Goal: Information Seeking & Learning: Learn about a topic

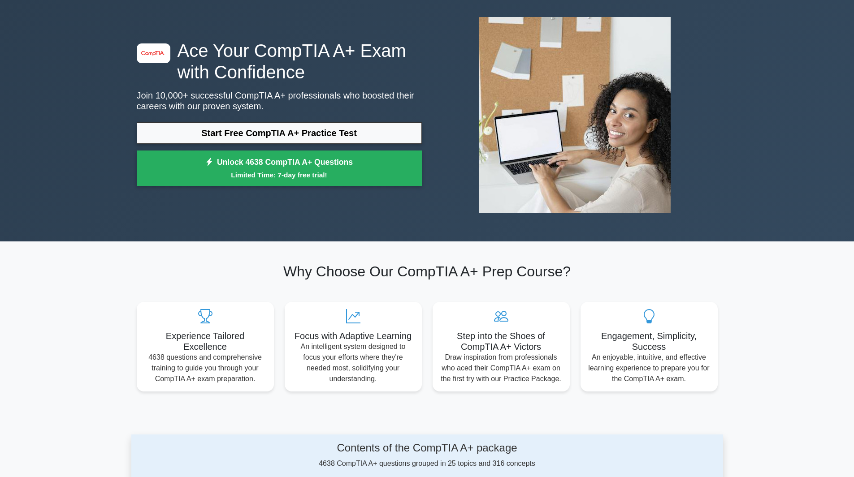
scroll to position [90, 0]
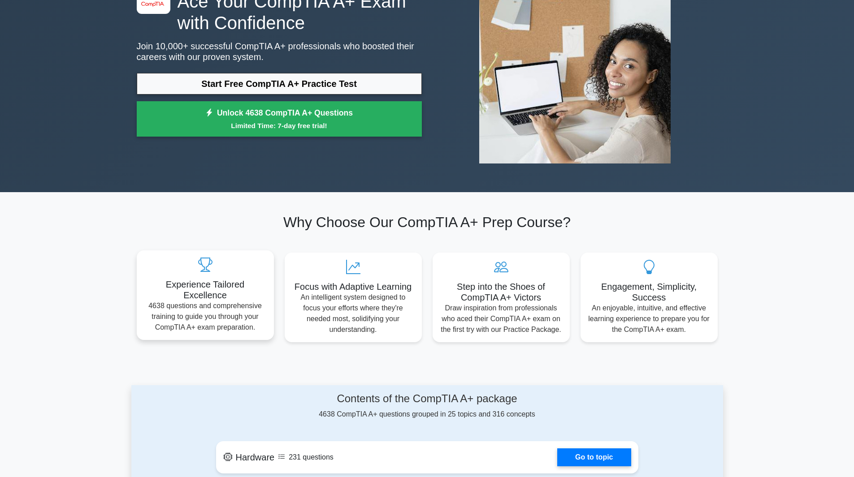
click at [144, 301] on p "4638 questions and comprehensive training to guide you through your CompTIA A+ …" at bounding box center [205, 317] width 123 height 32
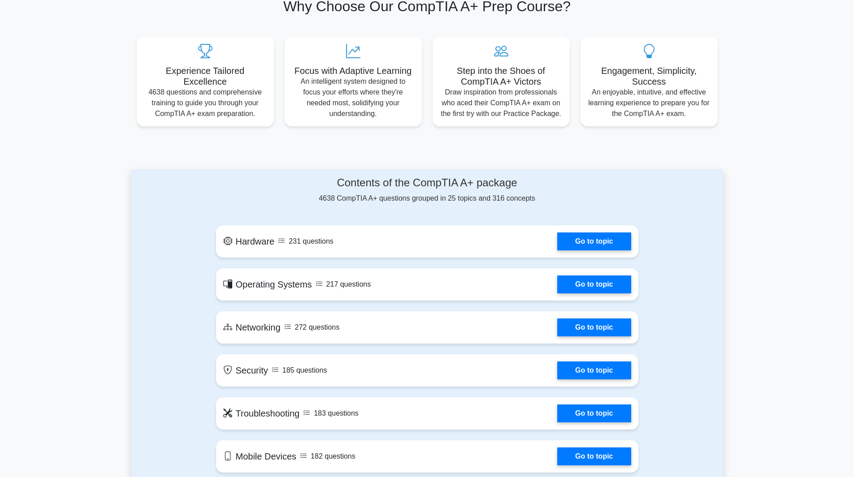
scroll to position [314, 0]
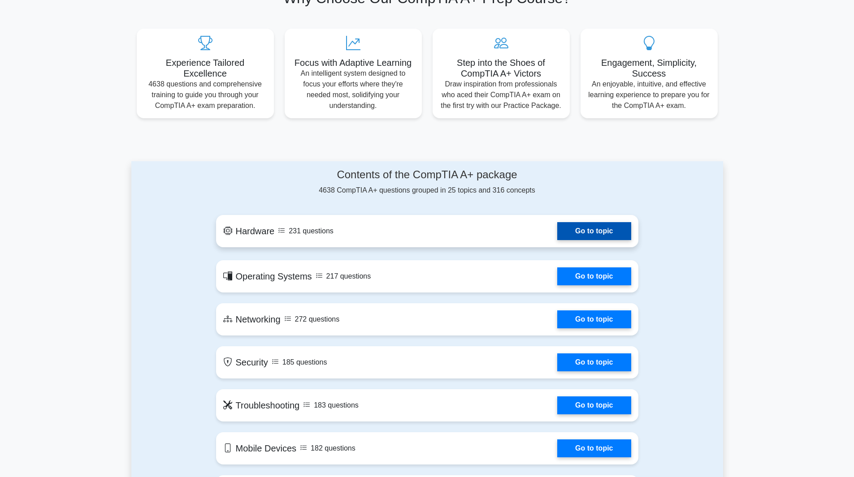
click at [631, 240] on link "Go to topic" at bounding box center [594, 231] width 74 height 18
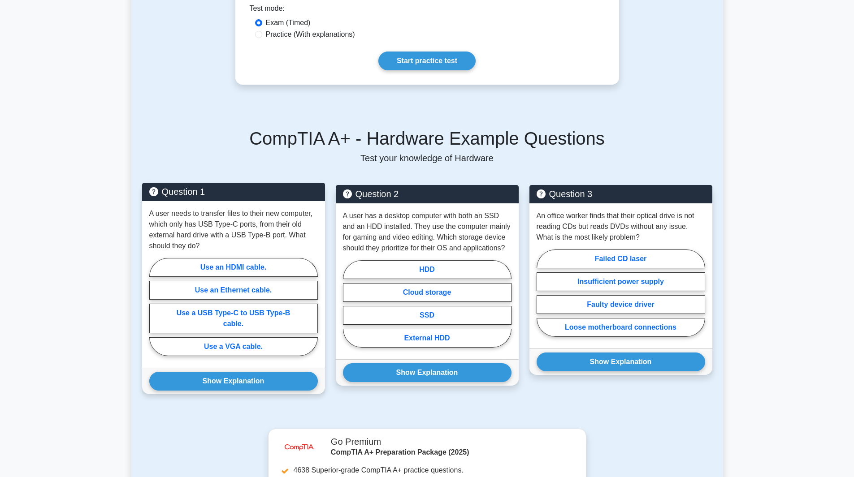
scroll to position [314, 0]
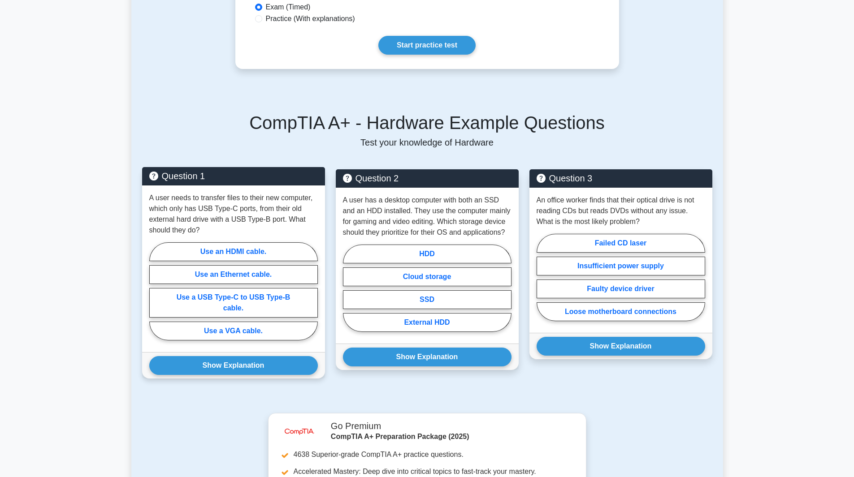
click at [155, 291] on input "Use a USB Type-C to USB Type-B cable." at bounding box center [152, 294] width 6 height 6
radio input "true"
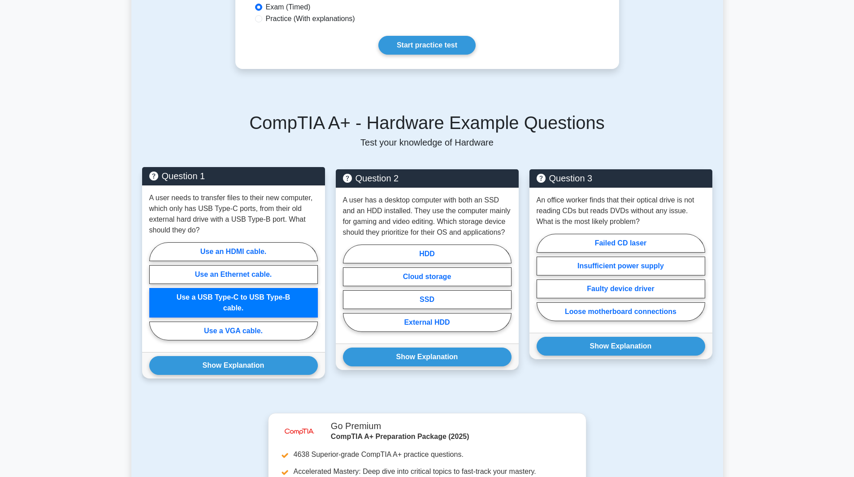
click at [155, 291] on input "Use a USB Type-C to USB Type-B cable." at bounding box center [152, 294] width 6 height 6
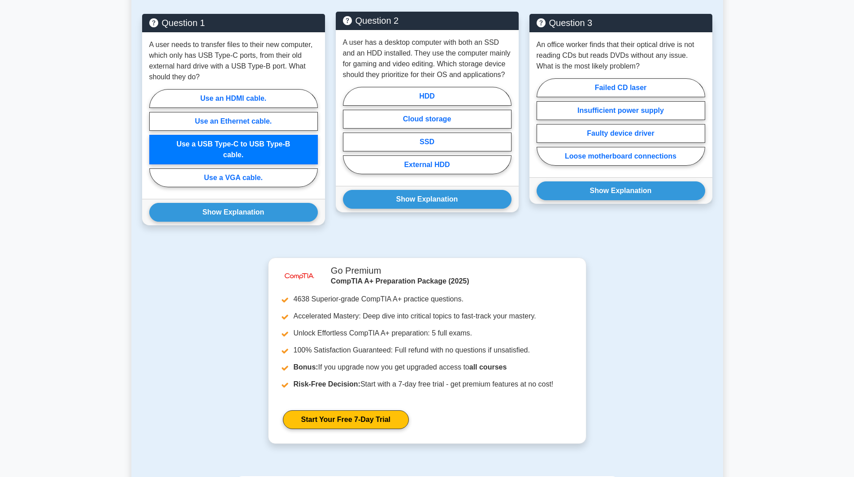
scroll to position [404, 0]
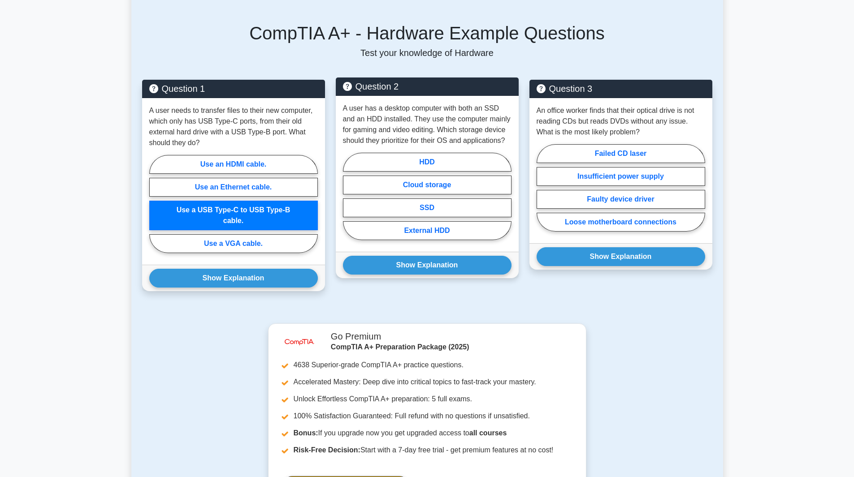
click at [343, 159] on div "HDD Cloud storage SSD External HDD" at bounding box center [427, 198] width 169 height 91
click at [343, 196] on input "SSD" at bounding box center [346, 199] width 6 height 6
radio input "true"
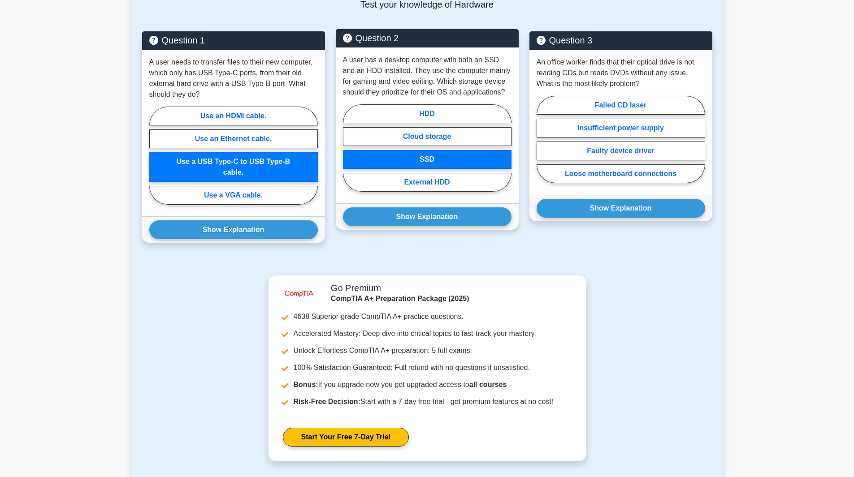
scroll to position [538, 0]
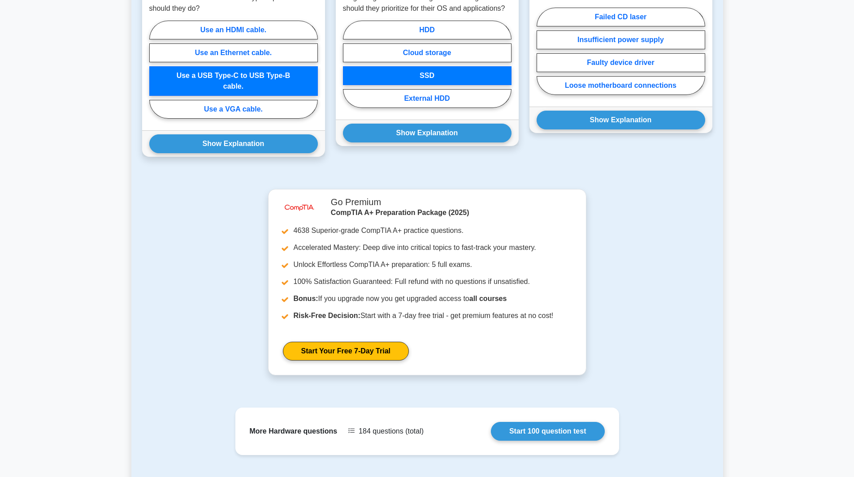
click at [537, 57] on input "Failed CD laser" at bounding box center [540, 54] width 6 height 6
radio input "true"
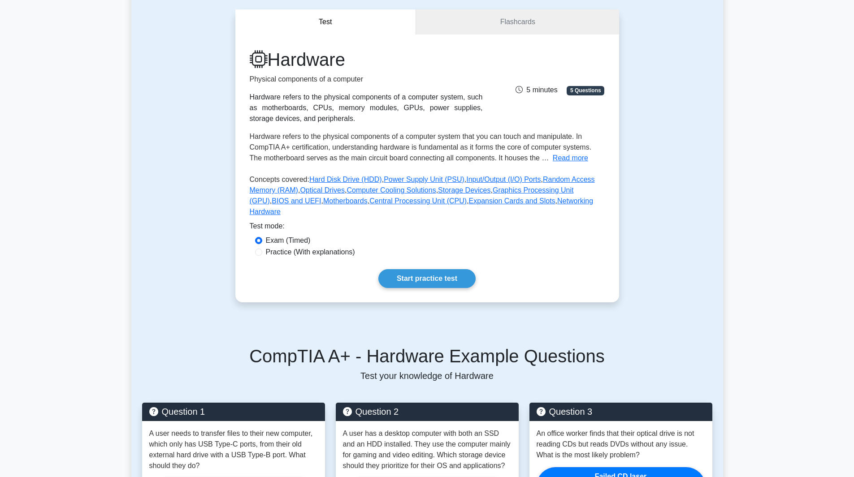
scroll to position [79, 0]
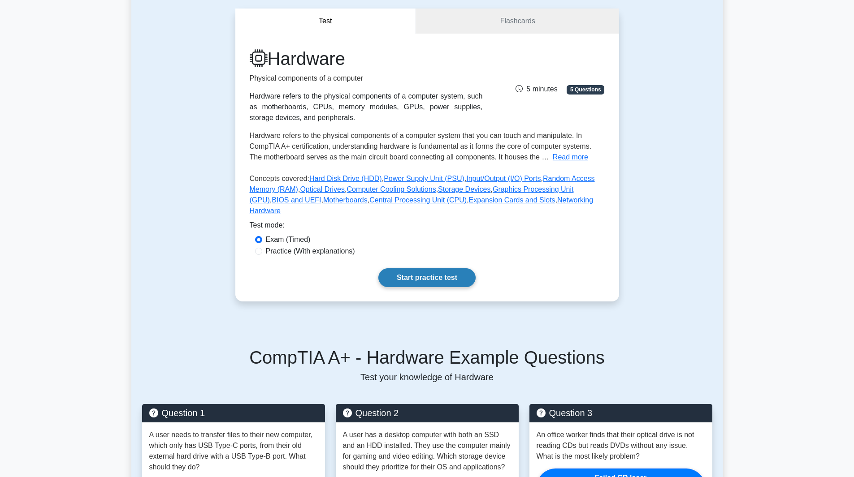
click at [434, 269] on link "Start practice test" at bounding box center [426, 278] width 97 height 19
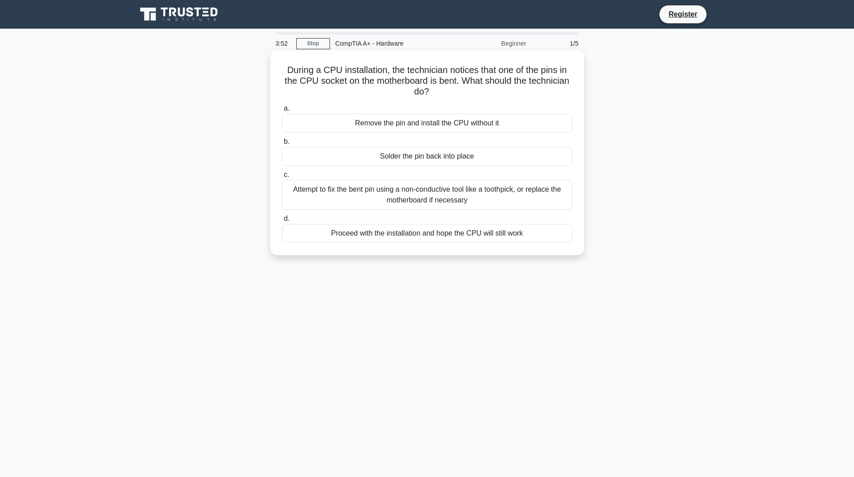
click at [277, 192] on div "c. Attempt to fix the bent pin using a non-conductive tool like a toothpick, or…" at bounding box center [427, 189] width 301 height 40
click at [284, 178] on span "c." at bounding box center [286, 175] width 5 height 8
click at [282, 178] on input "c. Attempt to fix the bent pin using a non-conductive tool like a toothpick, or…" at bounding box center [282, 175] width 0 height 6
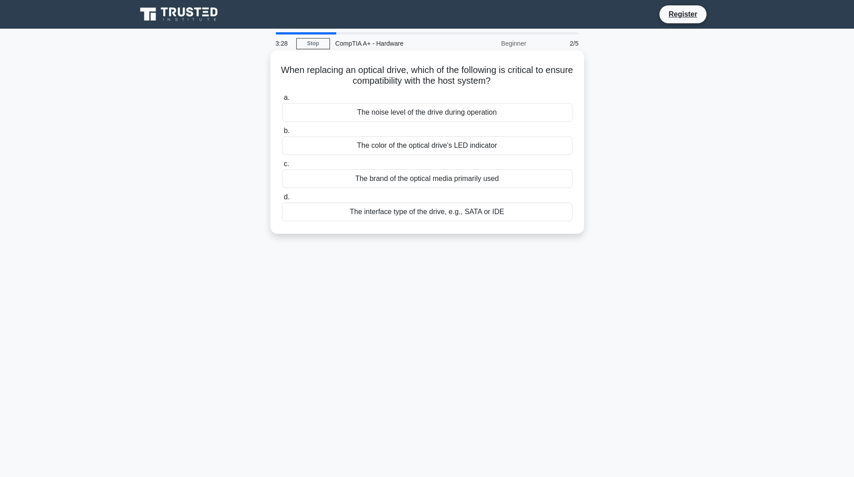
click at [282, 155] on div "The color of the optical drive's LED indicator" at bounding box center [427, 145] width 291 height 19
click at [282, 134] on input "b. The color of the optical drive's LED indicator" at bounding box center [282, 131] width 0 height 6
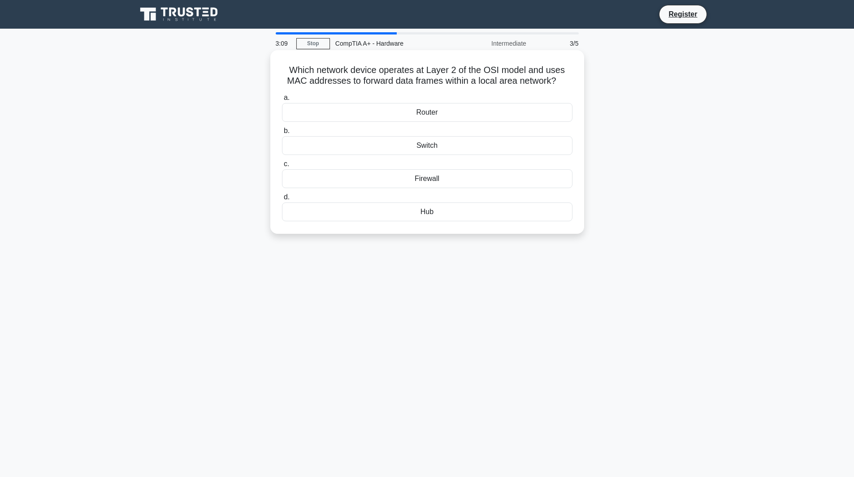
click at [282, 122] on div "Router" at bounding box center [427, 112] width 291 height 19
click at [282, 101] on input "a. Router" at bounding box center [282, 98] width 0 height 6
click at [282, 122] on div "Thunderbolt 3" at bounding box center [427, 112] width 291 height 19
click at [282, 101] on input "a. Thunderbolt 3" at bounding box center [282, 98] width 0 height 6
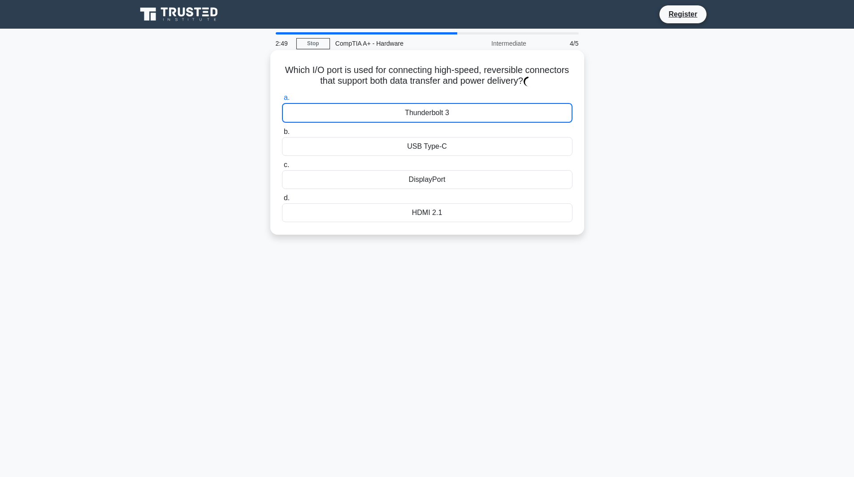
click at [282, 123] on div "Thunderbolt 3" at bounding box center [427, 113] width 291 height 20
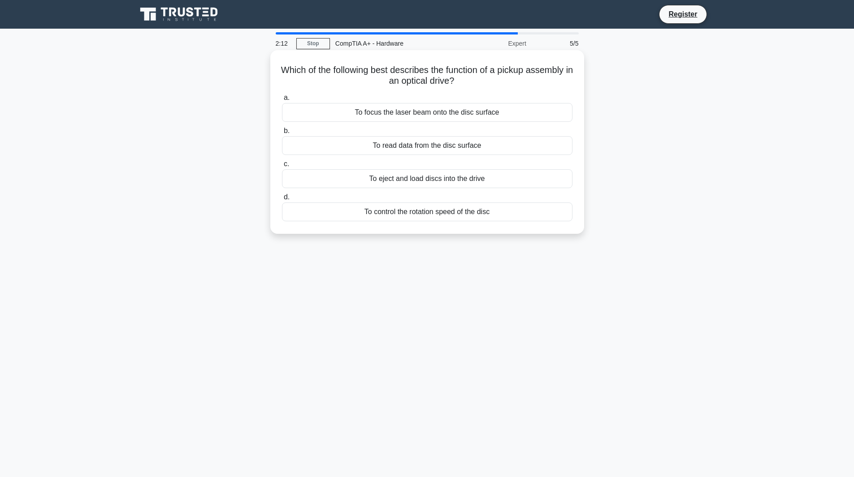
click at [282, 122] on div "To focus the laser beam onto the disc surface" at bounding box center [427, 112] width 291 height 19
click at [282, 101] on input "a. To focus the laser beam onto the disc surface" at bounding box center [282, 98] width 0 height 6
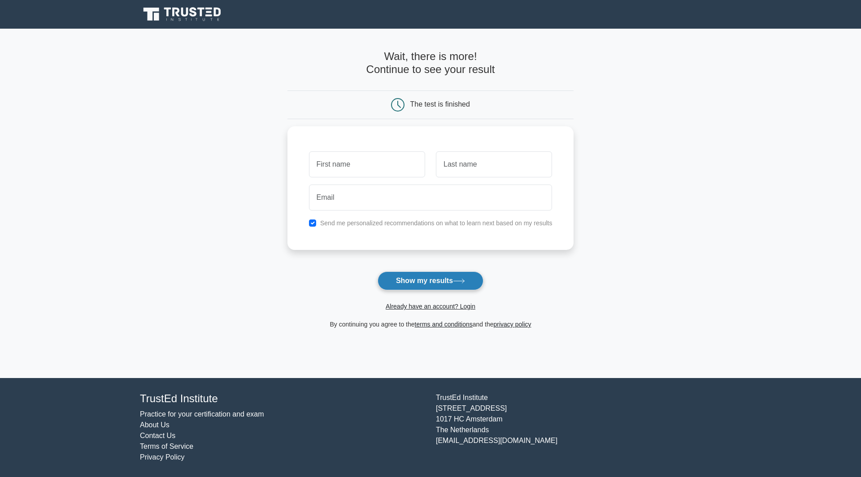
click at [378, 272] on button "Show my results" at bounding box center [431, 281] width 106 height 19
click at [309, 149] on input "text" at bounding box center [367, 162] width 116 height 26
type input "ian"
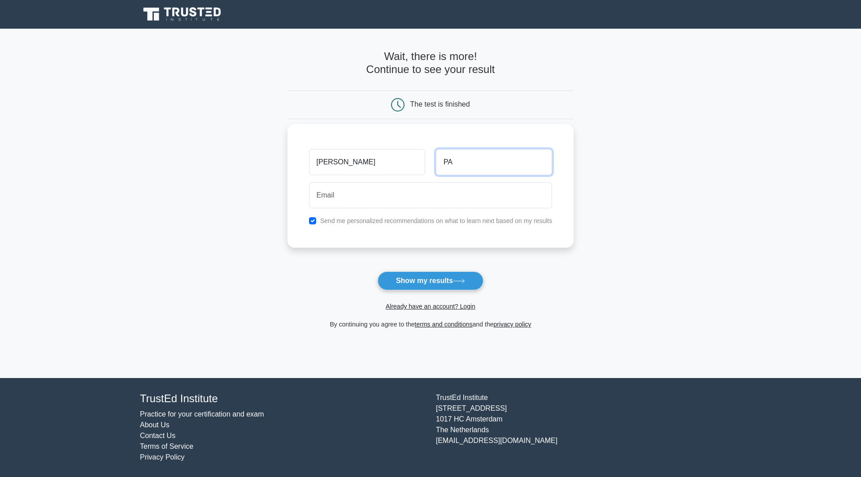
type input "P"
type input "pagdanganan"
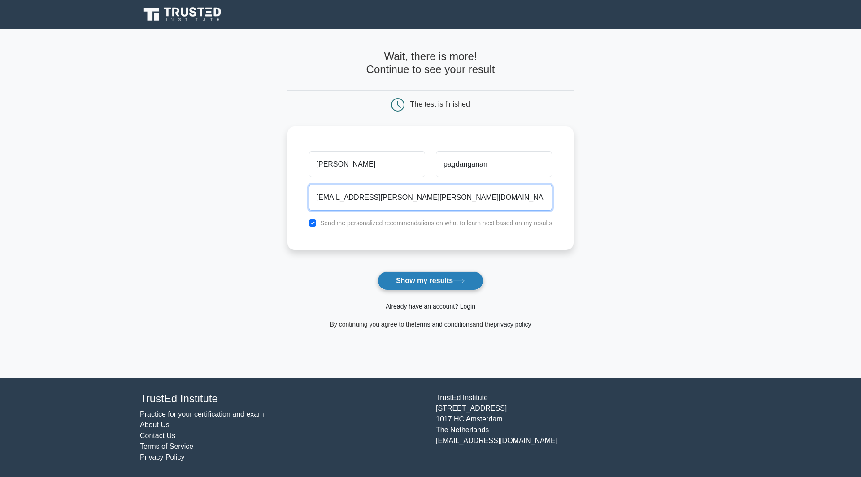
type input "ian.gabriel.pagdanganan@gmail.com"
click at [378, 272] on button "Show my results" at bounding box center [431, 281] width 106 height 19
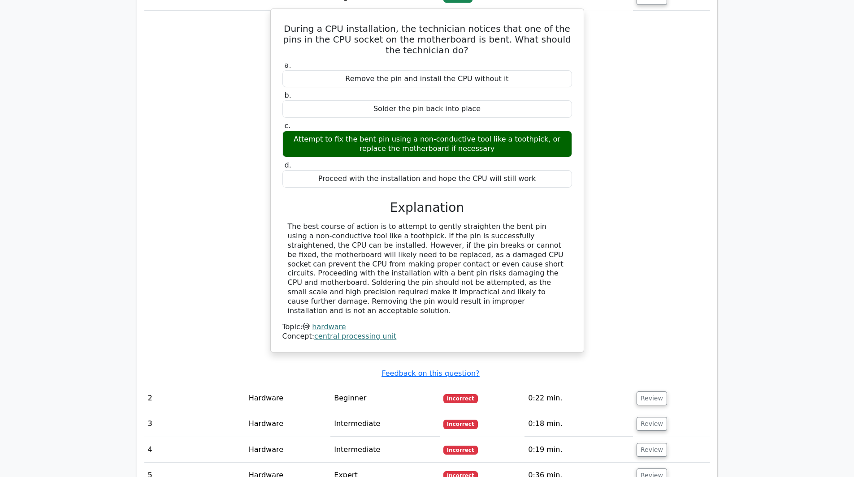
scroll to position [673, 0]
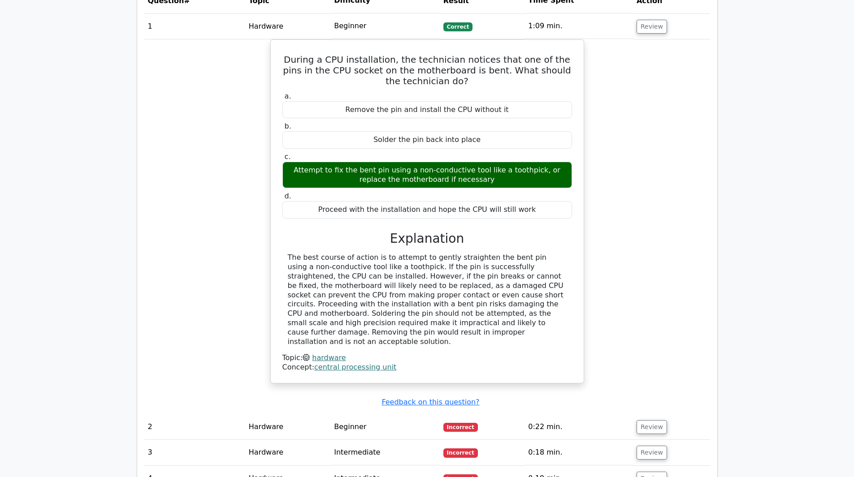
click at [245, 39] on td "Hardware" at bounding box center [287, 26] width 85 height 26
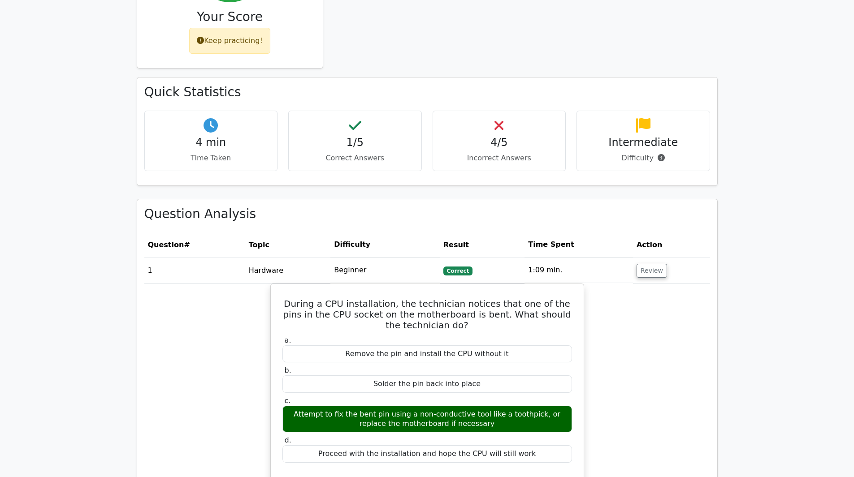
scroll to position [404, 0]
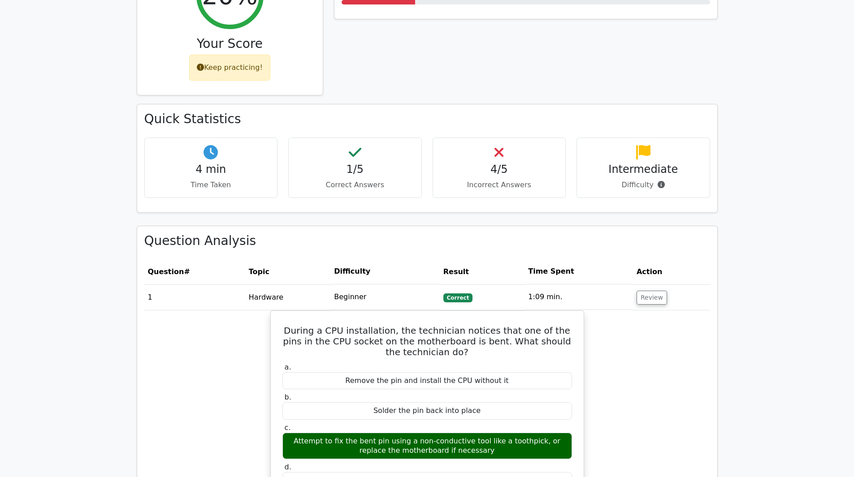
click at [440, 176] on h4 "4/5" at bounding box center [499, 169] width 118 height 13
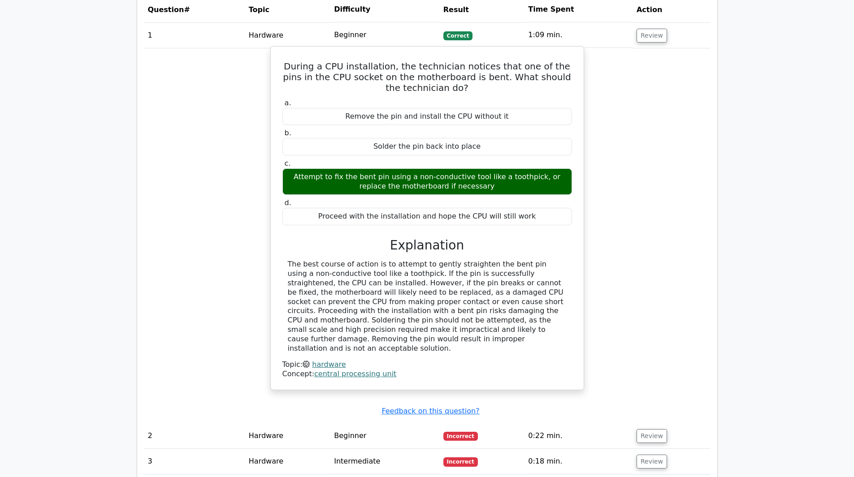
scroll to position [673, 0]
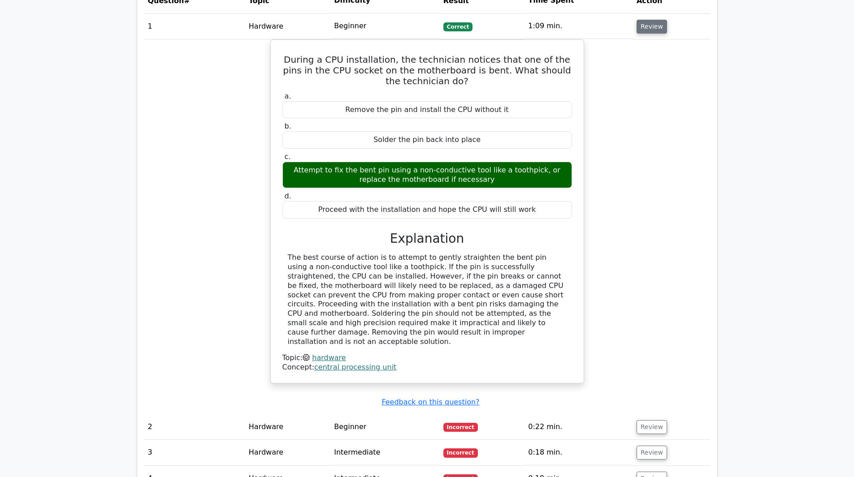
click at [637, 34] on button "Review" at bounding box center [652, 27] width 30 height 14
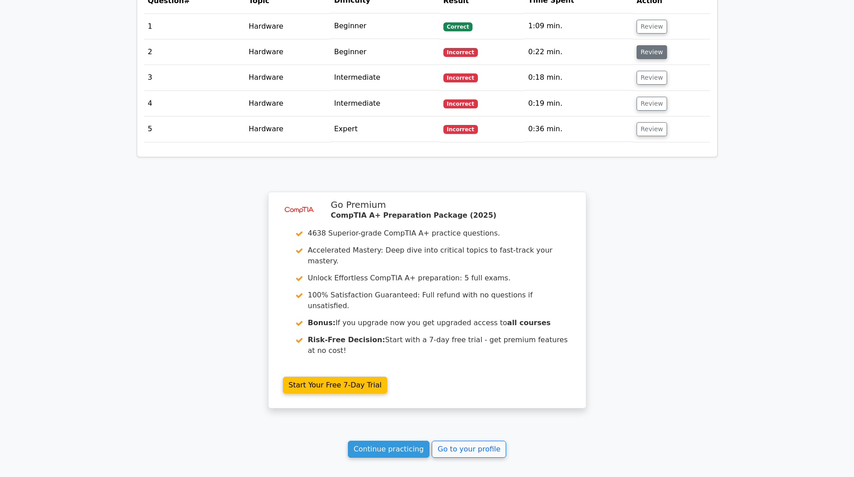
click at [637, 59] on button "Review" at bounding box center [652, 52] width 30 height 14
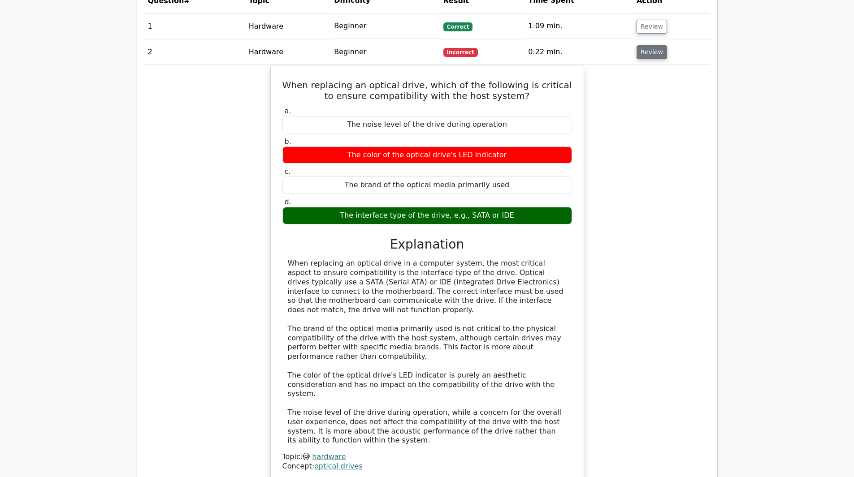
click at [525, 65] on td "0:22 min." at bounding box center [579, 52] width 108 height 26
click at [637, 34] on button "Review" at bounding box center [652, 27] width 30 height 14
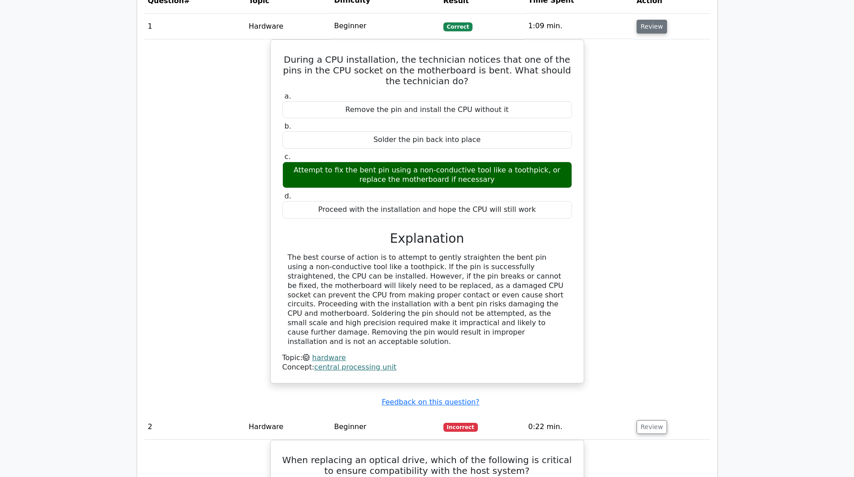
click at [637, 34] on button "Review" at bounding box center [652, 27] width 30 height 14
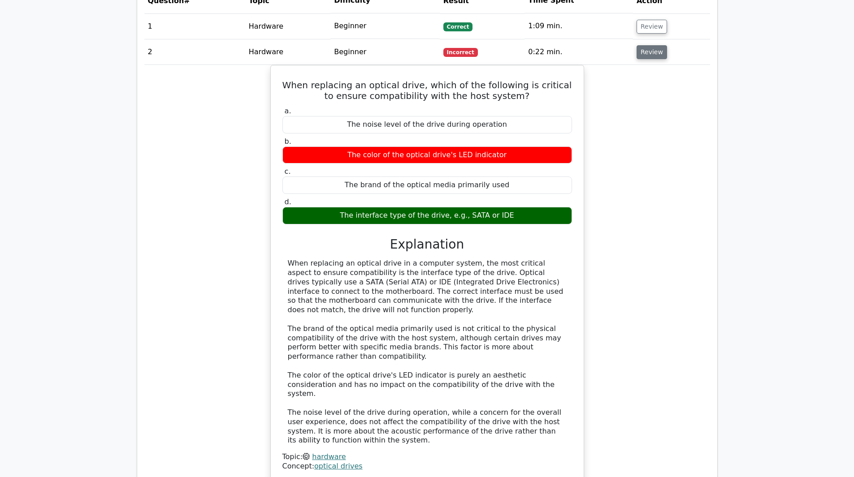
click at [637, 59] on button "Review" at bounding box center [652, 52] width 30 height 14
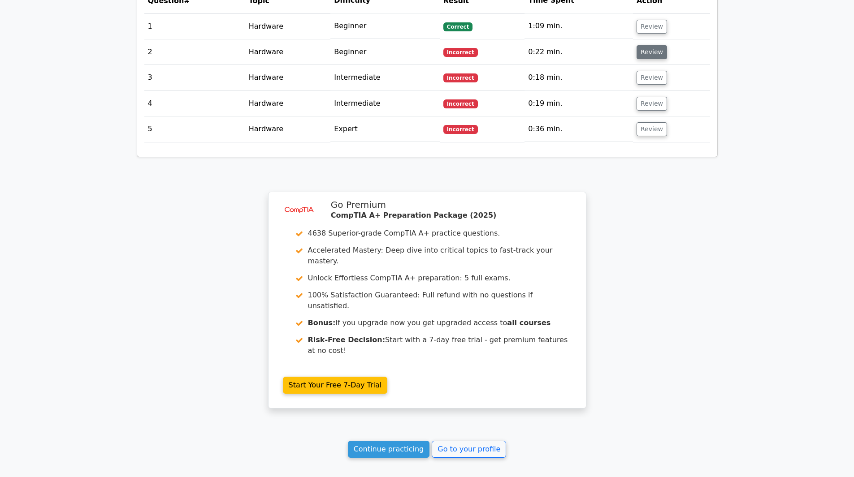
click at [637, 59] on button "Review" at bounding box center [652, 52] width 30 height 14
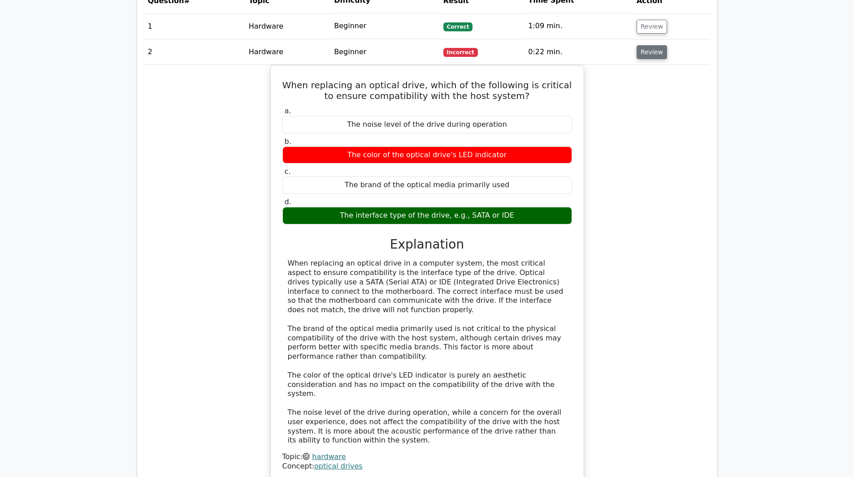
click at [637, 59] on button "Review" at bounding box center [652, 52] width 30 height 14
click at [345, 148] on div "Question Analysis Question # Topic Difficulty Result Time Spent Action 1 Hardwa…" at bounding box center [427, 280] width 580 height 650
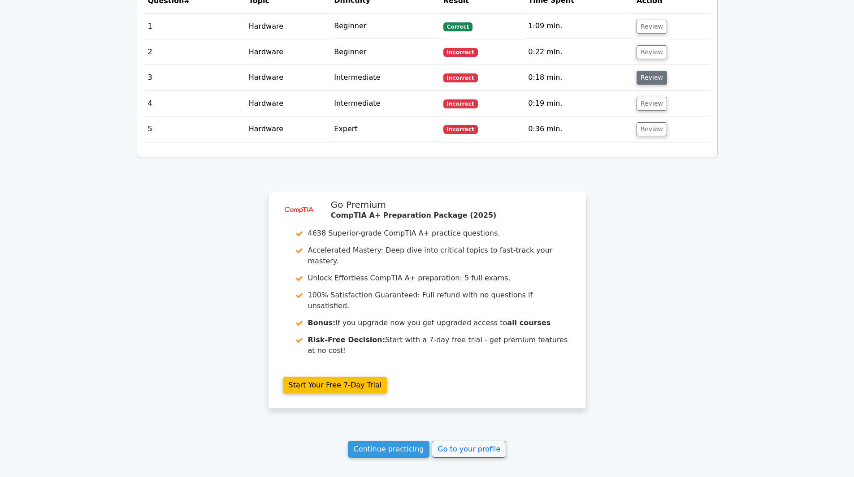
click at [637, 85] on button "Review" at bounding box center [652, 78] width 30 height 14
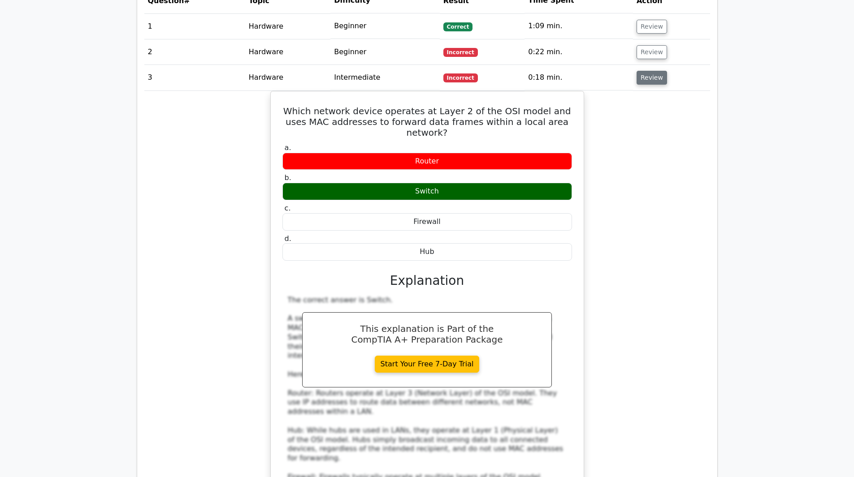
click at [637, 85] on button "Review" at bounding box center [652, 78] width 30 height 14
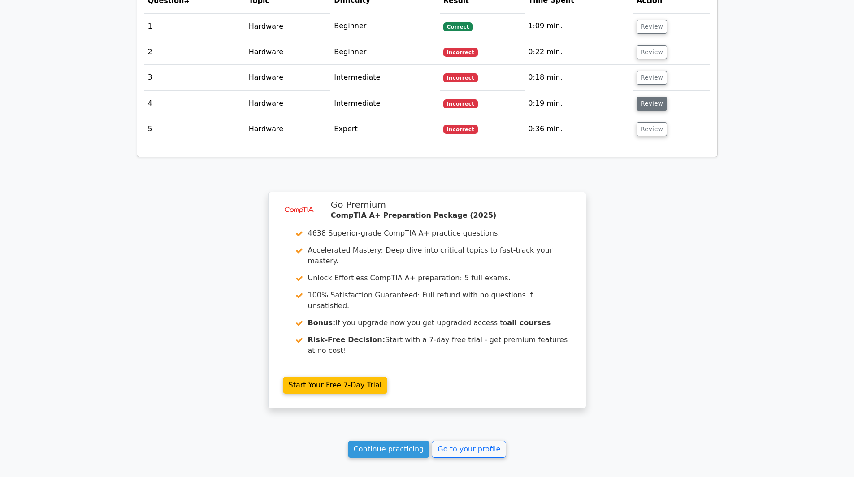
click at [637, 111] on button "Review" at bounding box center [652, 104] width 30 height 14
click at [525, 117] on td "0:19 min." at bounding box center [579, 104] width 108 height 26
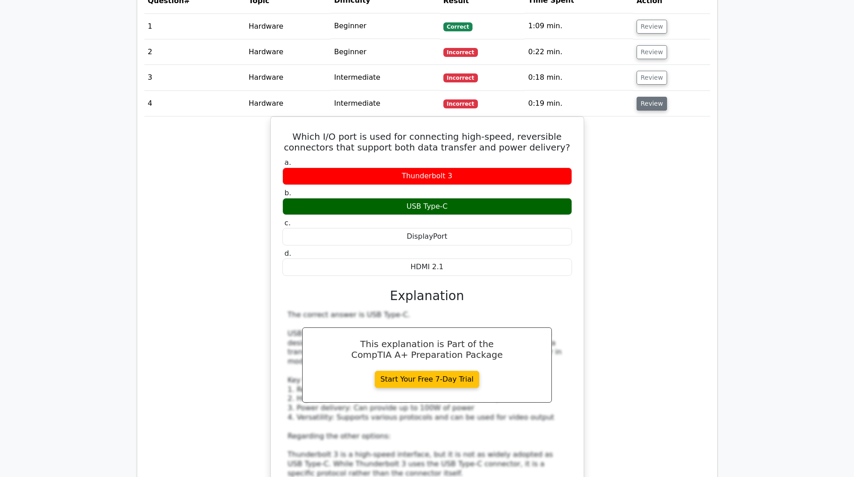
click at [637, 111] on button "Review" at bounding box center [652, 104] width 30 height 14
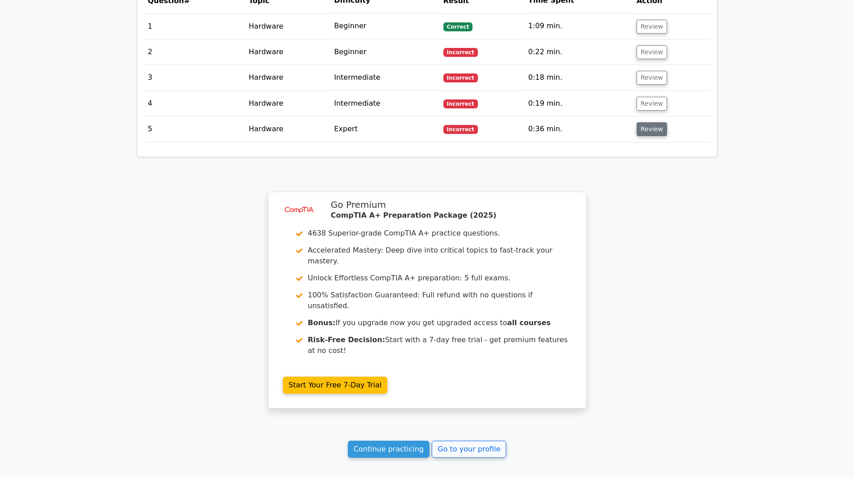
click at [637, 136] on button "Review" at bounding box center [652, 129] width 30 height 14
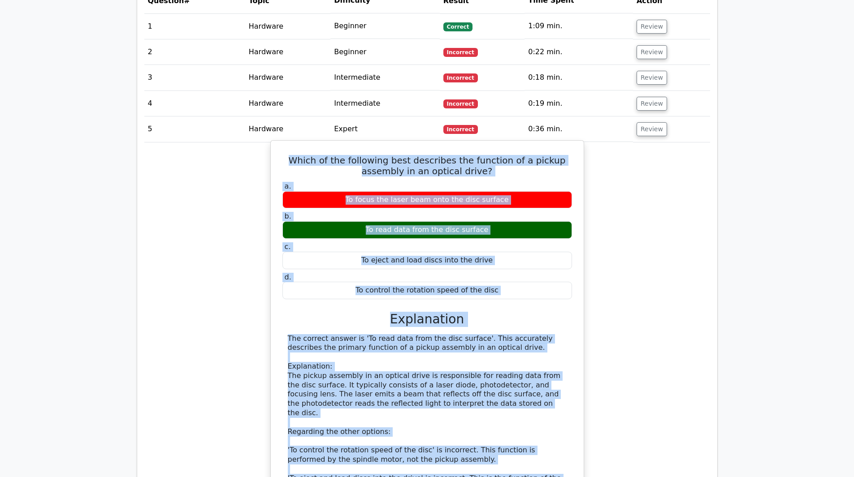
click at [366, 269] on div "To eject and load discs into the drive" at bounding box center [427, 260] width 290 height 17
click at [282, 294] on div "d. To control the rotation speed of the disc" at bounding box center [427, 286] width 300 height 27
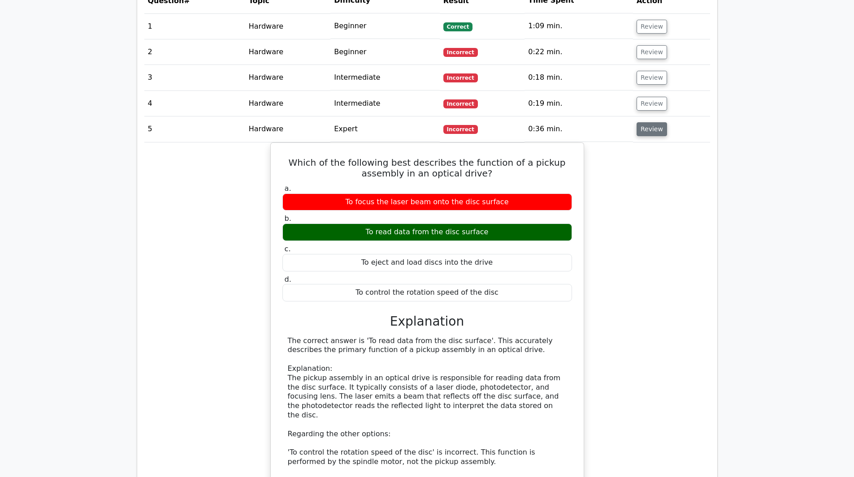
click at [637, 136] on button "Review" at bounding box center [652, 129] width 30 height 14
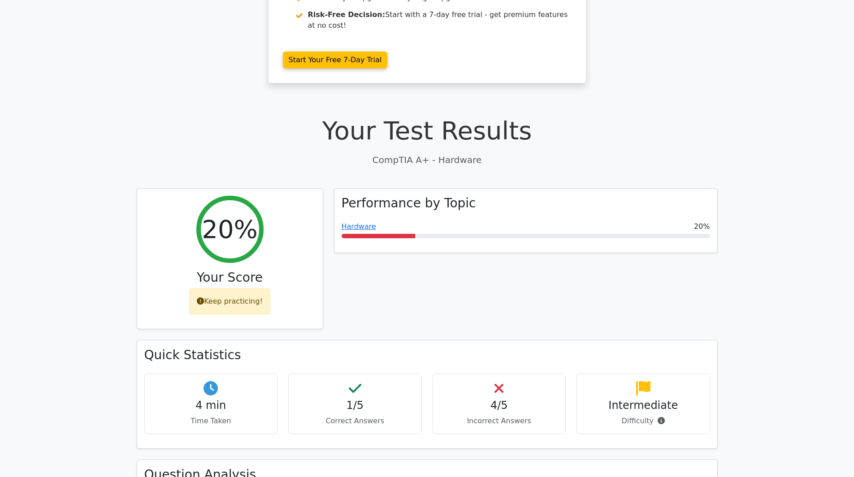
scroll to position [79, 0]
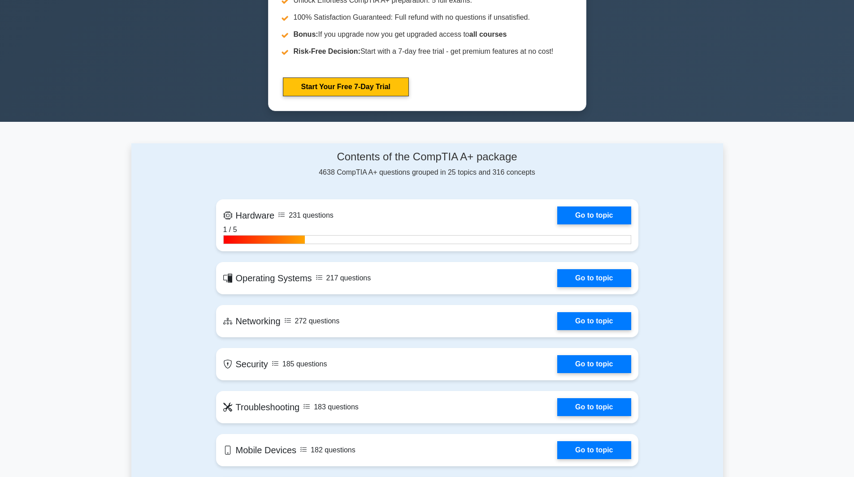
scroll to position [449, 0]
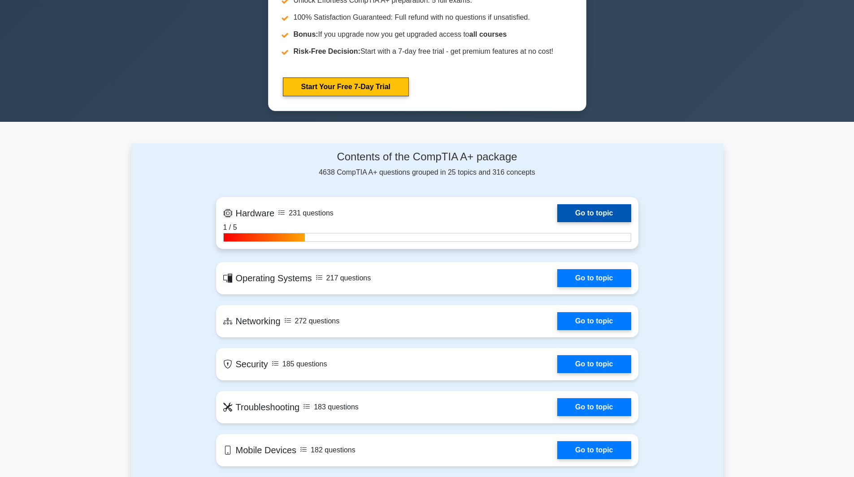
click at [631, 204] on link "Go to topic" at bounding box center [594, 213] width 74 height 18
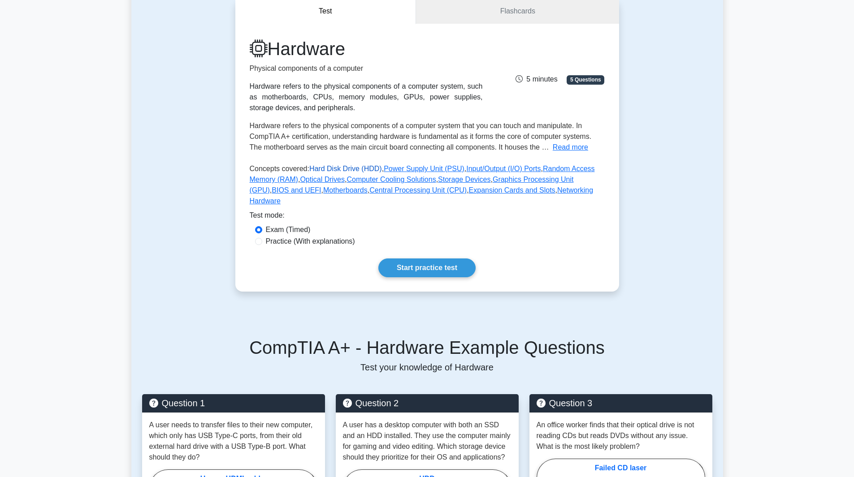
scroll to position [90, 0]
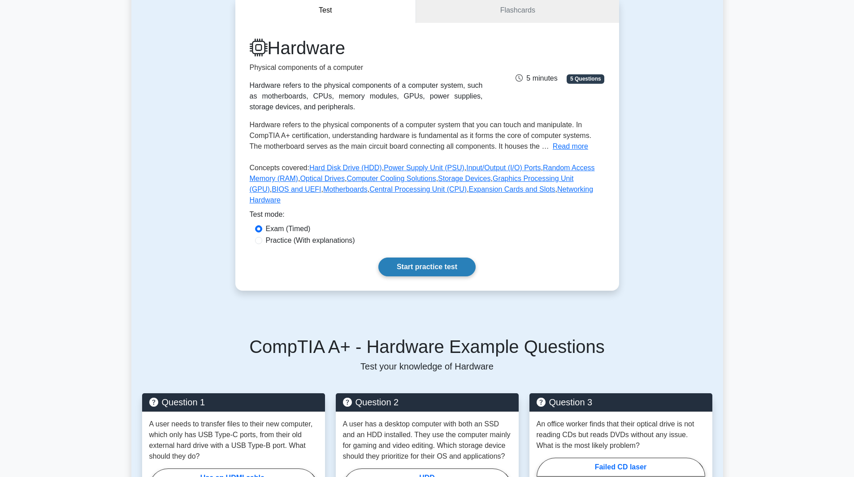
click at [429, 277] on link "Start practice test" at bounding box center [426, 267] width 97 height 19
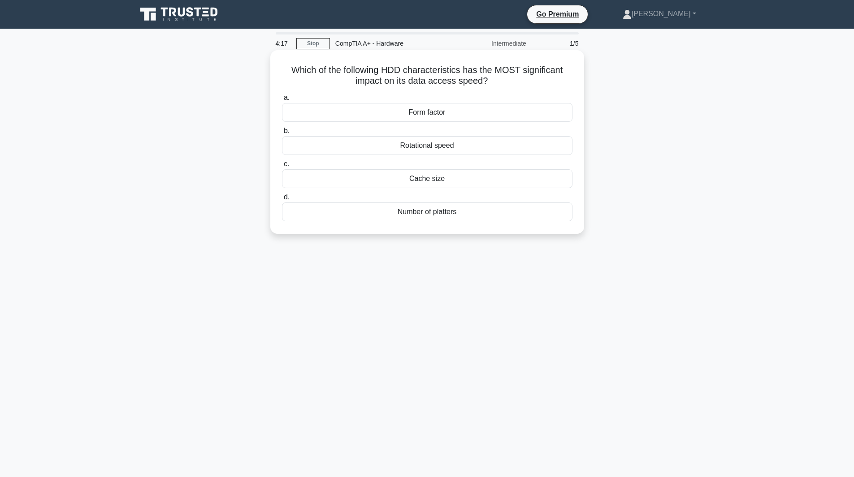
click at [282, 155] on div "Rotational speed" at bounding box center [427, 145] width 291 height 19
click at [282, 134] on input "b. Rotational speed" at bounding box center [282, 131] width 0 height 6
click at [282, 156] on div "Rotational speed" at bounding box center [427, 146] width 291 height 20
click at [282, 134] on input "b. Rotational speed" at bounding box center [282, 131] width 0 height 6
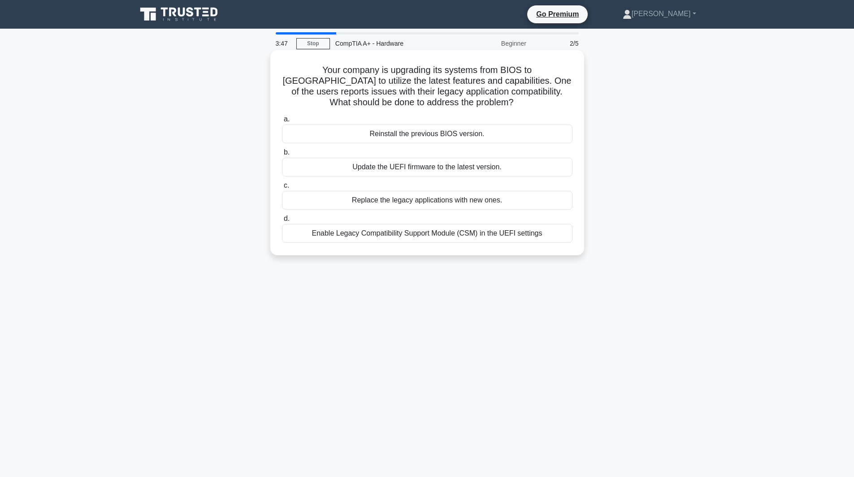
click at [282, 243] on div "Enable Legacy Compatibility Support Module (CSM) in the UEFI settings" at bounding box center [427, 233] width 291 height 19
click at [282, 243] on label "d. Enable Legacy Compatibility Support Module (CSM) in the UEFI settings" at bounding box center [427, 228] width 291 height 30
click at [284, 222] on span "d." at bounding box center [287, 219] width 6 height 8
click at [282, 222] on input "d. Enable Legacy Compatibility Support Module (CSM) in the UEFI settings" at bounding box center [282, 219] width 0 height 6
click at [284, 222] on span "d." at bounding box center [287, 219] width 6 height 8
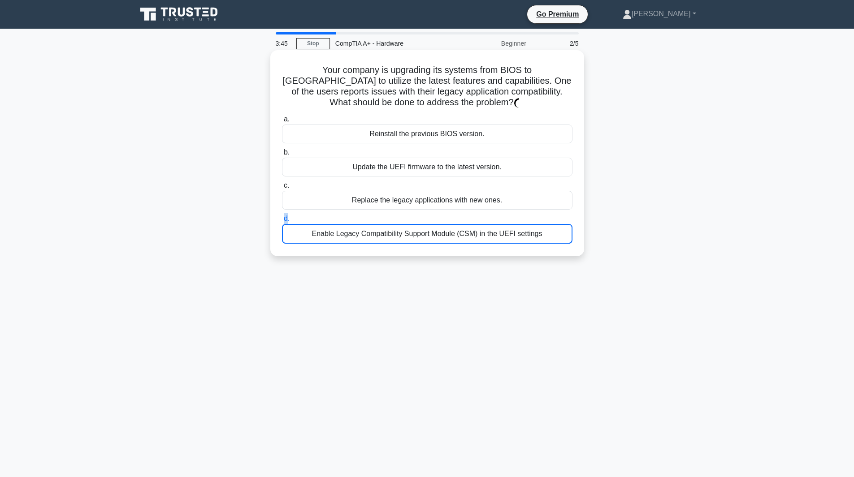
click at [282, 222] on input "d. Enable Legacy Compatibility Support Module (CSM) in the UEFI settings" at bounding box center [282, 219] width 0 height 6
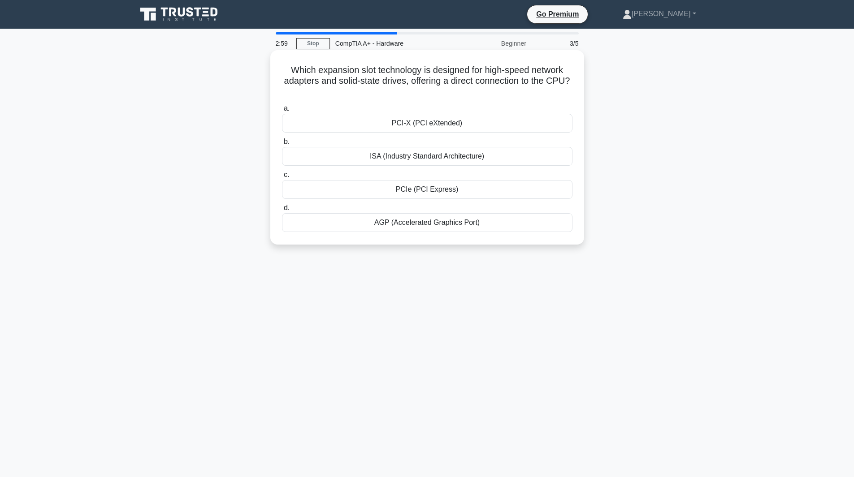
click at [282, 199] on div "PCIe (PCI Express)" at bounding box center [427, 189] width 291 height 19
click at [282, 178] on input "c. PCIe (PCI Express)" at bounding box center [282, 175] width 0 height 6
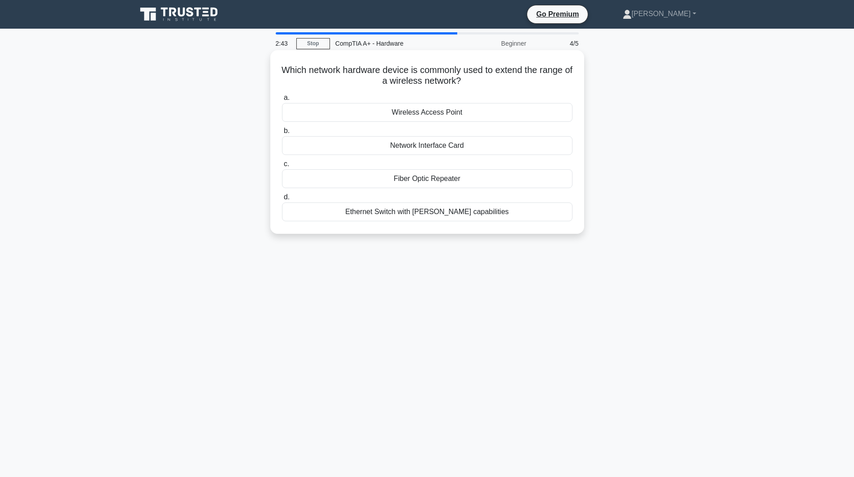
click at [282, 188] on div "Fiber Optic Repeater" at bounding box center [427, 178] width 291 height 19
click at [282, 167] on input "c. Fiber Optic Repeater" at bounding box center [282, 164] width 0 height 6
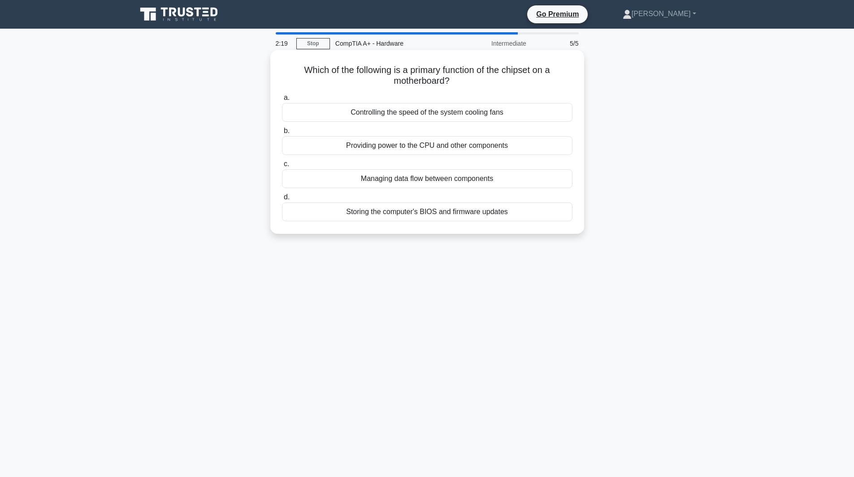
click at [282, 188] on div "Managing data flow between components" at bounding box center [427, 178] width 291 height 19
click at [282, 167] on input "c. Managing data flow between components" at bounding box center [282, 164] width 0 height 6
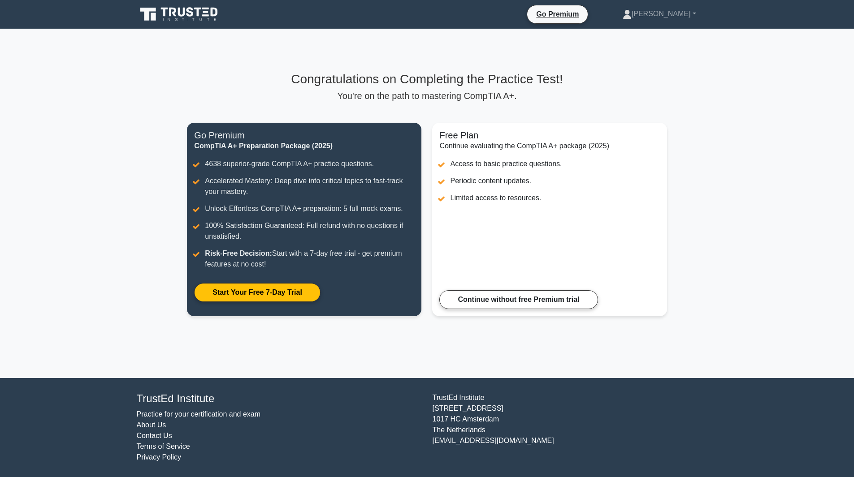
click at [187, 101] on p "You're on the path to mastering CompTIA A+." at bounding box center [427, 96] width 480 height 11
click at [439, 288] on link "Continue without free Premium trial" at bounding box center [518, 297] width 158 height 19
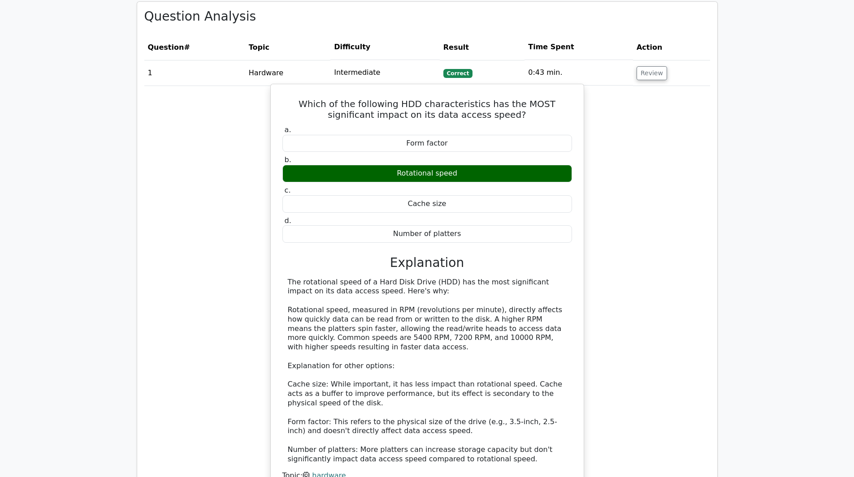
scroll to position [628, 0]
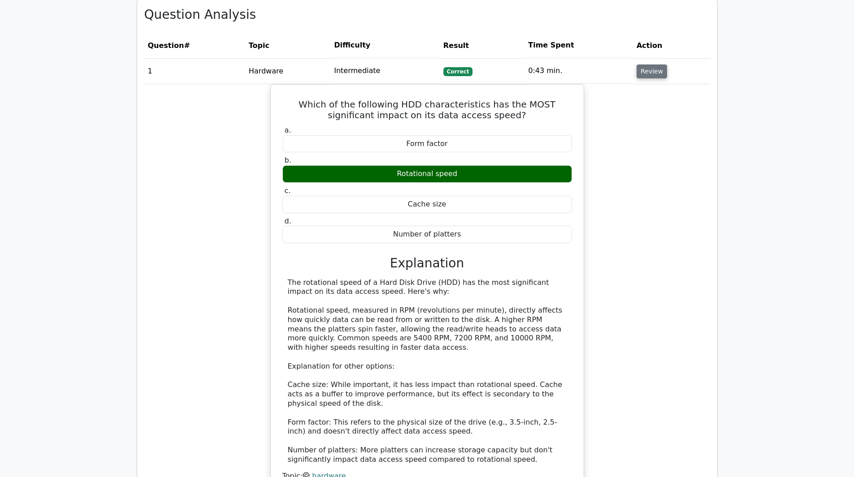
click at [637, 78] on button "Review" at bounding box center [652, 72] width 30 height 14
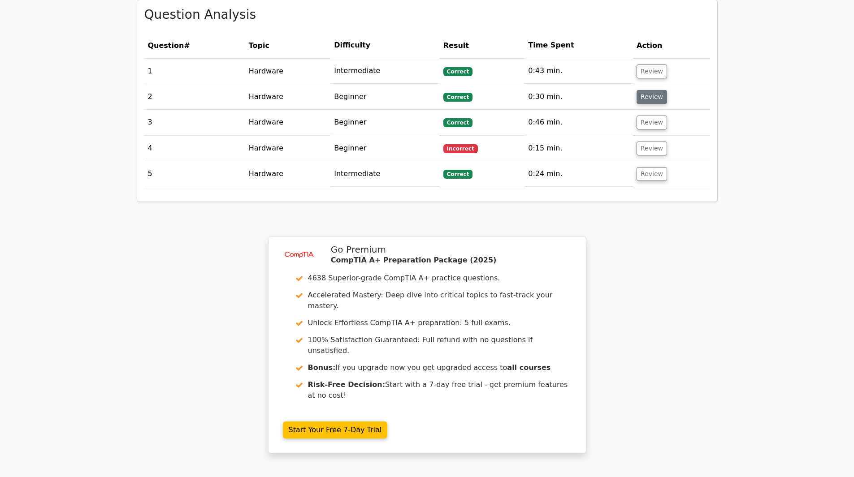
click at [637, 104] on button "Review" at bounding box center [652, 97] width 30 height 14
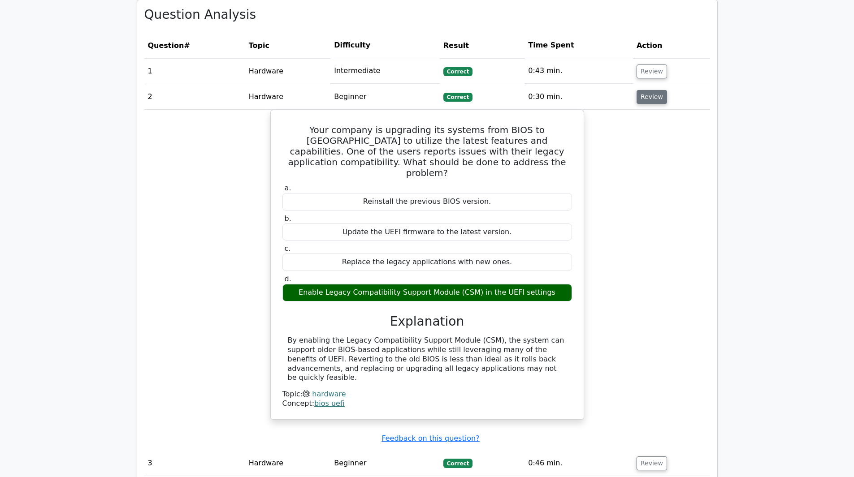
click at [637, 104] on button "Review" at bounding box center [652, 97] width 30 height 14
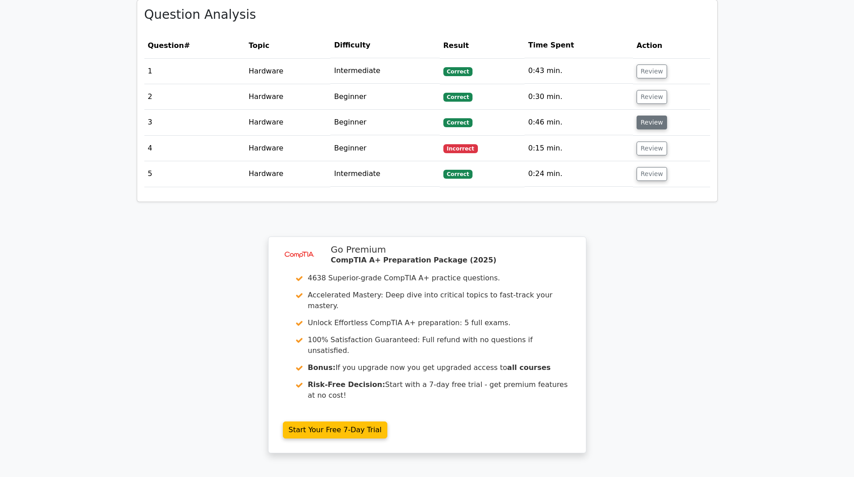
click at [637, 130] on button "Review" at bounding box center [652, 123] width 30 height 14
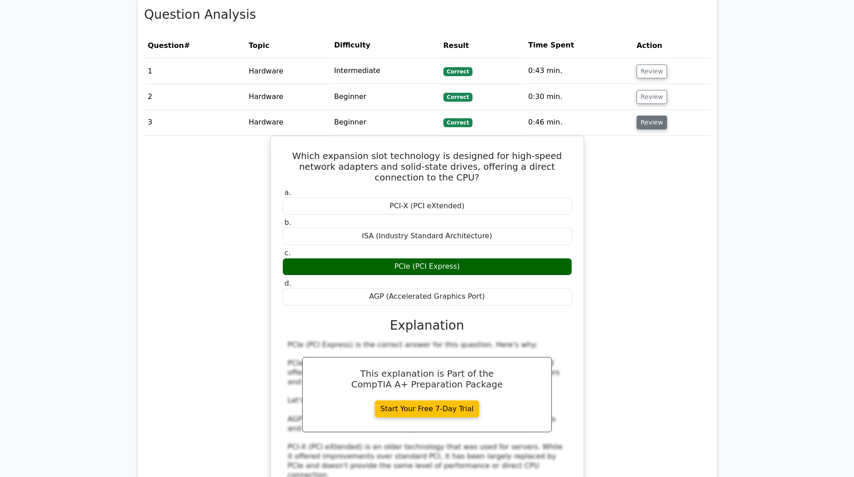
click at [637, 130] on button "Review" at bounding box center [652, 123] width 30 height 14
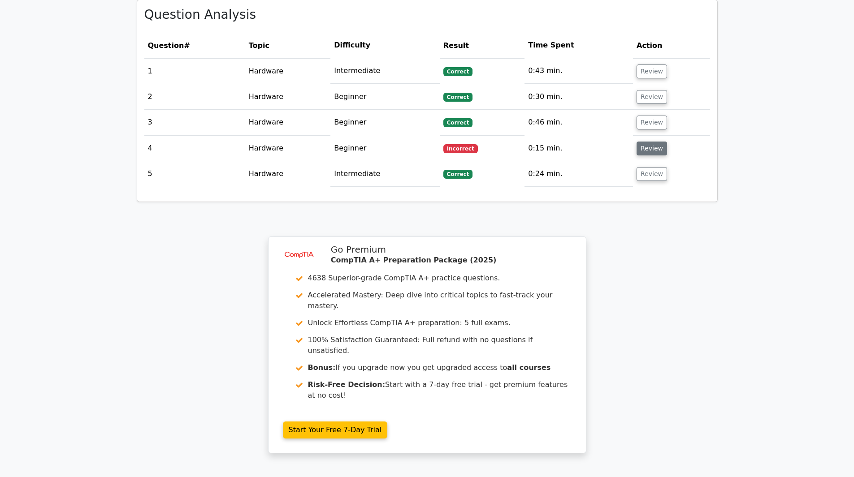
click at [637, 156] on button "Review" at bounding box center [652, 149] width 30 height 14
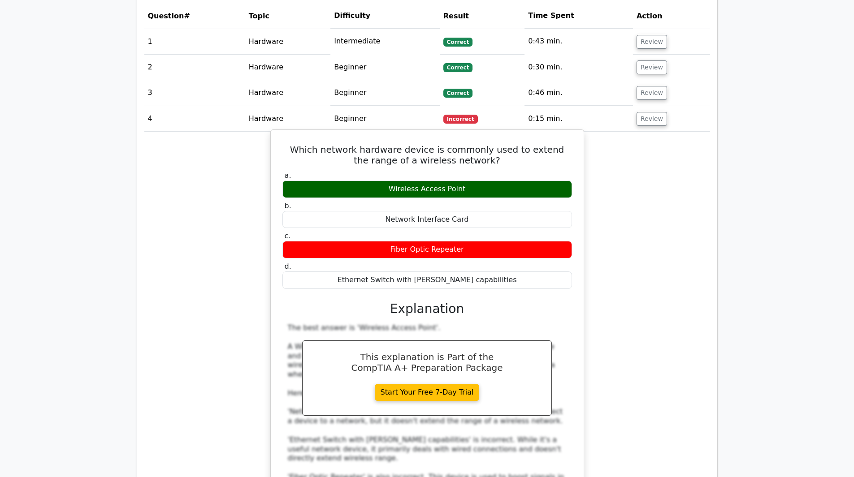
scroll to position [673, 0]
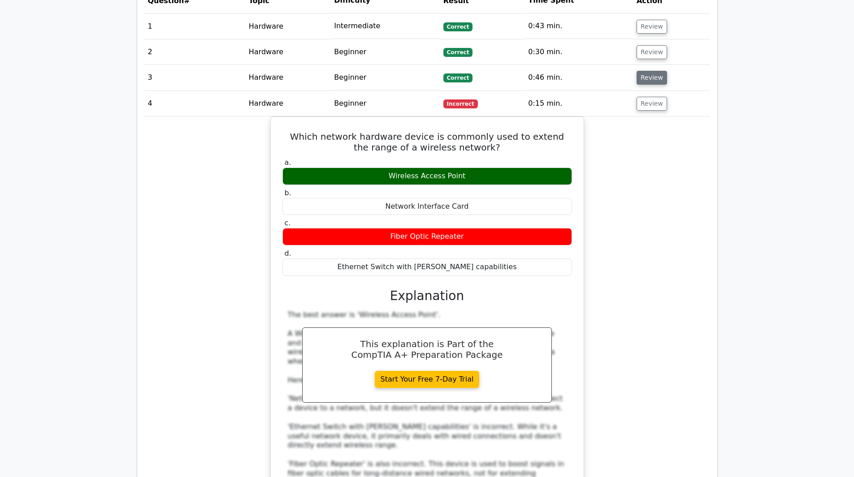
click at [637, 85] on button "Review" at bounding box center [652, 78] width 30 height 14
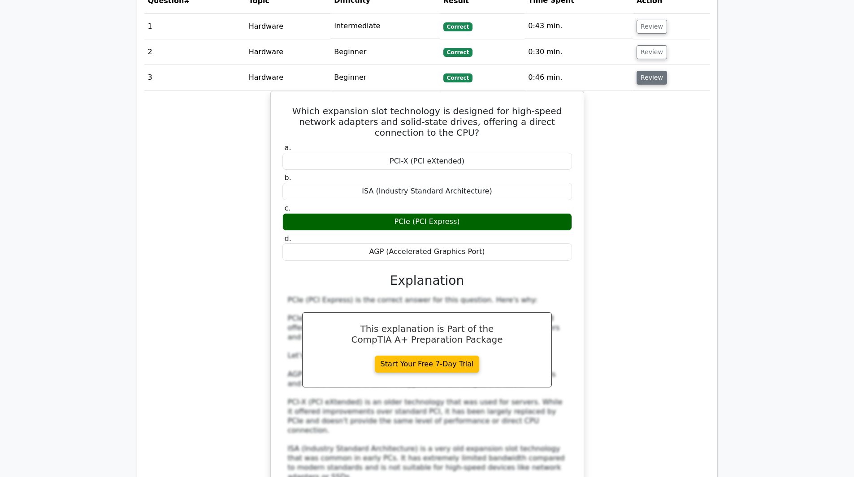
click at [637, 85] on button "Review" at bounding box center [652, 78] width 30 height 14
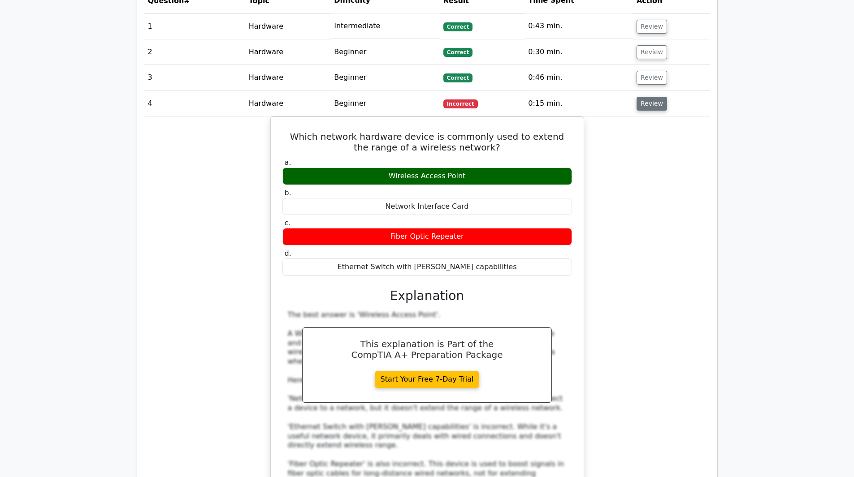
click at [637, 111] on button "Review" at bounding box center [652, 104] width 30 height 14
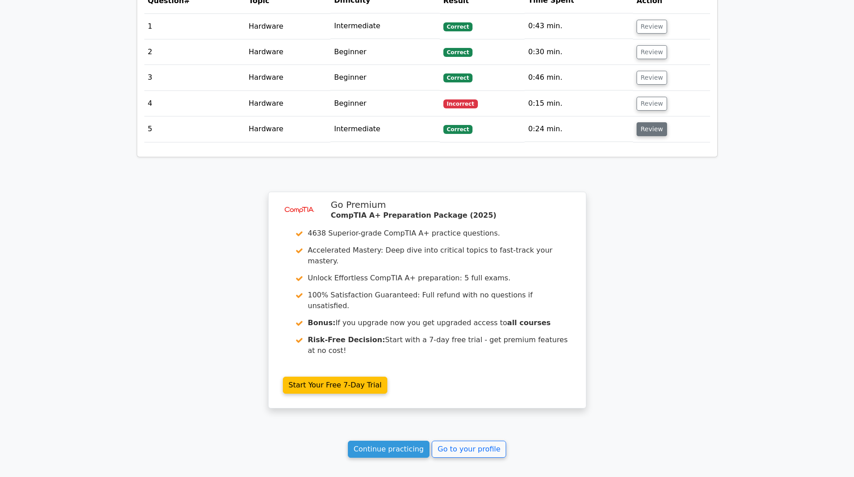
click at [637, 136] on button "Review" at bounding box center [652, 129] width 30 height 14
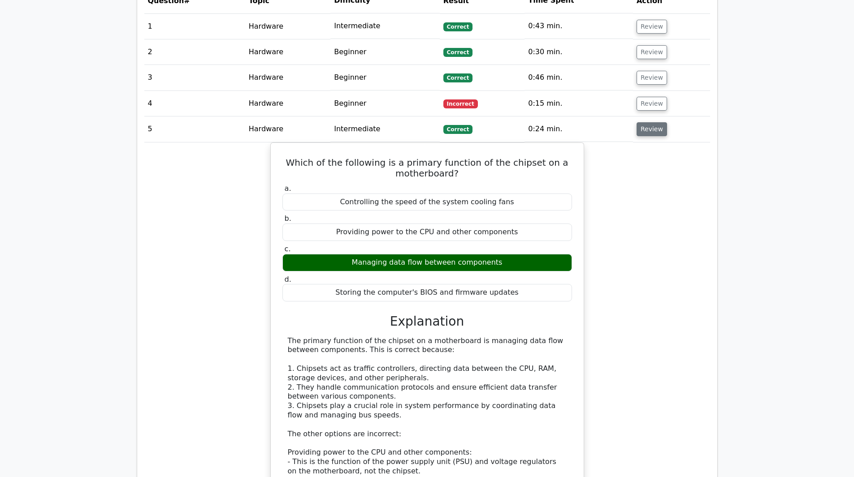
click at [637, 136] on button "Review" at bounding box center [652, 129] width 30 height 14
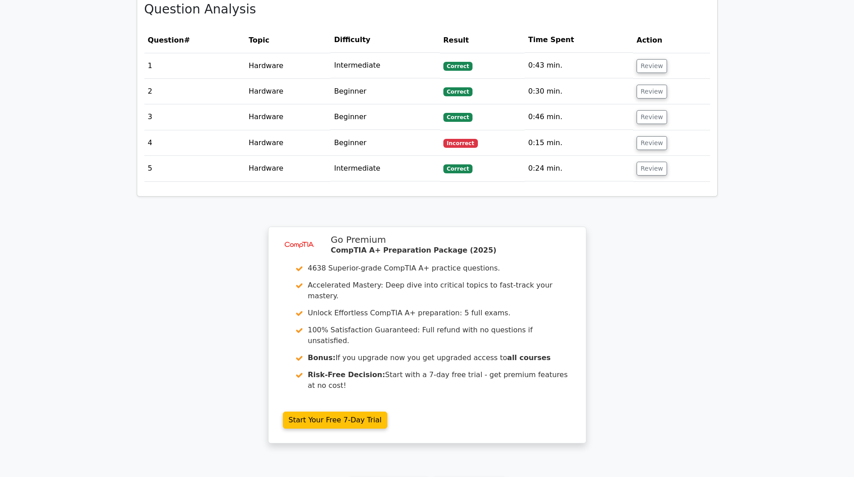
scroll to position [762, 0]
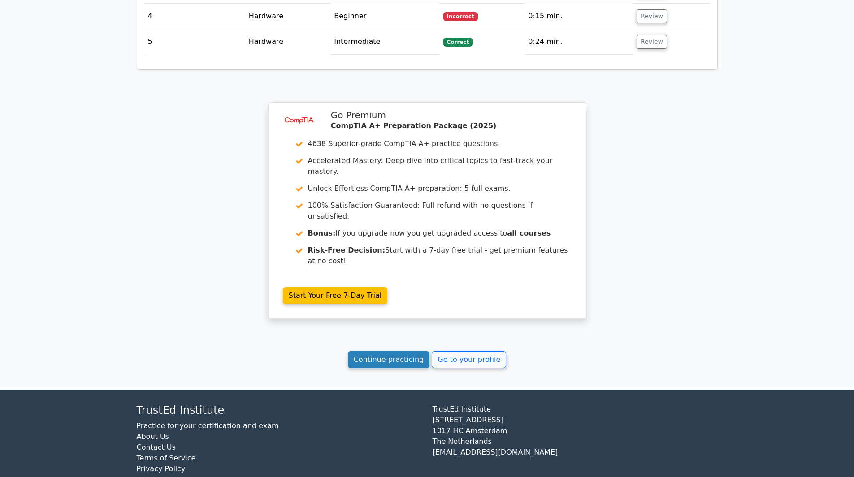
click at [348, 352] on link "Continue practicing" at bounding box center [389, 360] width 82 height 17
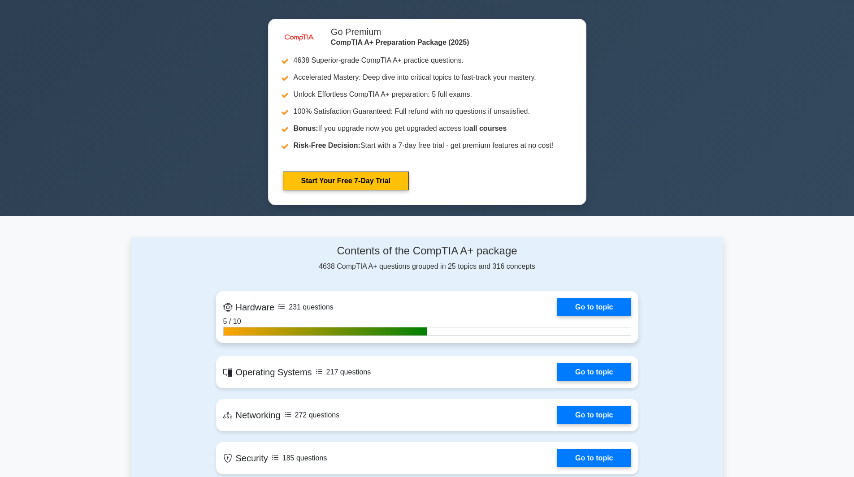
scroll to position [359, 0]
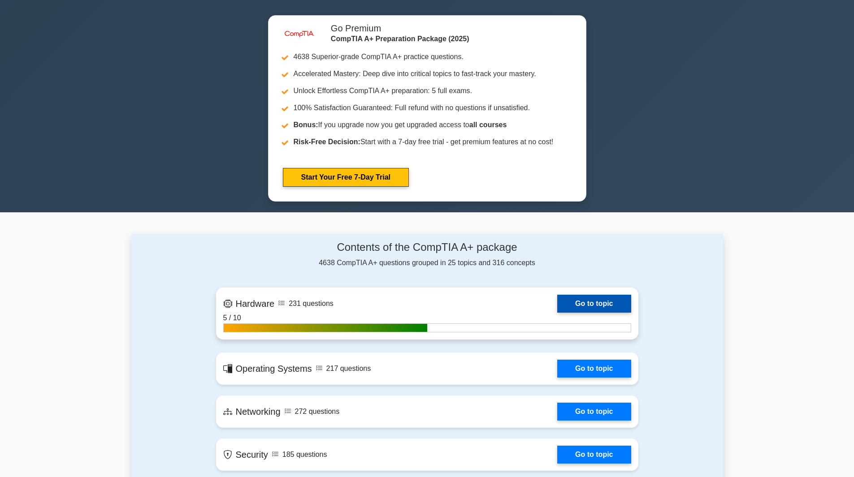
click at [631, 295] on link "Go to topic" at bounding box center [594, 304] width 74 height 18
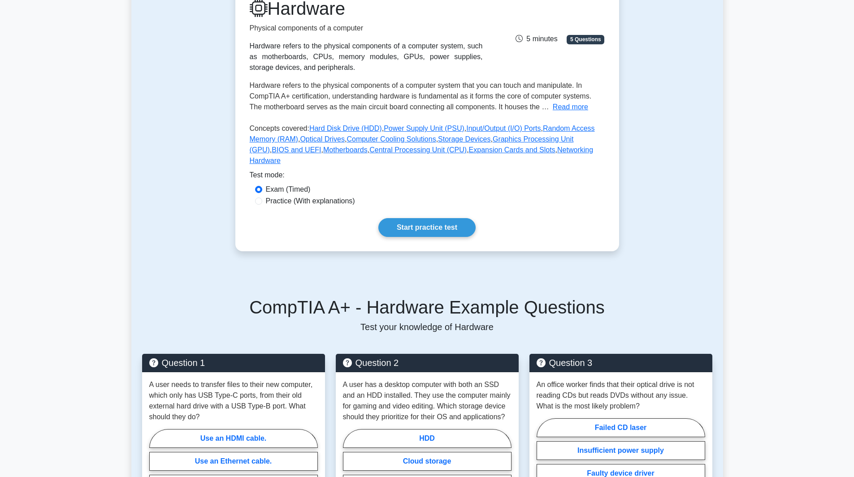
scroll to position [135, 0]
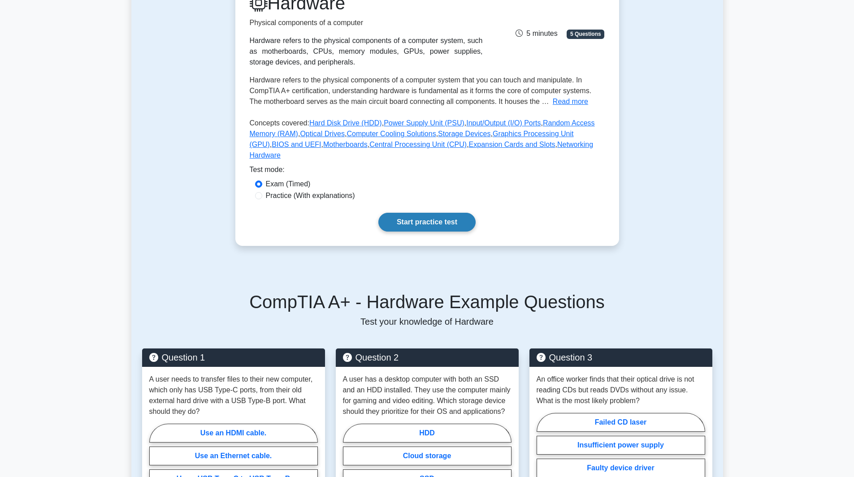
click at [447, 232] on link "Start practice test" at bounding box center [426, 222] width 97 height 19
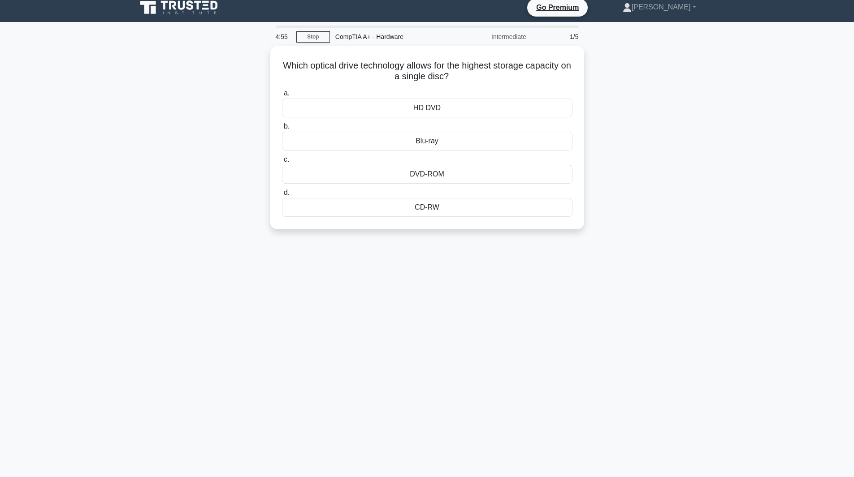
scroll to position [45, 0]
click at [282, 148] on div "Blu-ray" at bounding box center [427, 139] width 291 height 19
click at [282, 127] on input "b. Blu-ray" at bounding box center [282, 125] width 0 height 6
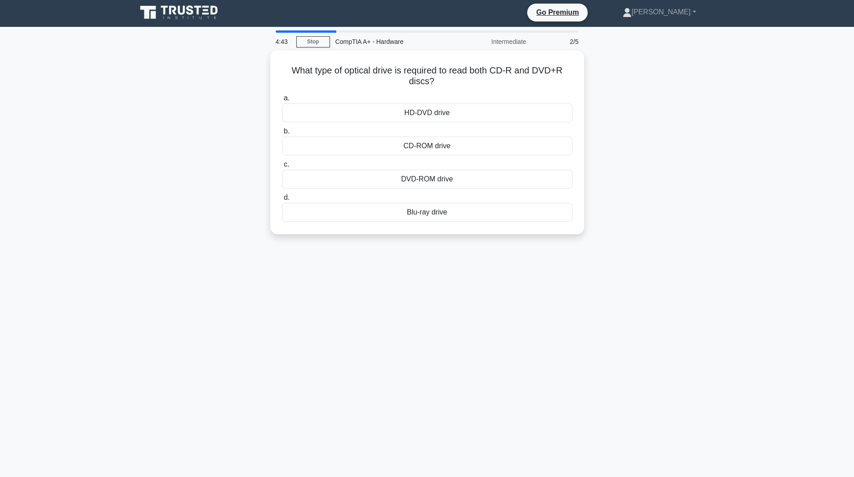
scroll to position [0, 0]
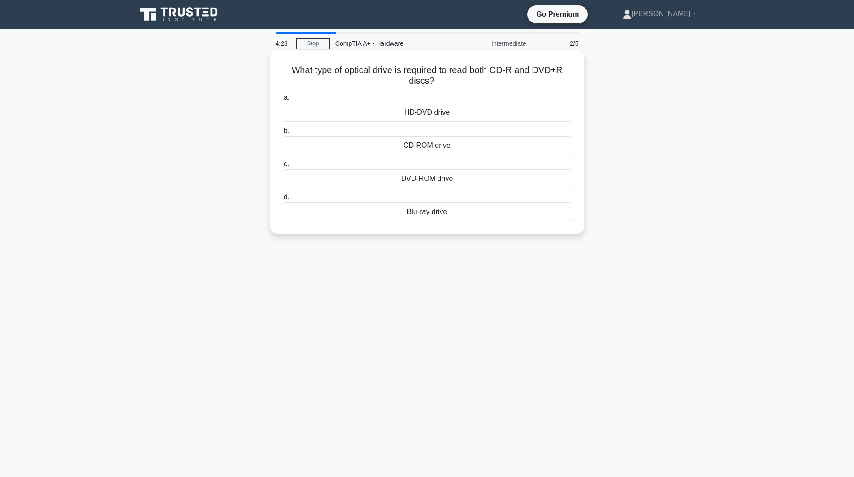
click at [282, 221] on div "Blu-ray drive" at bounding box center [427, 212] width 291 height 19
click at [282, 200] on input "d. Blu-ray drive" at bounding box center [282, 198] width 0 height 6
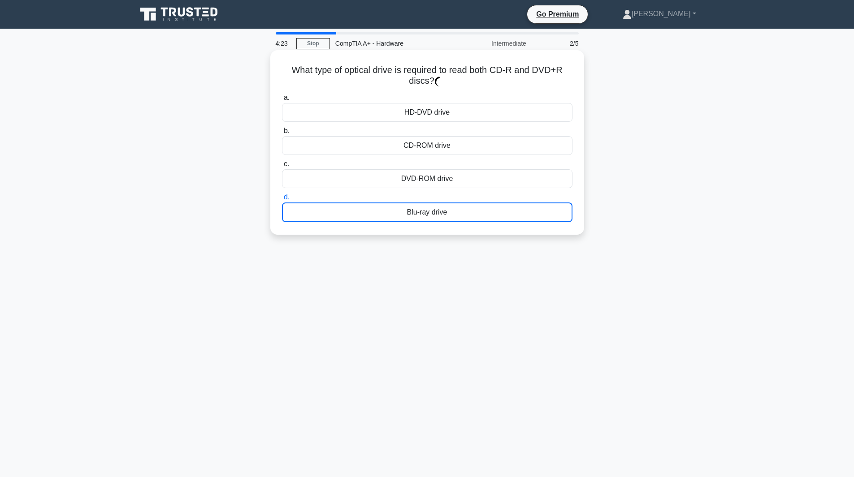
click at [282, 222] on div "Blu-ray drive" at bounding box center [427, 213] width 291 height 20
click at [282, 200] on input "d. Blu-ray drive" at bounding box center [282, 198] width 0 height 6
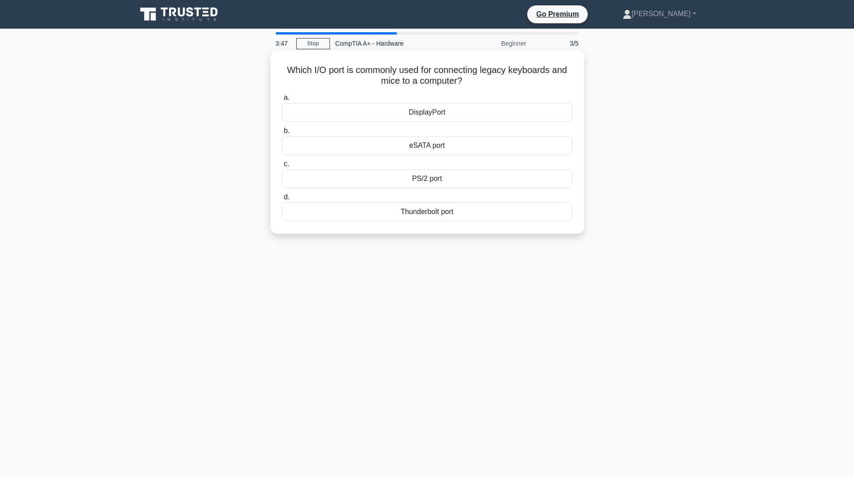
click at [282, 188] on div "PS/2 port" at bounding box center [427, 178] width 291 height 19
click at [282, 167] on input "c. PS/2 port" at bounding box center [282, 164] width 0 height 6
click at [282, 189] on div "PS/2 port" at bounding box center [427, 179] width 291 height 20
click at [282, 167] on input "c. PS/2 port" at bounding box center [282, 164] width 0 height 6
click at [282, 189] on div "PS/2 port" at bounding box center [427, 179] width 291 height 20
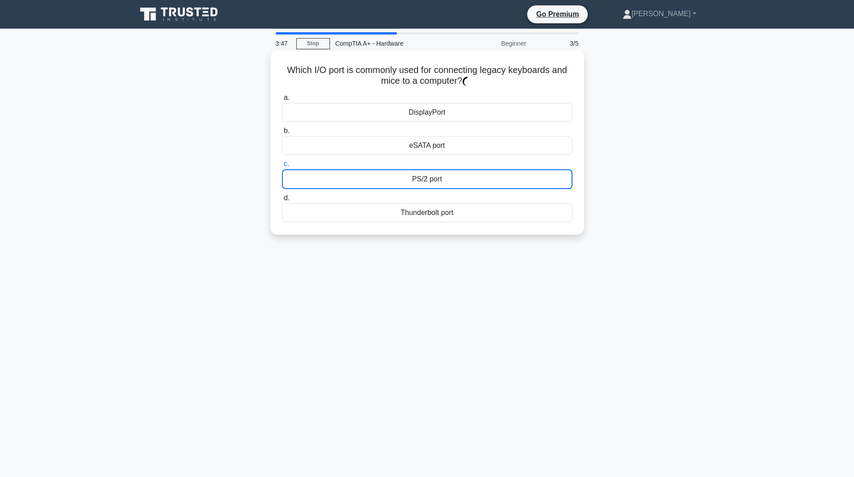
click at [282, 167] on input "c. PS/2 port" at bounding box center [282, 164] width 0 height 6
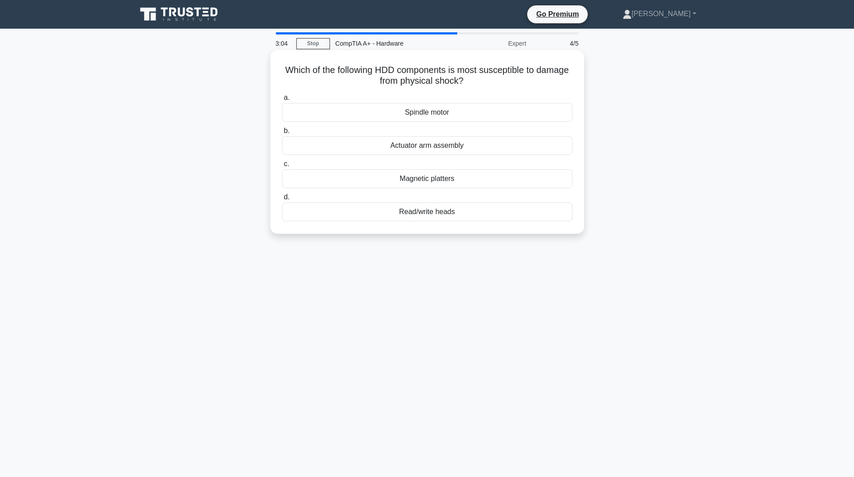
click at [282, 188] on div "Magnetic platters" at bounding box center [427, 178] width 291 height 19
click at [282, 167] on input "c. Magnetic platters" at bounding box center [282, 164] width 0 height 6
click at [282, 189] on div "Magnetic platters" at bounding box center [427, 179] width 291 height 20
click at [282, 167] on input "c. Magnetic platters" at bounding box center [282, 164] width 0 height 6
click at [282, 122] on div "DisplayPort" at bounding box center [427, 112] width 291 height 19
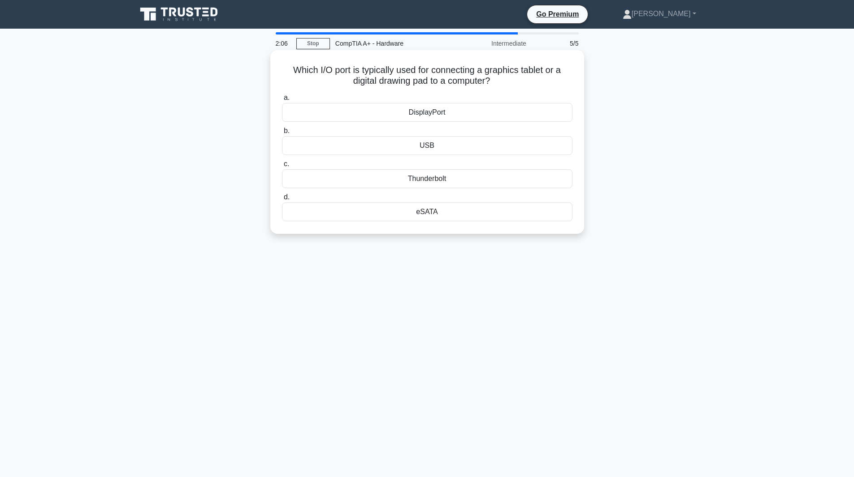
click at [282, 101] on input "a. DisplayPort" at bounding box center [282, 98] width 0 height 6
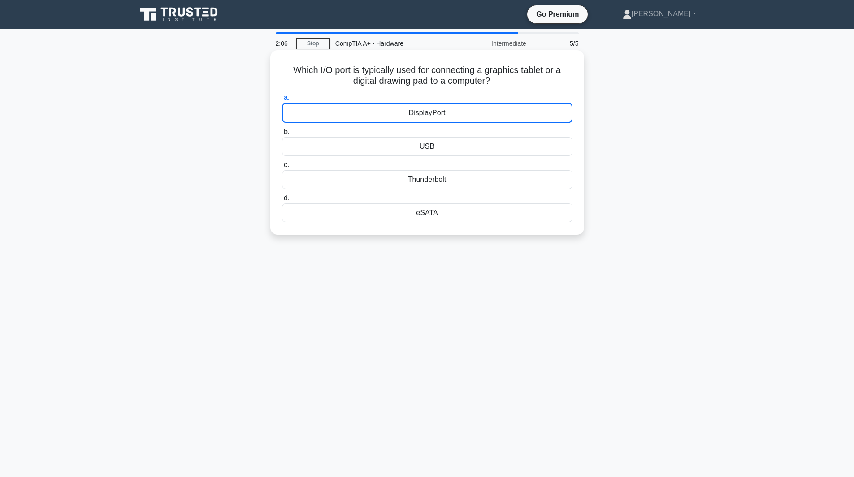
click at [282, 123] on div "DisplayPort" at bounding box center [427, 113] width 291 height 20
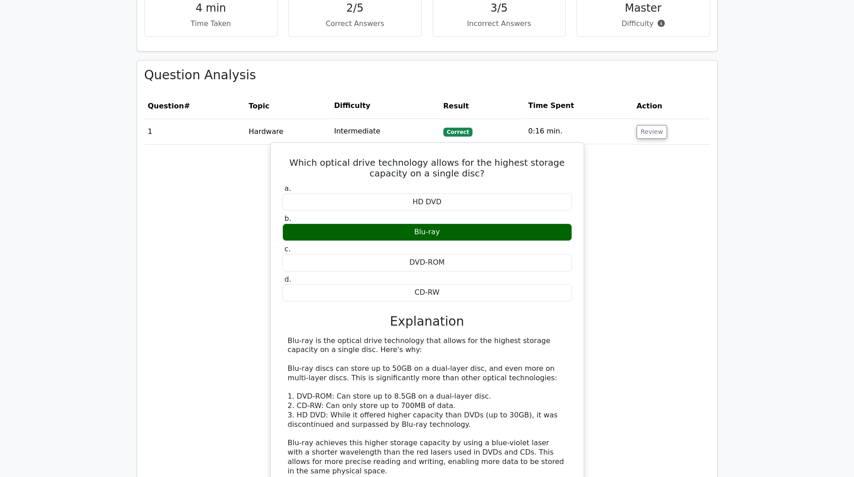
scroll to position [583, 0]
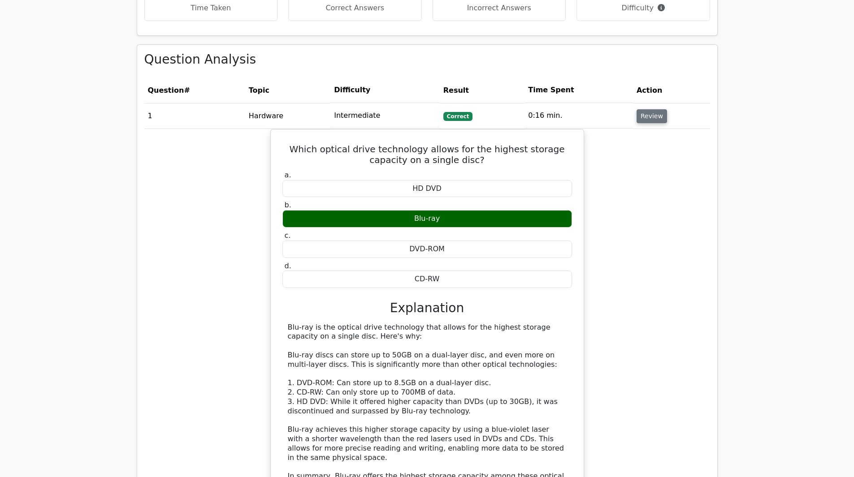
click at [637, 123] on button "Review" at bounding box center [652, 116] width 30 height 14
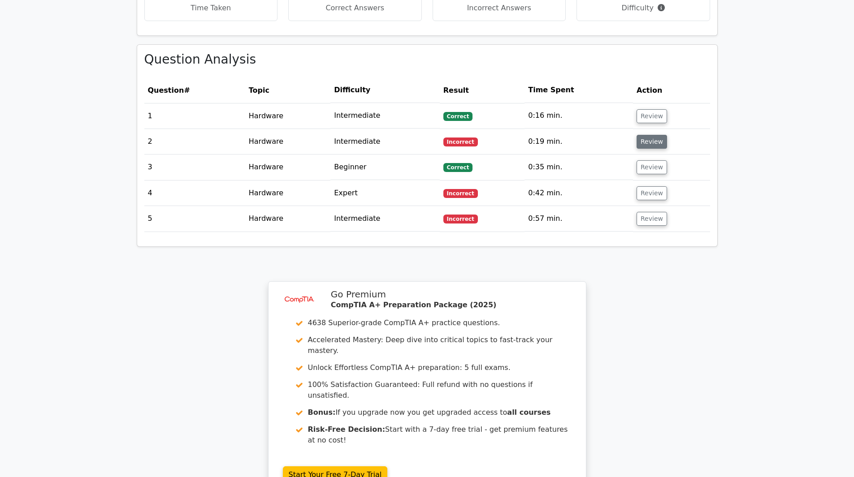
click at [637, 149] on button "Review" at bounding box center [652, 142] width 30 height 14
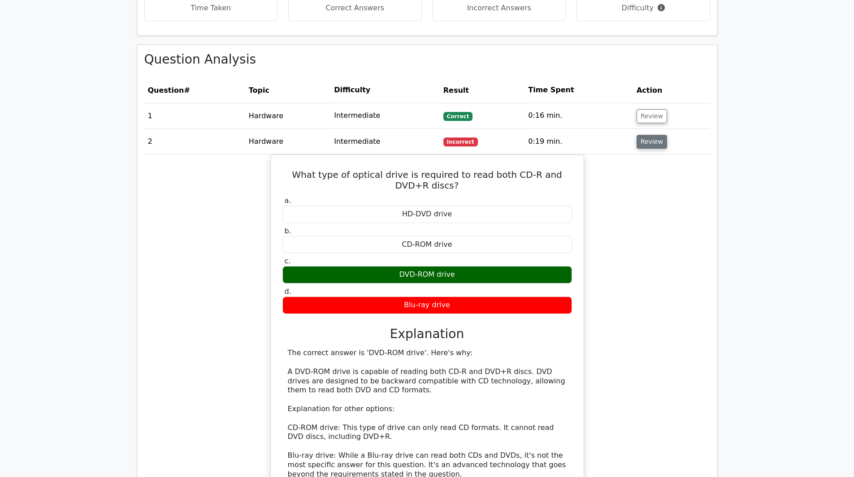
click at [637, 149] on button "Review" at bounding box center [652, 142] width 30 height 14
click at [328, 234] on div "Question Analysis Question # Topic Difficulty Result Time Spent Action 1 Hardwa…" at bounding box center [427, 361] width 580 height 632
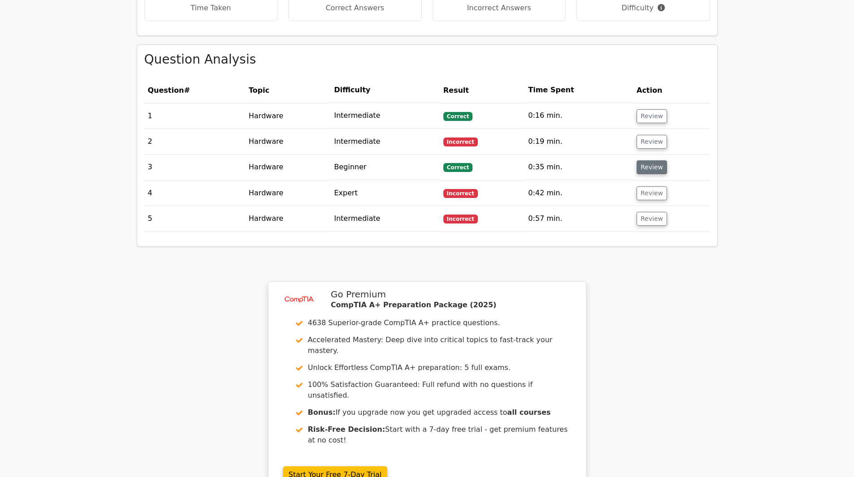
click at [637, 174] on button "Review" at bounding box center [652, 168] width 30 height 14
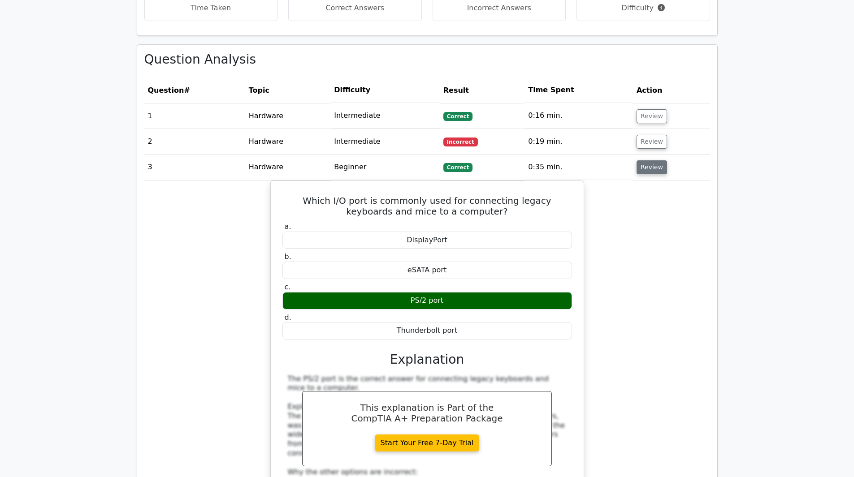
click at [525, 180] on td "0:35 min." at bounding box center [579, 168] width 108 height 26
click at [637, 174] on button "Review" at bounding box center [652, 168] width 30 height 14
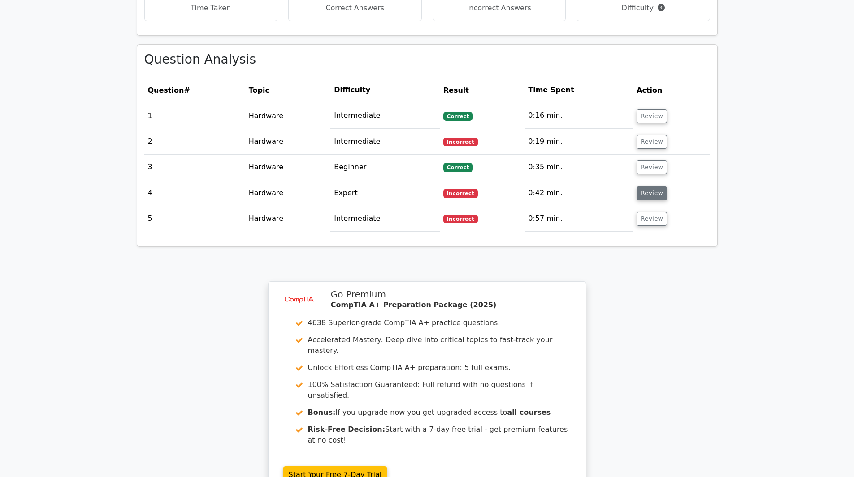
click at [637, 200] on button "Review" at bounding box center [652, 194] width 30 height 14
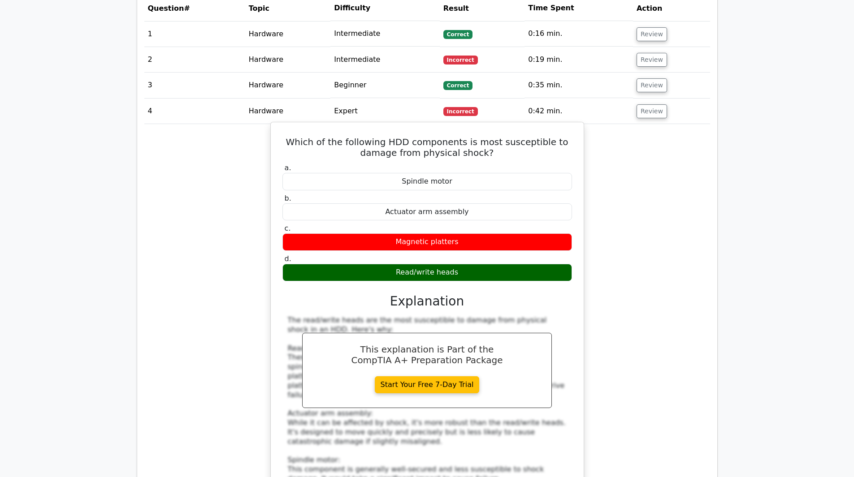
scroll to position [673, 0]
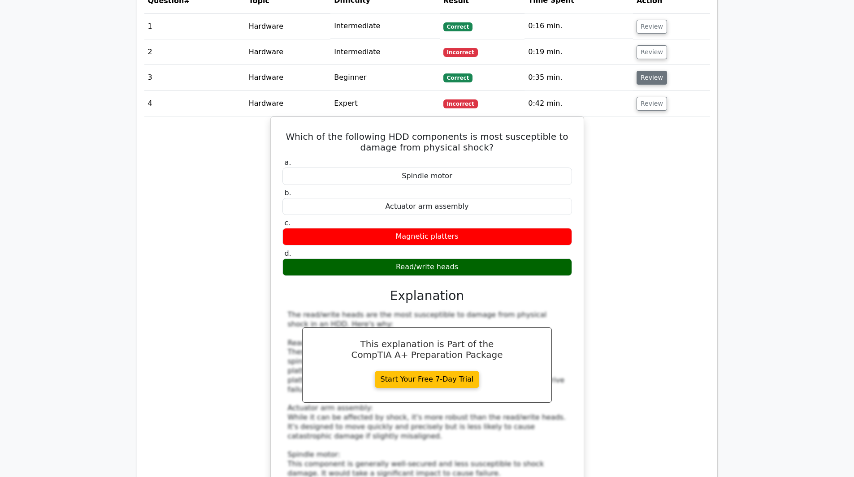
click at [637, 85] on button "Review" at bounding box center [652, 78] width 30 height 14
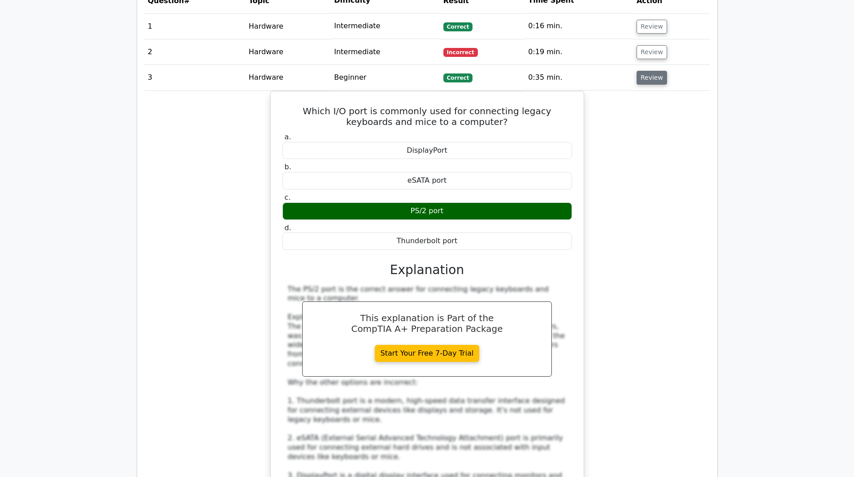
click at [637, 85] on button "Review" at bounding box center [652, 78] width 30 height 14
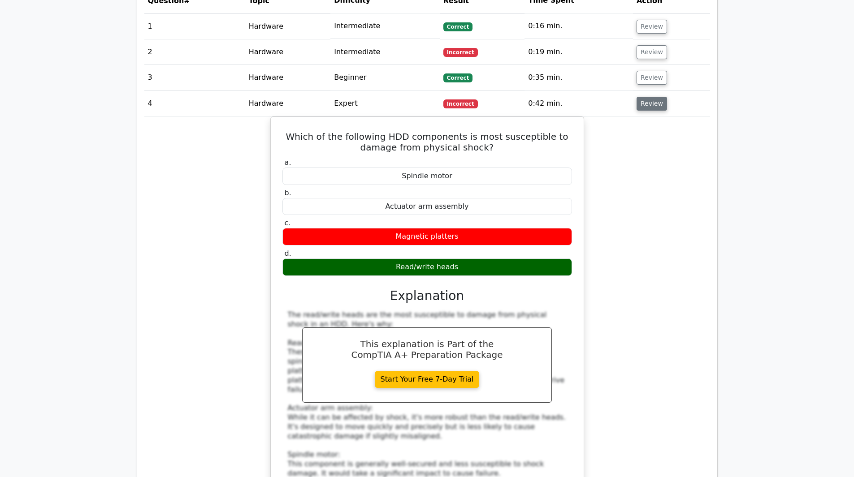
click at [637, 111] on button "Review" at bounding box center [652, 104] width 30 height 14
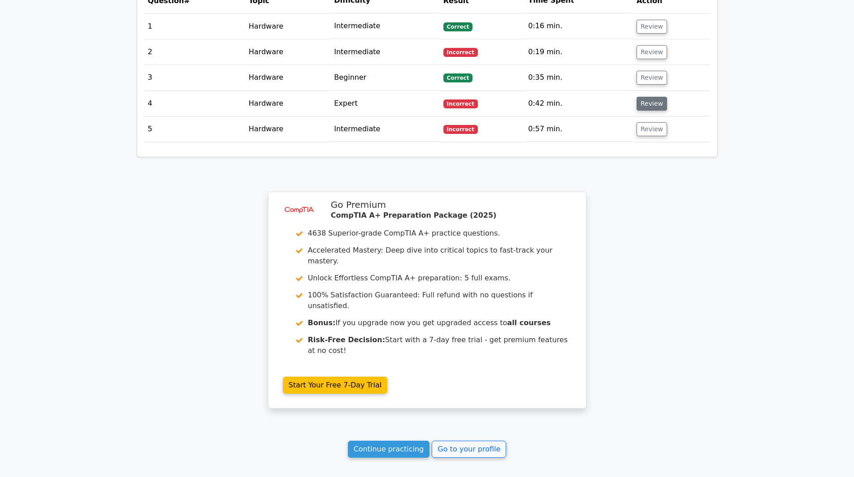
click at [342, 157] on div "Question Analysis Question # Topic Difficulty Result Time Spent Action 1 Hardwa…" at bounding box center [427, 56] width 580 height 202
click at [637, 136] on button "Review" at bounding box center [652, 129] width 30 height 14
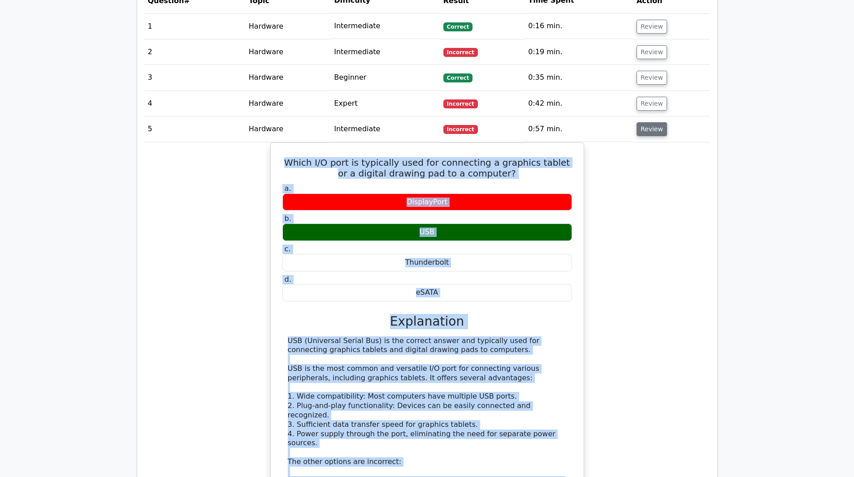
click at [637, 136] on button "Review" at bounding box center [652, 129] width 30 height 14
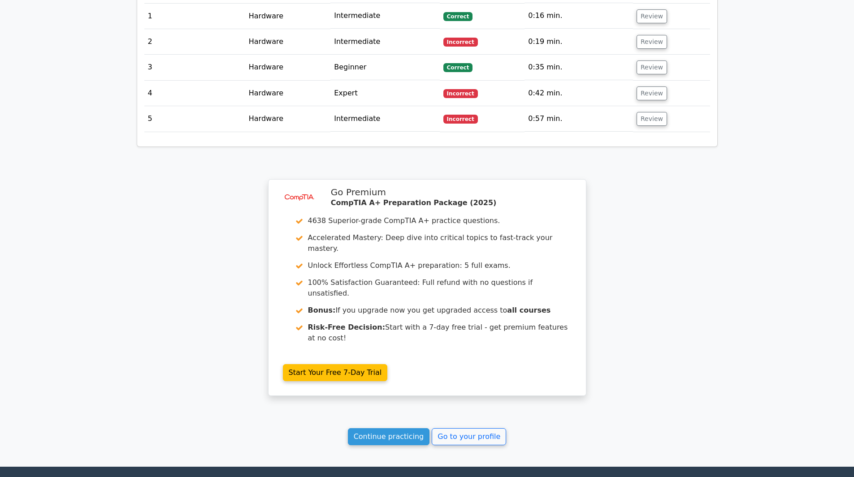
scroll to position [797, 0]
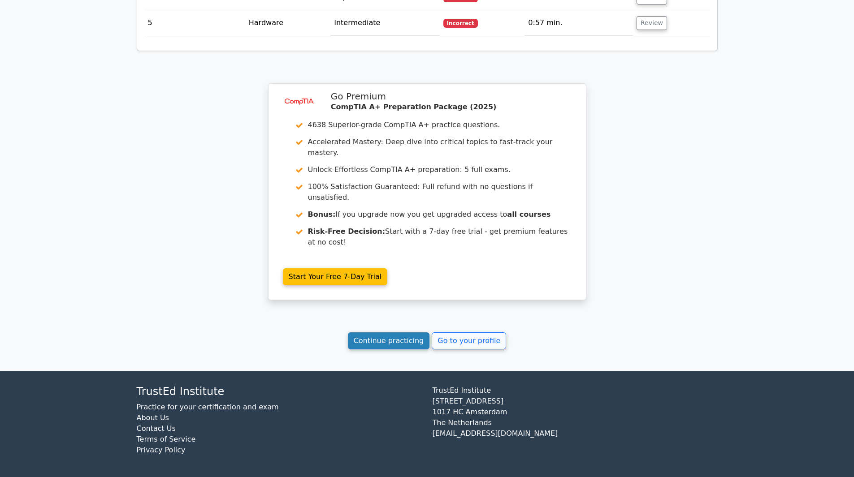
click at [348, 333] on link "Continue practicing" at bounding box center [389, 341] width 82 height 17
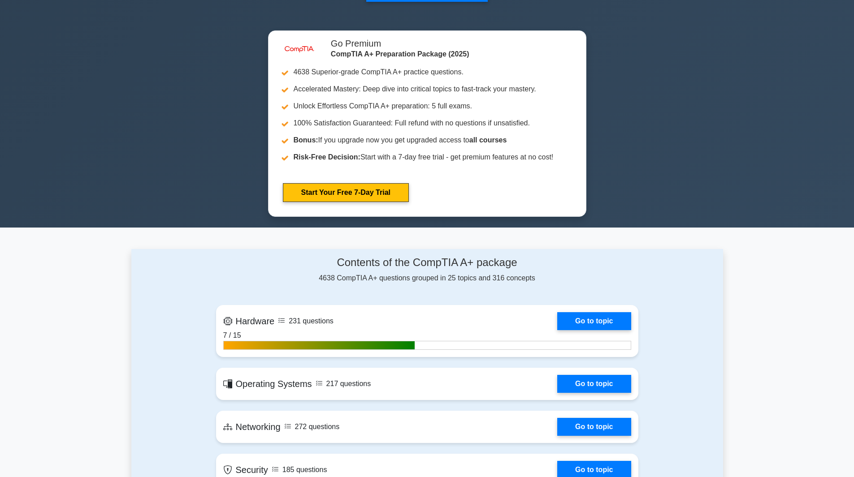
scroll to position [359, 0]
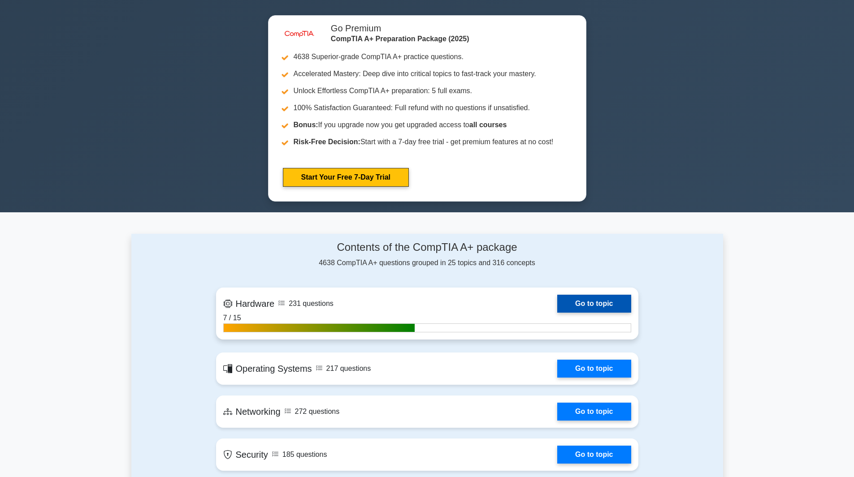
click at [631, 295] on link "Go to topic" at bounding box center [594, 304] width 74 height 18
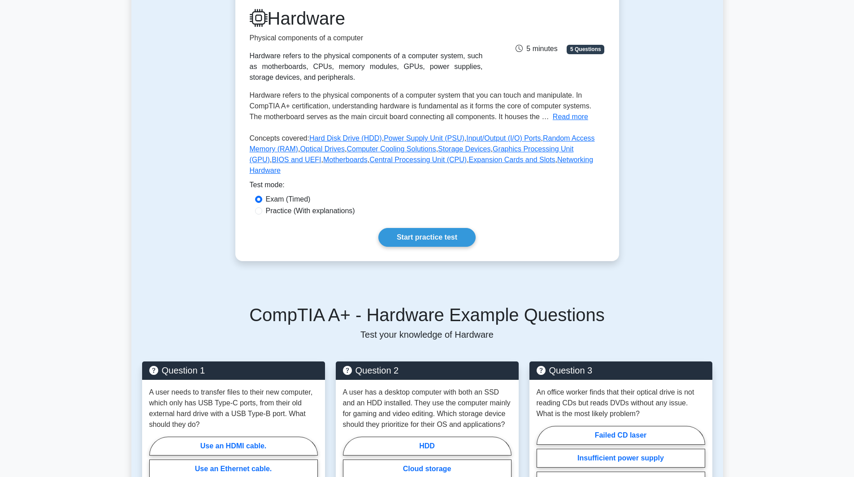
scroll to position [135, 0]
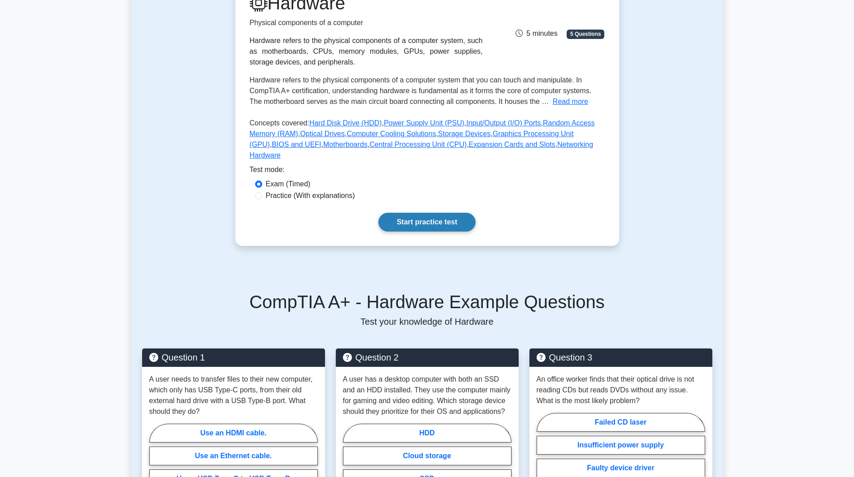
click at [410, 232] on link "Start practice test" at bounding box center [426, 222] width 97 height 19
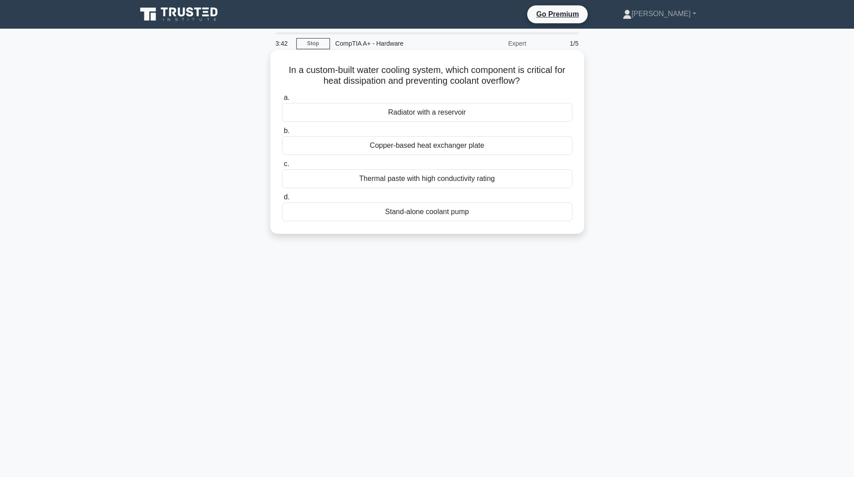
click at [282, 155] on div "Copper-based heat exchanger plate" at bounding box center [427, 145] width 291 height 19
click at [282, 134] on input "b. Copper-based heat exchanger plate" at bounding box center [282, 131] width 0 height 6
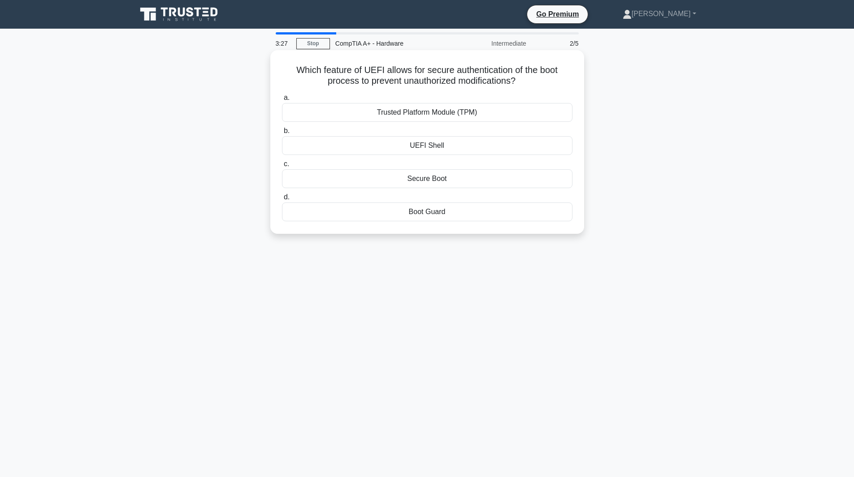
click at [282, 188] on div "Secure Boot" at bounding box center [427, 178] width 291 height 19
click at [282, 167] on input "c. Secure Boot" at bounding box center [282, 164] width 0 height 6
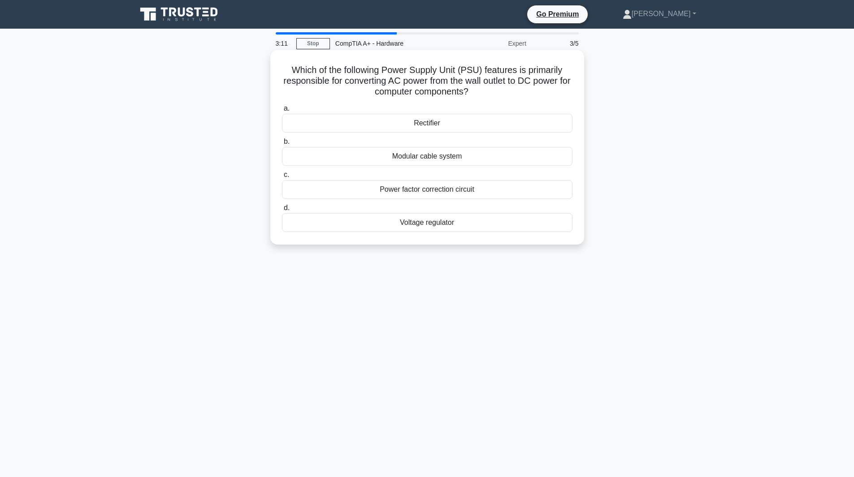
click at [282, 232] on div "Voltage regulator" at bounding box center [427, 222] width 291 height 19
click at [282, 211] on input "d. Voltage regulator" at bounding box center [282, 208] width 0 height 6
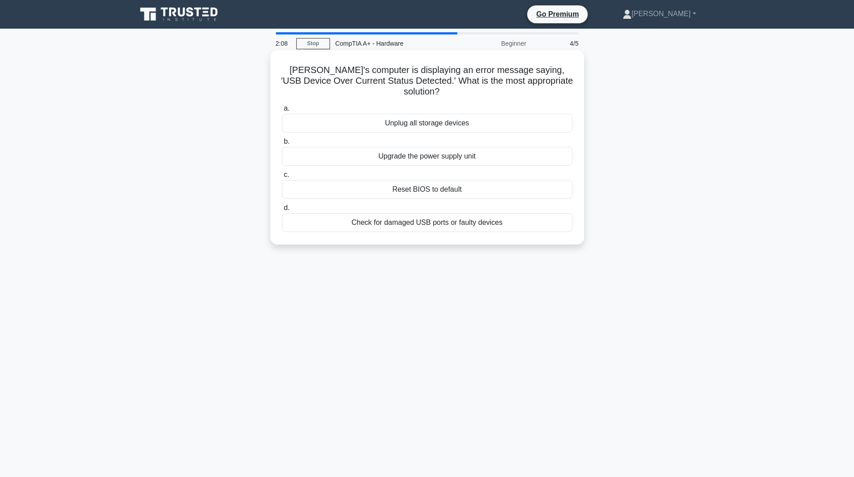
click at [282, 232] on div "Check for damaged USB ports or faulty devices" at bounding box center [427, 222] width 291 height 19
click at [282, 211] on input "d. Check for damaged USB ports or faulty devices" at bounding box center [282, 208] width 0 height 6
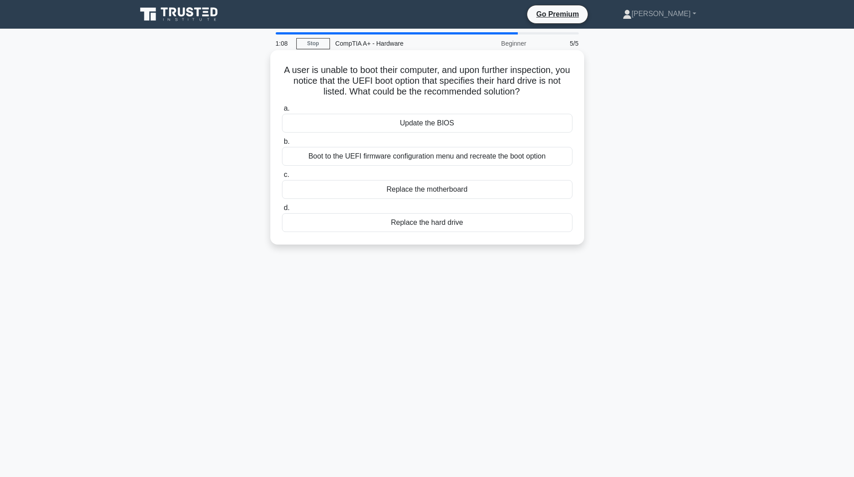
click at [282, 166] on div "Boot to the UEFI firmware configuration menu and recreate the boot option" at bounding box center [427, 156] width 291 height 19
click at [282, 145] on input "b. Boot to the UEFI firmware configuration menu and recreate the boot option" at bounding box center [282, 142] width 0 height 6
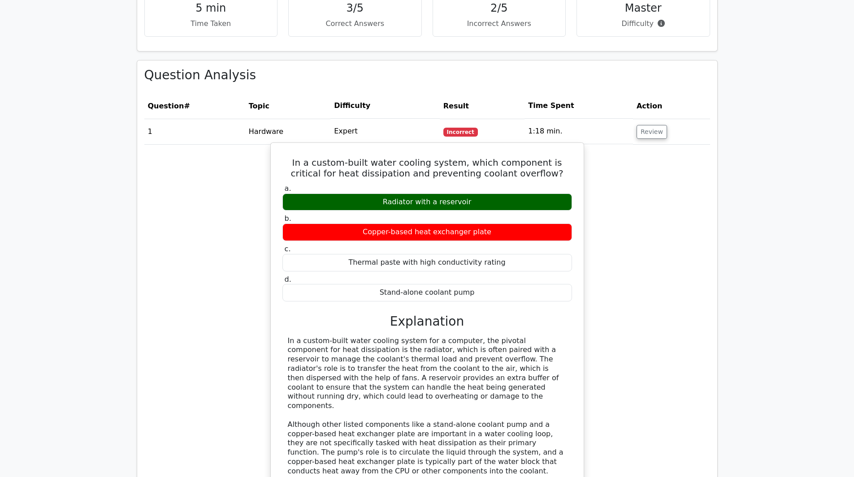
scroll to position [583, 0]
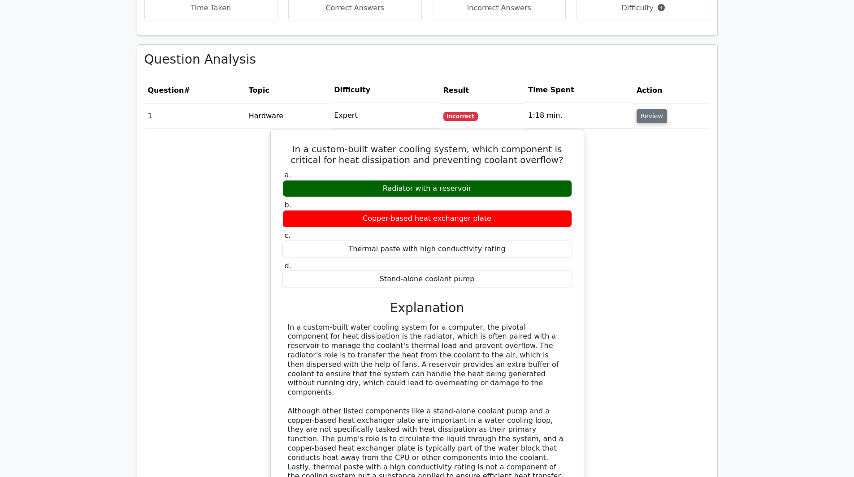
click at [637, 123] on button "Review" at bounding box center [652, 116] width 30 height 14
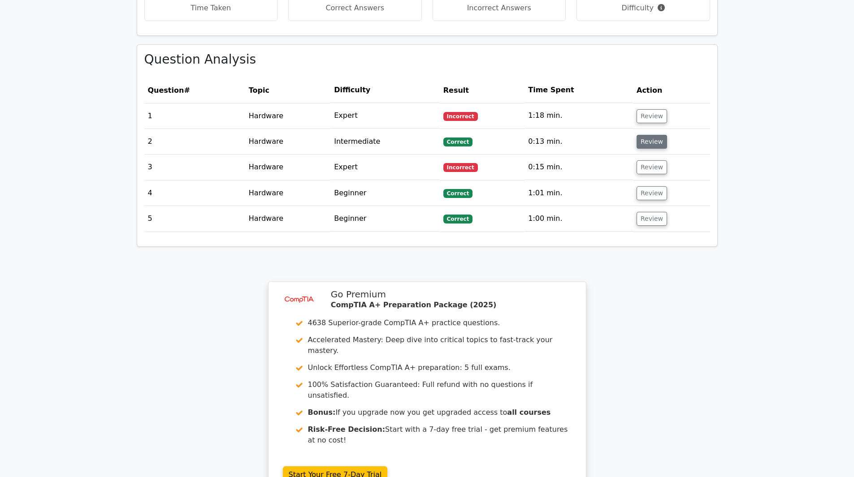
click at [637, 149] on button "Review" at bounding box center [652, 142] width 30 height 14
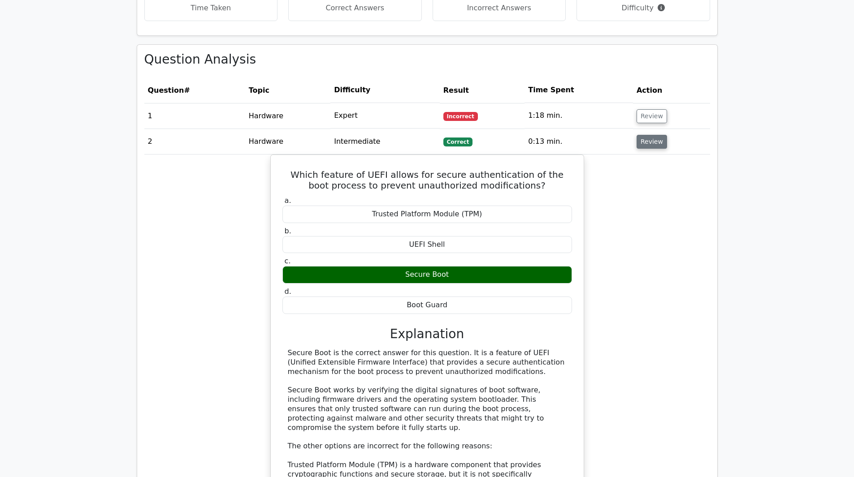
click at [637, 149] on button "Review" at bounding box center [652, 142] width 30 height 14
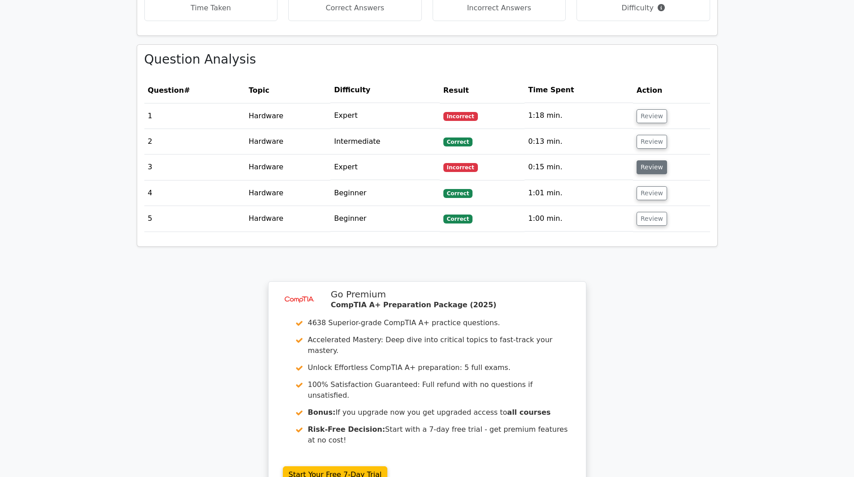
click at [637, 174] on button "Review" at bounding box center [652, 168] width 30 height 14
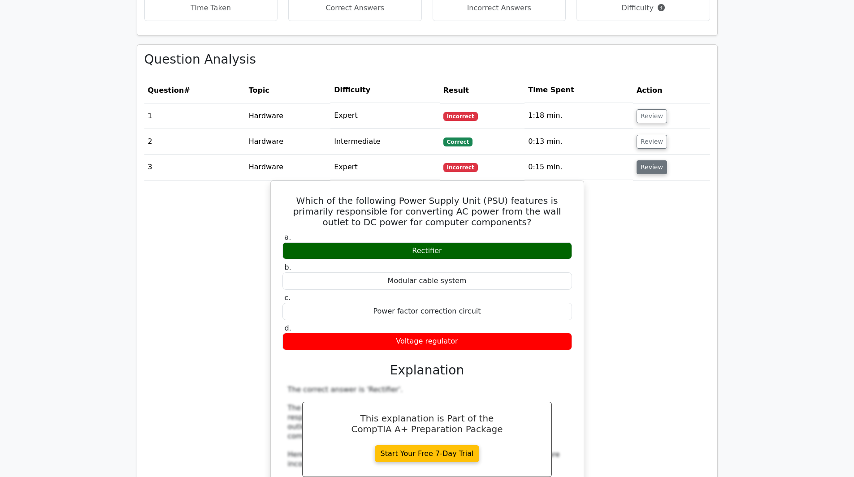
click at [637, 174] on button "Review" at bounding box center [652, 168] width 30 height 14
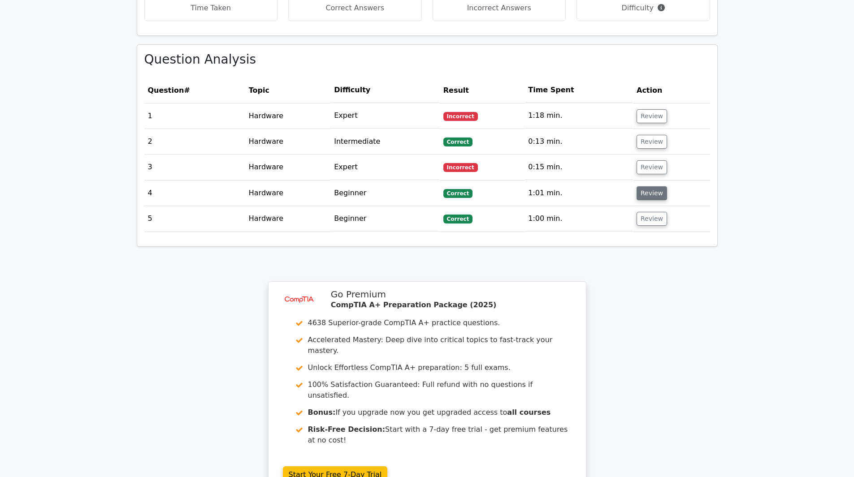
click at [637, 200] on button "Review" at bounding box center [652, 194] width 30 height 14
click at [525, 206] on td "1:01 min." at bounding box center [579, 194] width 108 height 26
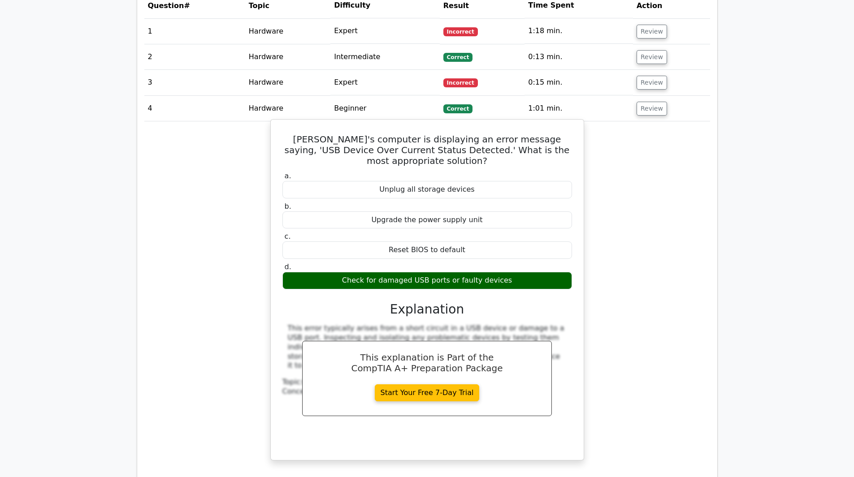
scroll to position [673, 0]
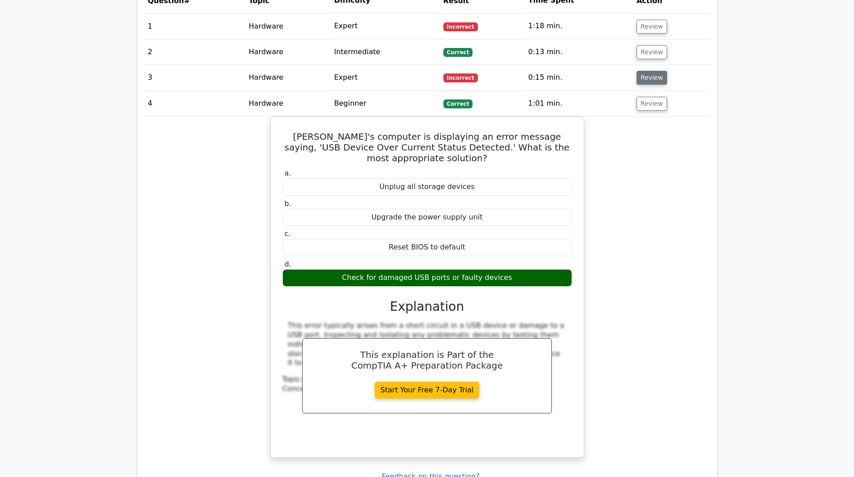
click at [637, 85] on button "Review" at bounding box center [652, 78] width 30 height 14
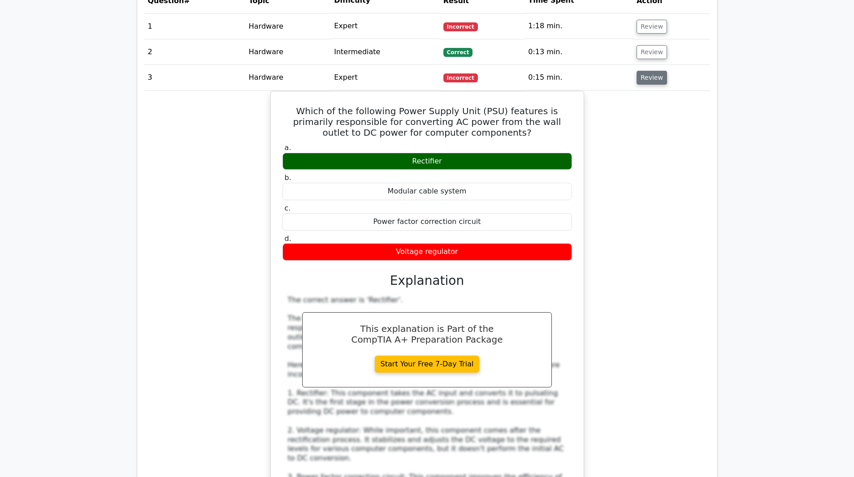
click at [637, 85] on button "Review" at bounding box center [652, 78] width 30 height 14
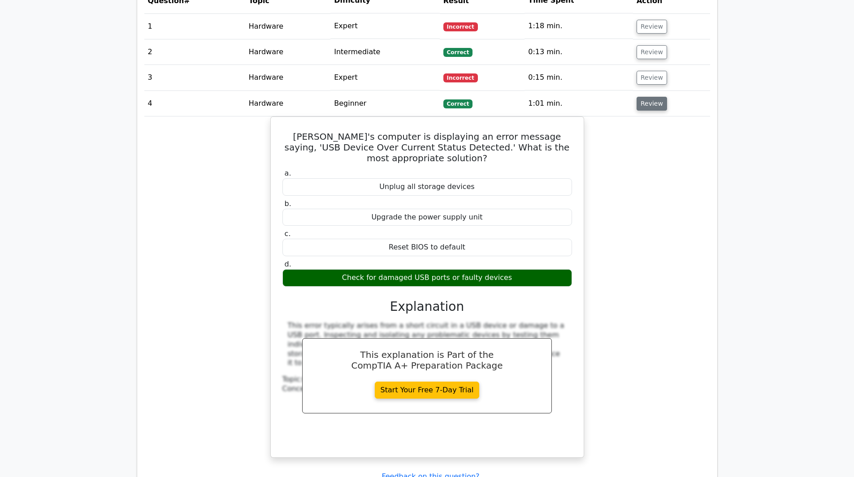
click at [637, 111] on button "Review" at bounding box center [652, 104] width 30 height 14
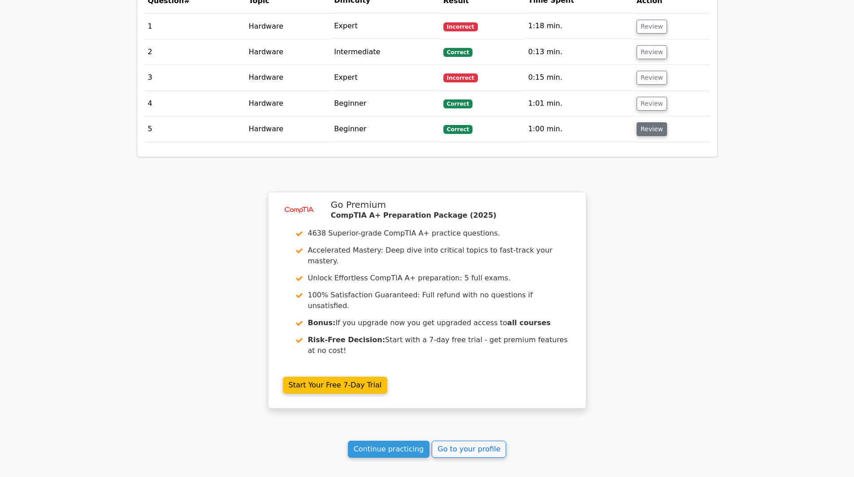
click at [637, 136] on button "Review" at bounding box center [652, 129] width 30 height 14
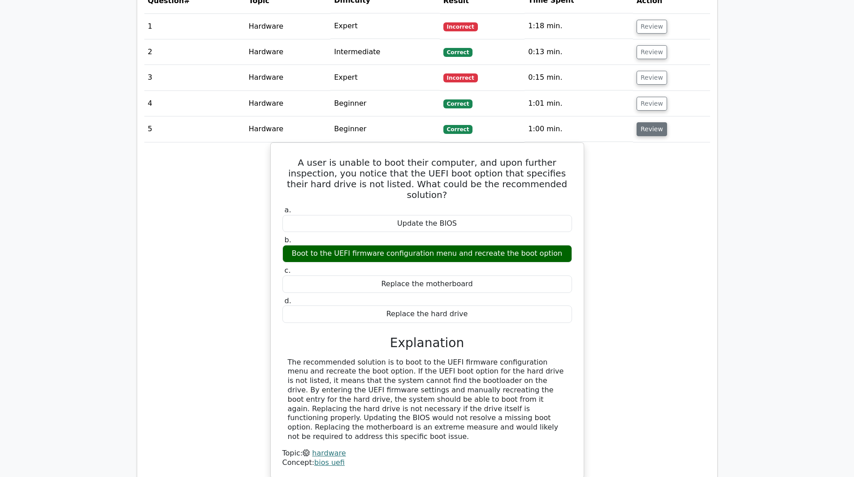
click at [525, 142] on td "1:00 min." at bounding box center [579, 130] width 108 height 26
click at [637, 136] on button "Review" at bounding box center [652, 129] width 30 height 14
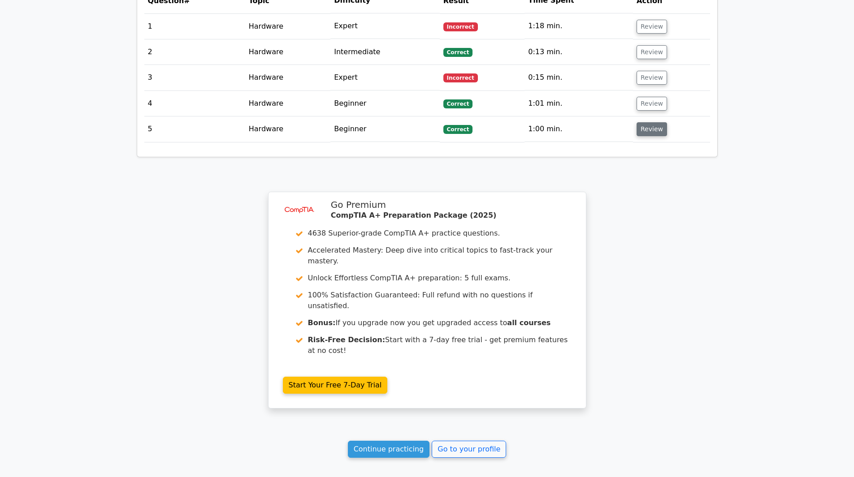
click at [637, 136] on button "Review" at bounding box center [652, 129] width 30 height 14
click at [525, 142] on td "1:00 min." at bounding box center [579, 130] width 108 height 26
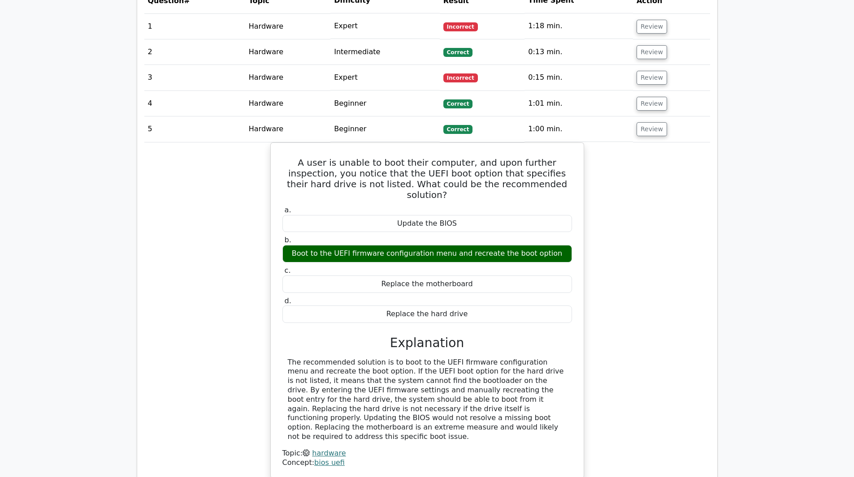
click at [525, 142] on td "1:00 min." at bounding box center [579, 130] width 108 height 26
click at [637, 136] on button "Review" at bounding box center [652, 129] width 30 height 14
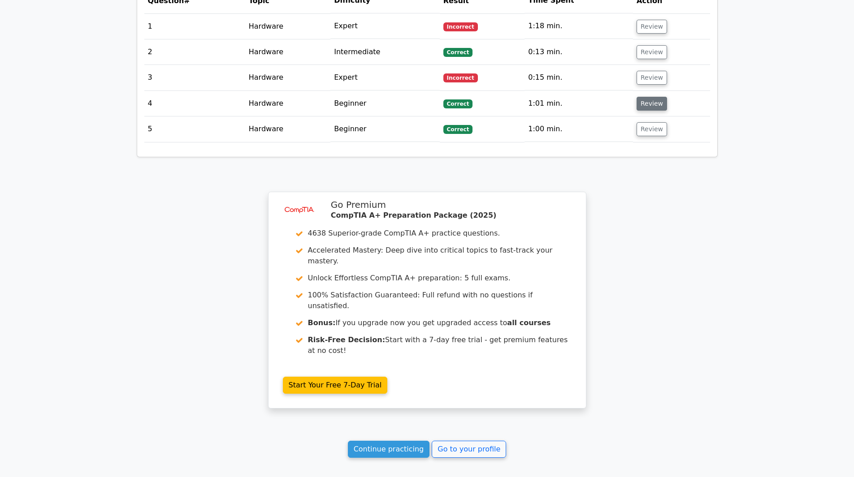
click at [637, 111] on button "Review" at bounding box center [652, 104] width 30 height 14
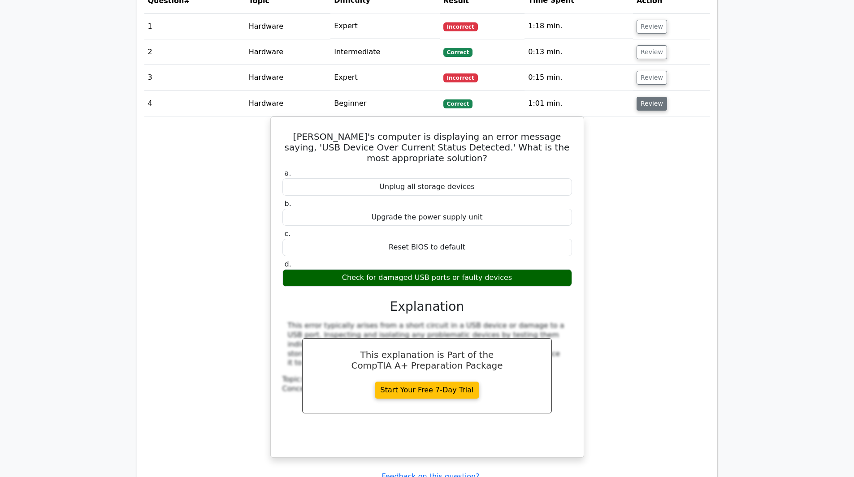
click at [637, 111] on button "Review" at bounding box center [652, 104] width 30 height 14
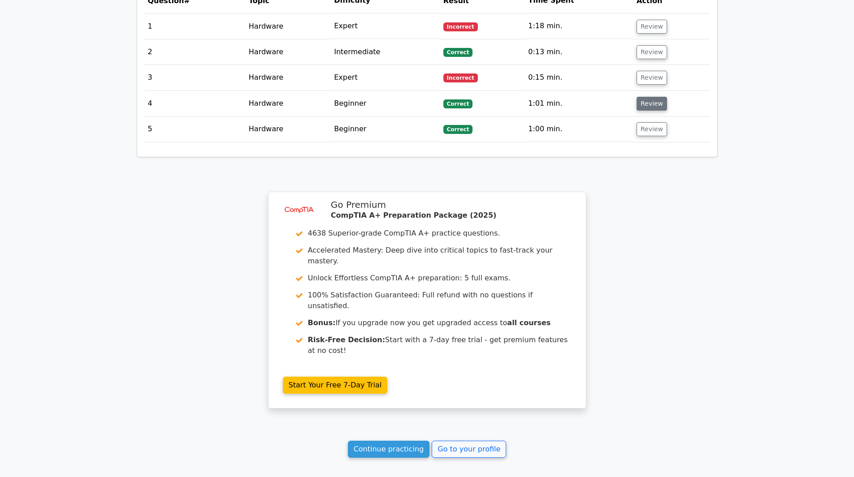
click at [335, 157] on div "Question Analysis Question # Topic Difficulty Result Time Spent Action 1 Hardwa…" at bounding box center [427, 56] width 580 height 202
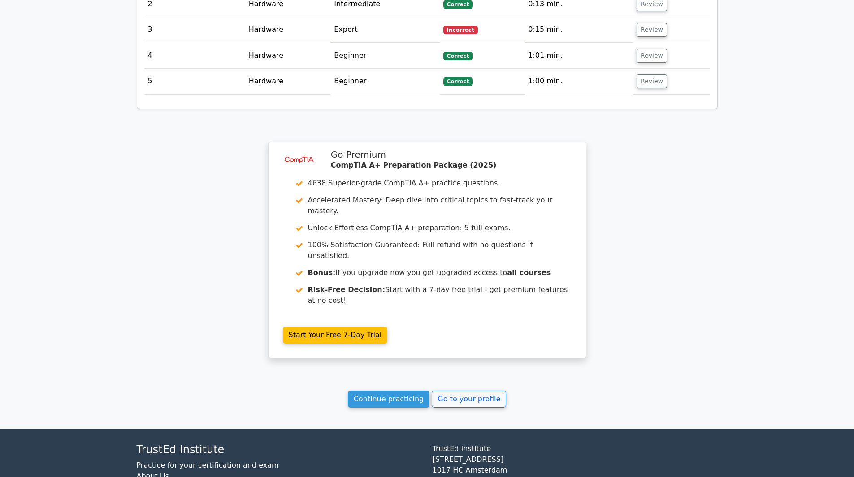
scroll to position [797, 0]
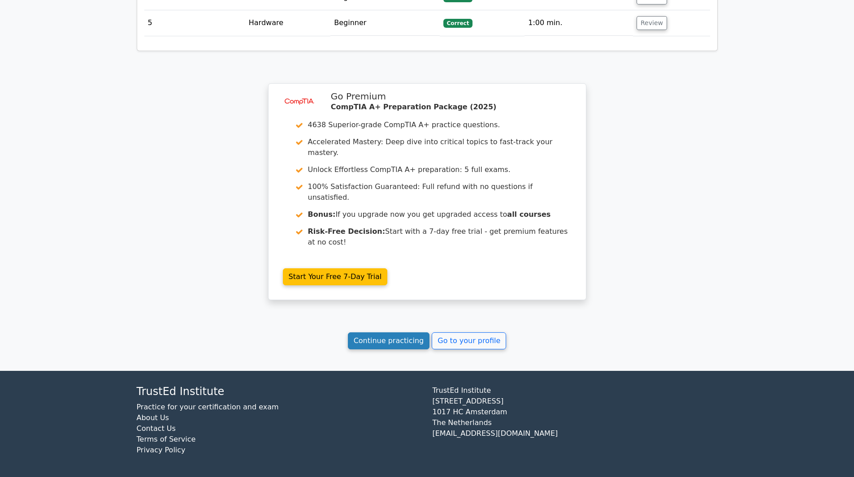
click at [348, 333] on link "Continue practicing" at bounding box center [389, 341] width 82 height 17
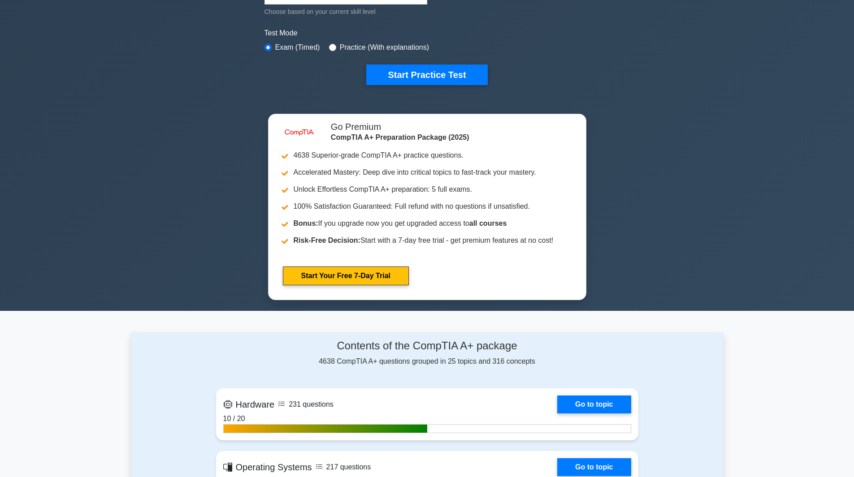
scroll to position [314, 0]
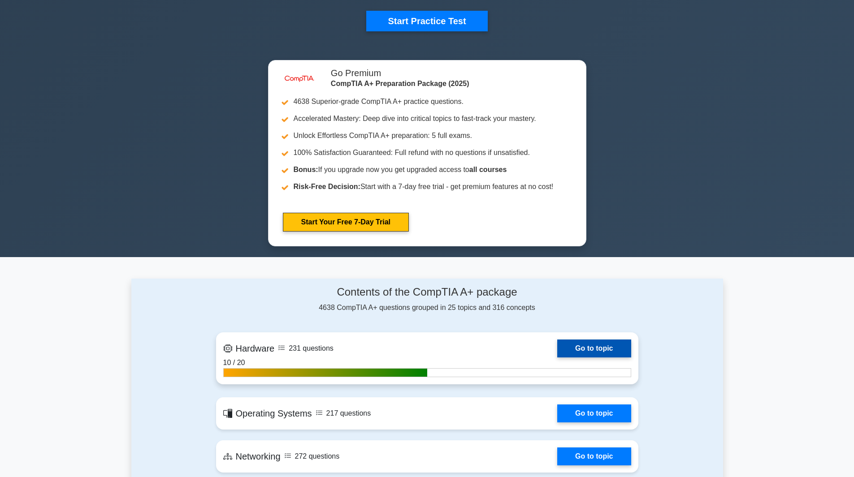
click at [631, 340] on link "Go to topic" at bounding box center [594, 349] width 74 height 18
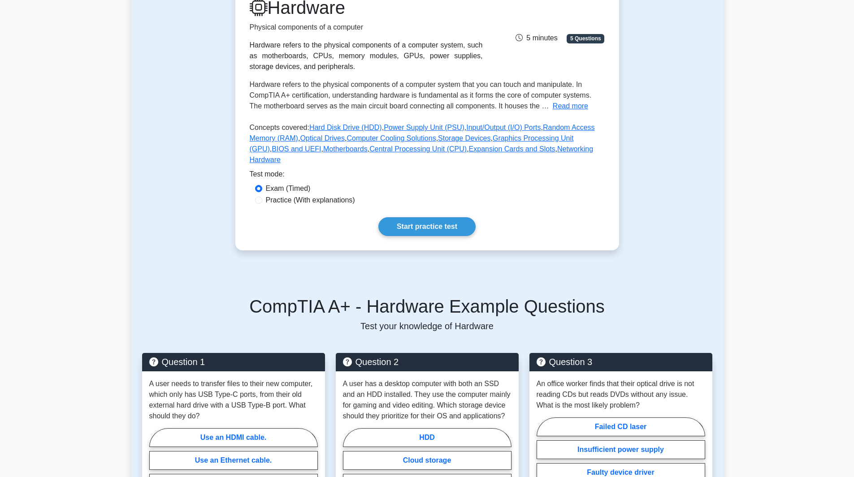
scroll to position [135, 0]
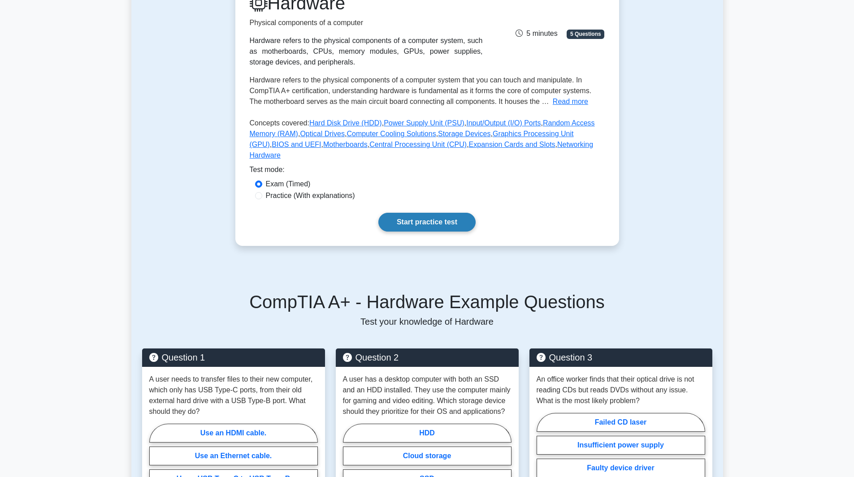
click at [435, 232] on link "Start practice test" at bounding box center [426, 222] width 97 height 19
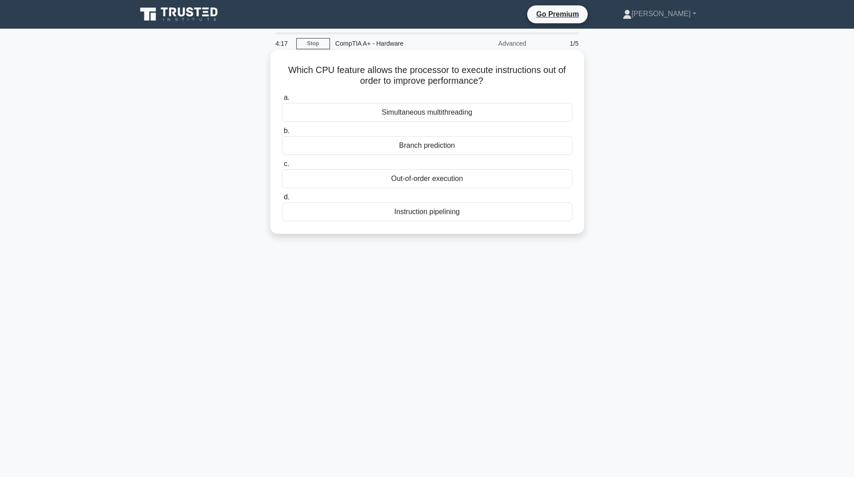
click at [282, 122] on div "Simultaneous multithreading" at bounding box center [427, 112] width 291 height 19
click at [282, 101] on input "a. Simultaneous multithreading" at bounding box center [282, 98] width 0 height 6
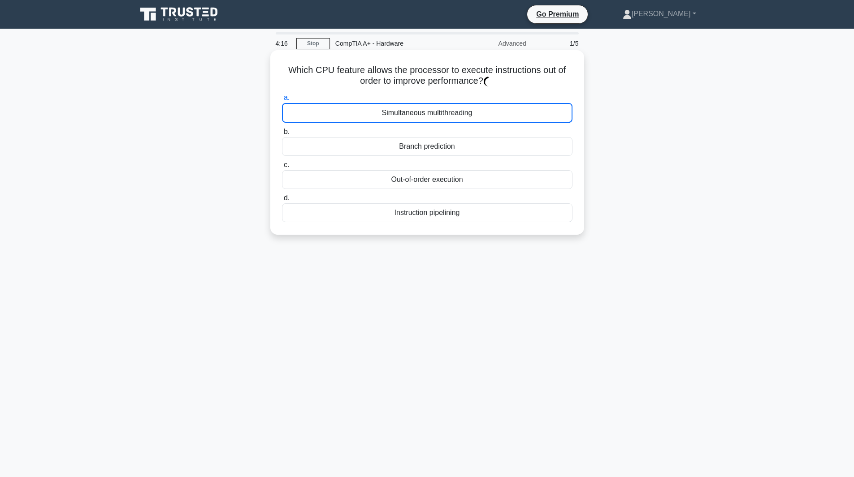
click at [282, 123] on div "Simultaneous multithreading" at bounding box center [427, 113] width 291 height 20
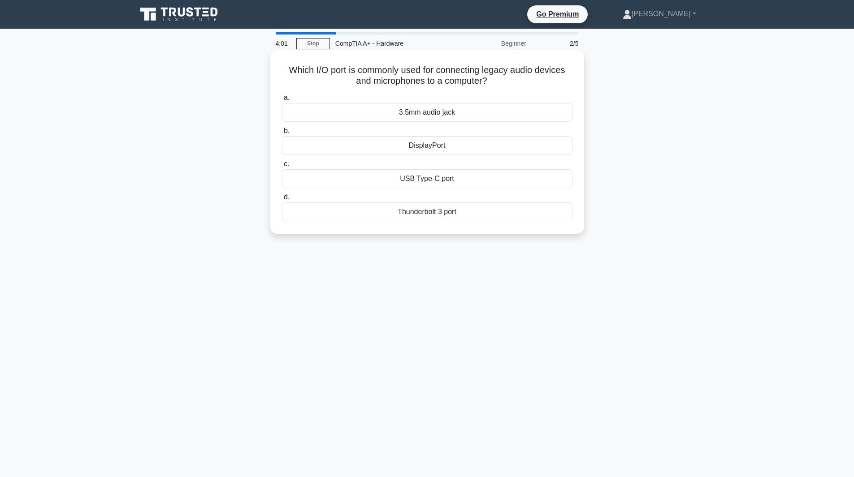
click at [282, 122] on div "3.5mm audio jack" at bounding box center [427, 112] width 291 height 19
click at [282, 101] on input "a. 3.5mm audio jack" at bounding box center [282, 98] width 0 height 6
click at [282, 221] on div "Multi-Core Processing" at bounding box center [427, 212] width 291 height 19
click at [282, 200] on input "d. Multi-Core Processing" at bounding box center [282, 198] width 0 height 6
click at [282, 188] on div "NVMe SSD" at bounding box center [427, 178] width 291 height 19
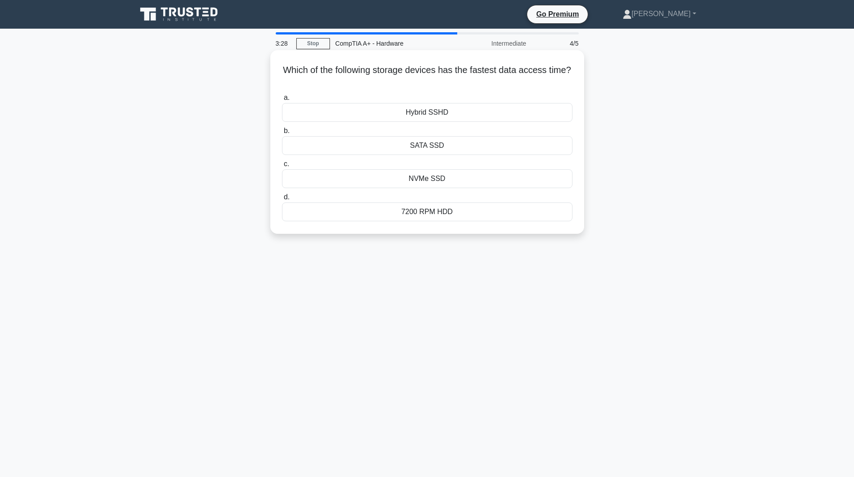
click at [282, 167] on input "c. NVMe SSD" at bounding box center [282, 164] width 0 height 6
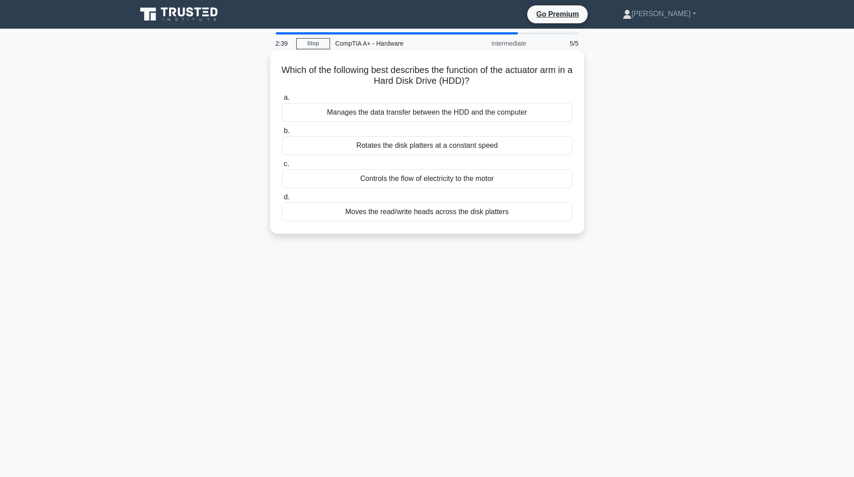
click at [282, 221] on div "Moves the read/write heads across the disk platters" at bounding box center [427, 212] width 291 height 19
click at [282, 200] on input "d. Moves the read/write heads across the disk platters" at bounding box center [282, 198] width 0 height 6
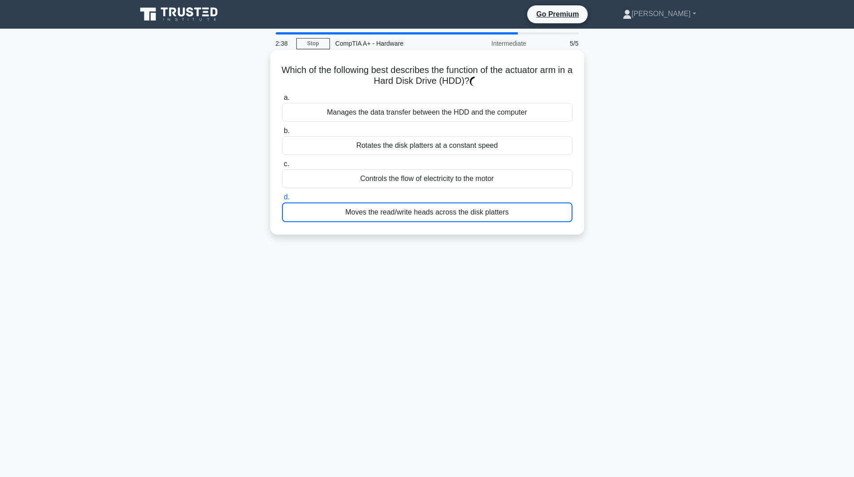
click at [282, 222] on div "Moves the read/write heads across the disk platters" at bounding box center [427, 213] width 291 height 20
click at [282, 200] on input "d. Moves the read/write heads across the disk platters" at bounding box center [282, 198] width 0 height 6
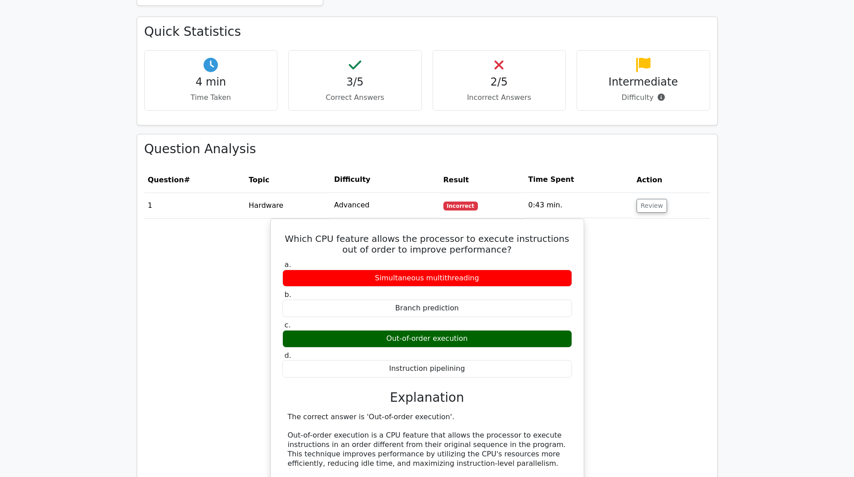
scroll to position [583, 0]
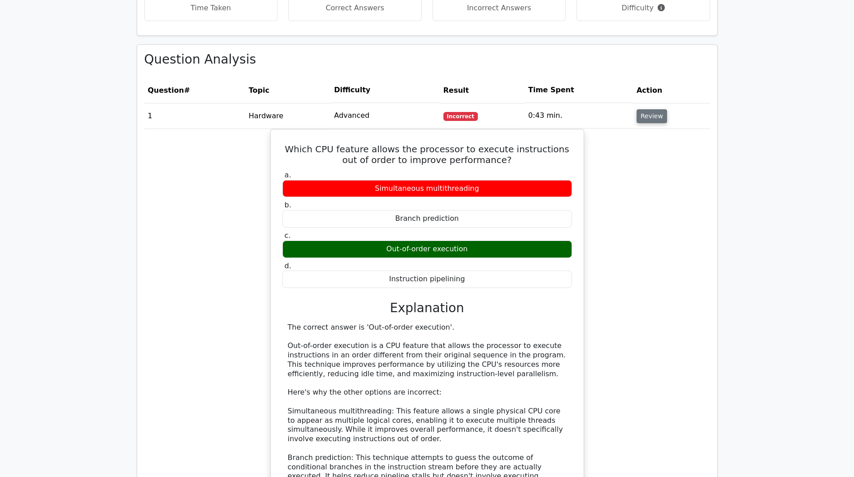
click at [637, 123] on button "Review" at bounding box center [652, 116] width 30 height 14
click at [329, 217] on div "Question Analysis Question # Topic Difficulty Result Time Spent Action 1 Hardwa…" at bounding box center [427, 403] width 580 height 716
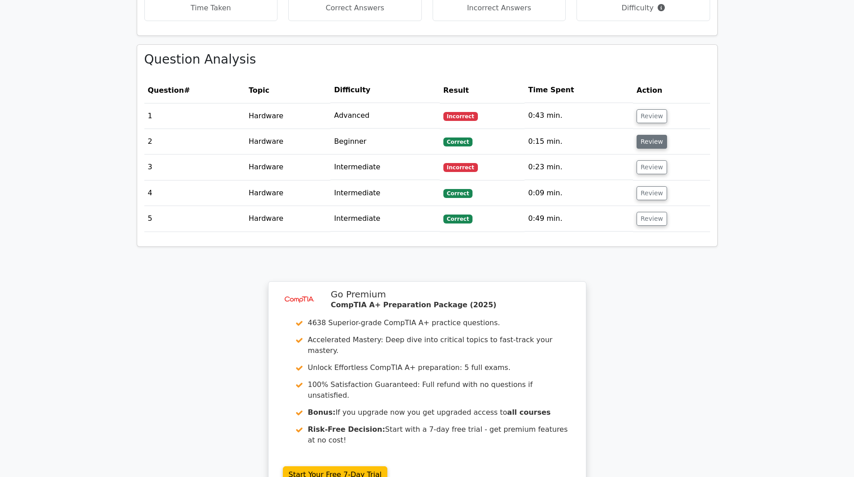
click at [637, 149] on button "Review" at bounding box center [652, 142] width 30 height 14
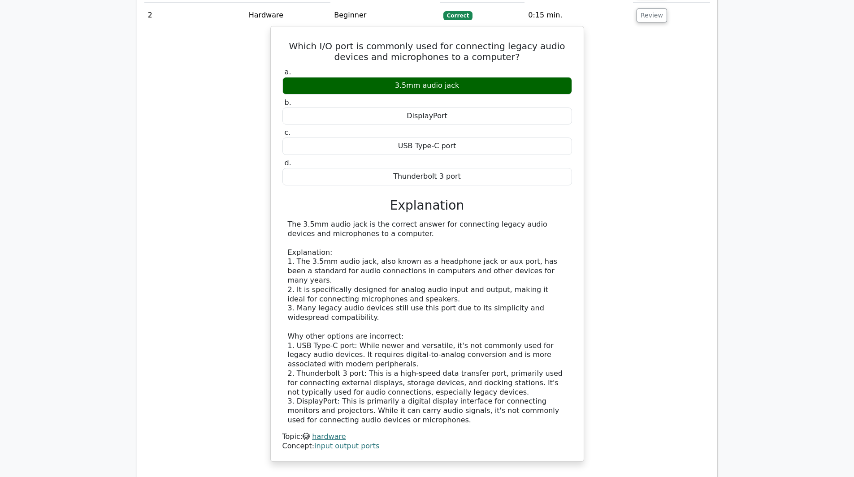
scroll to position [717, 0]
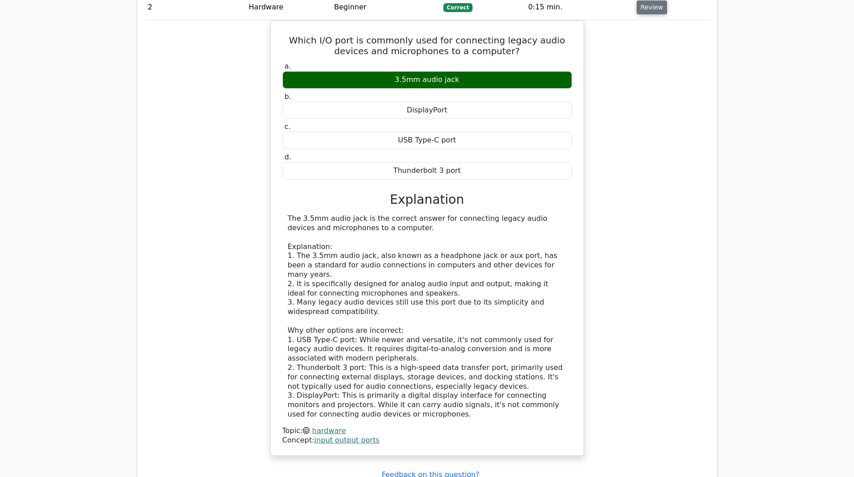
click at [637, 14] on button "Review" at bounding box center [652, 7] width 30 height 14
click at [336, 97] on div "Question Analysis Question # Topic Difficulty Result Time Spent Action 1 Hardwa…" at bounding box center [427, 244] width 580 height 669
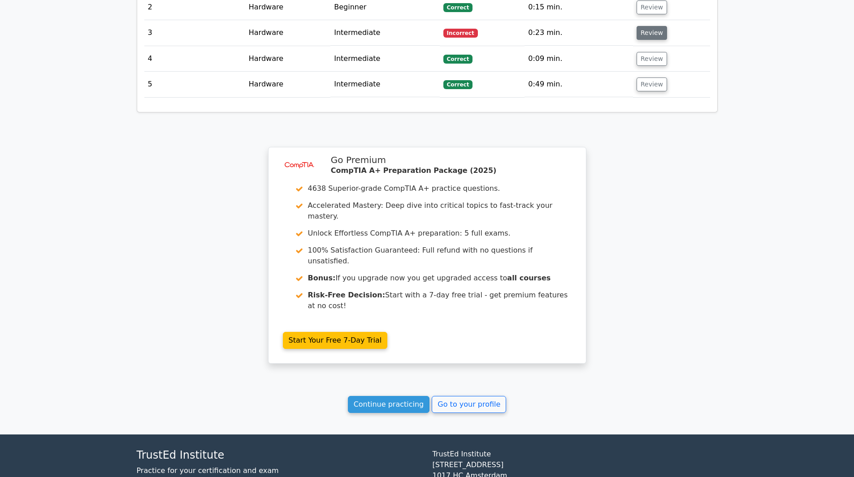
click at [637, 40] on button "Review" at bounding box center [652, 33] width 30 height 14
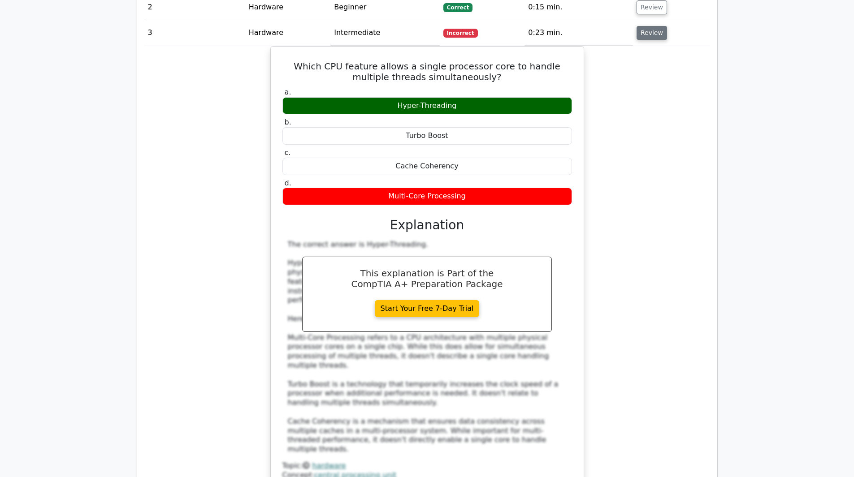
click at [637, 40] on button "Review" at bounding box center [652, 33] width 30 height 14
click at [342, 122] on div "Question Analysis Question # Topic Difficulty Result Time Spent Action 1 Hardwa…" at bounding box center [427, 249] width 580 height 678
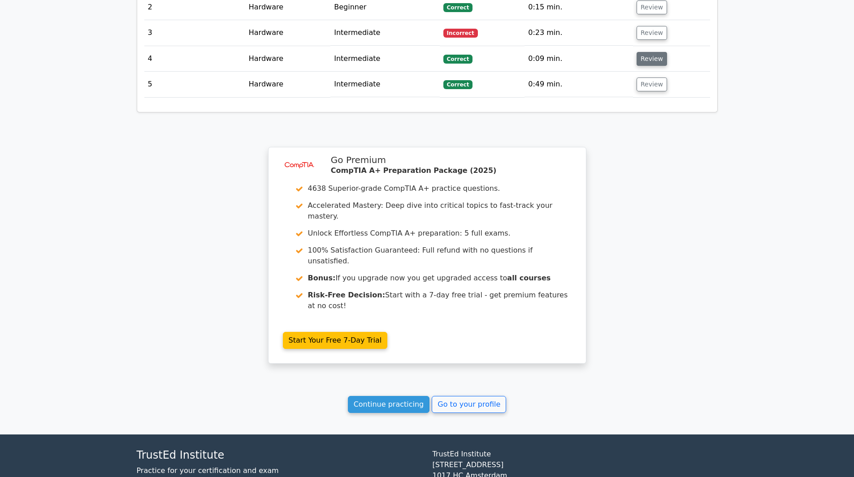
click at [637, 66] on button "Review" at bounding box center [652, 59] width 30 height 14
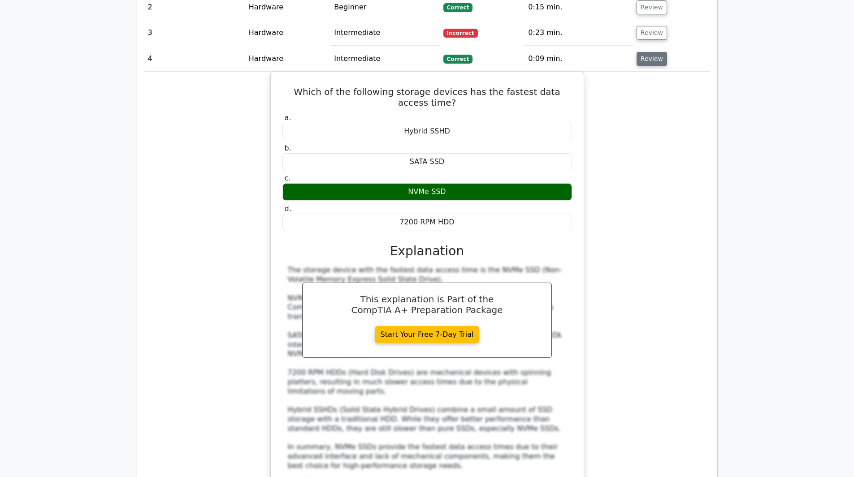
click at [637, 66] on button "Review" at bounding box center [652, 59] width 30 height 14
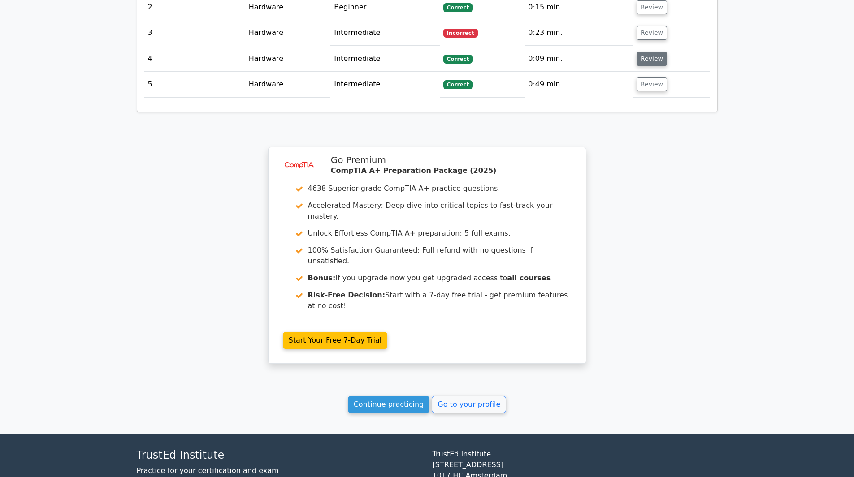
click at [322, 112] on div "Question Analysis Question # Topic Difficulty Result Time Spent Action 1 Hardwa…" at bounding box center [427, 11] width 580 height 202
click at [637, 91] on button "Review" at bounding box center [652, 85] width 30 height 14
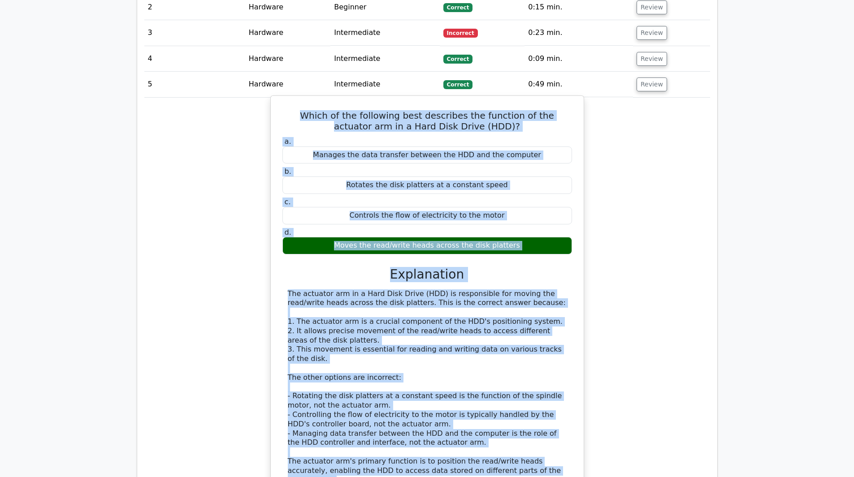
click at [292, 194] on div "Rotates the disk platters at a constant speed" at bounding box center [427, 185] width 290 height 17
click at [313, 194] on div "b. Rotates the disk platters at a constant speed" at bounding box center [427, 180] width 300 height 27
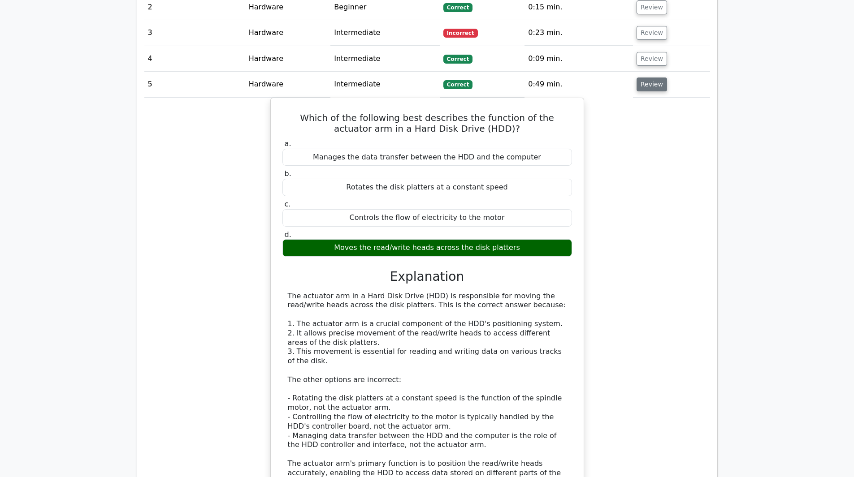
click at [637, 91] on button "Review" at bounding box center [652, 85] width 30 height 14
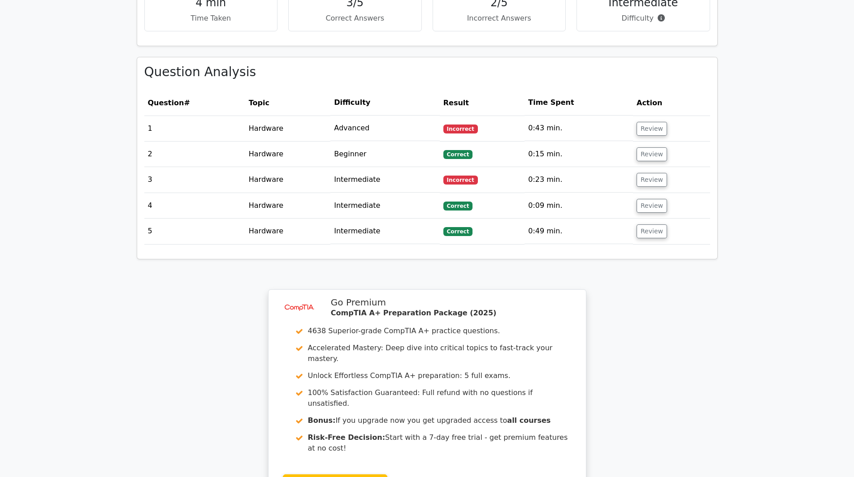
scroll to position [797, 0]
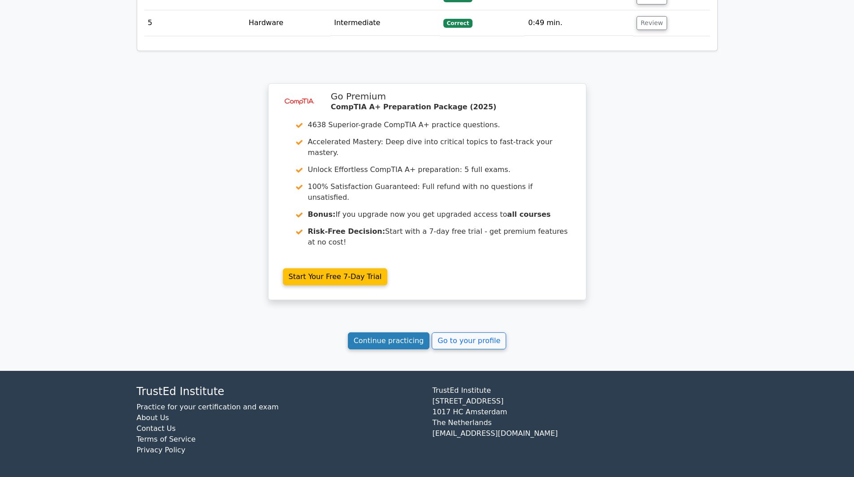
click at [348, 333] on link "Continue practicing" at bounding box center [389, 341] width 82 height 17
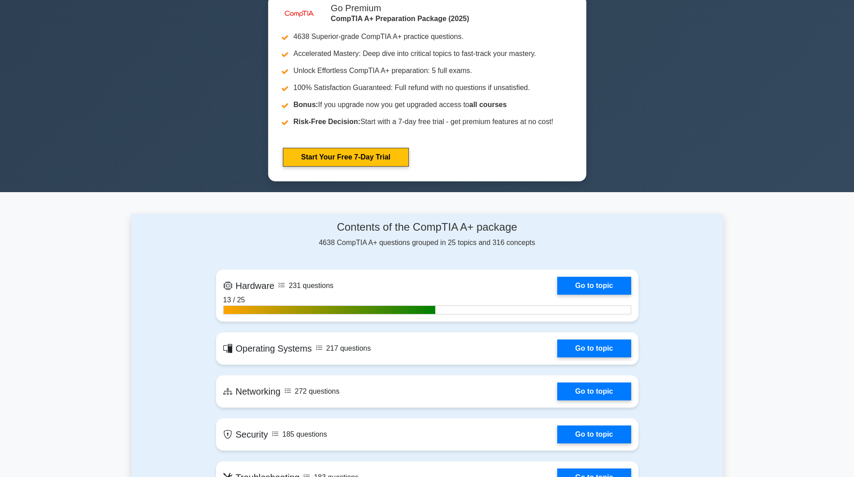
scroll to position [404, 0]
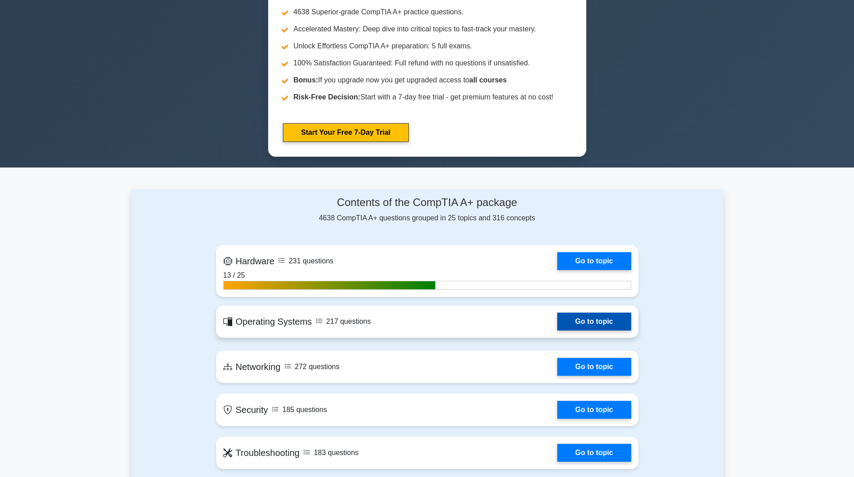
click at [631, 313] on link "Go to topic" at bounding box center [594, 322] width 74 height 18
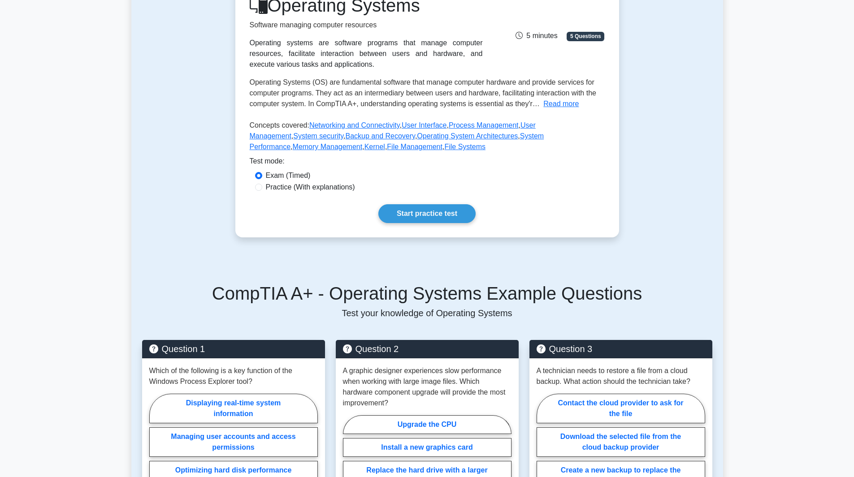
scroll to position [135, 0]
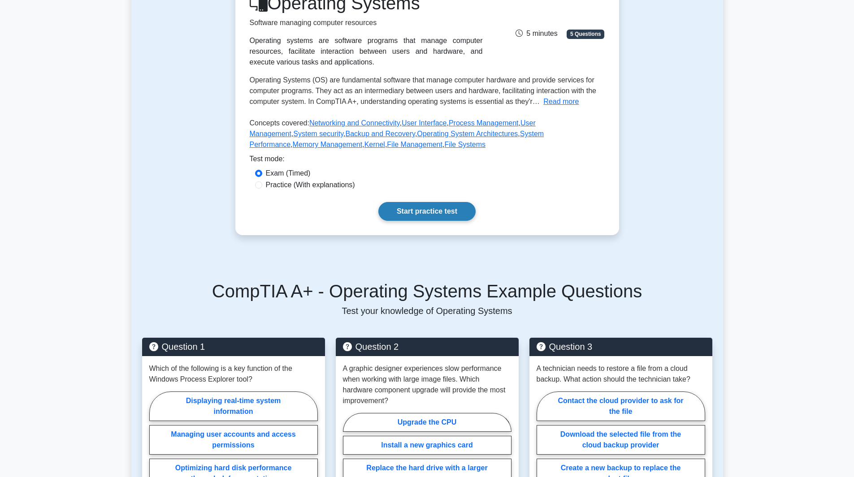
click at [441, 221] on link "Start practice test" at bounding box center [426, 211] width 97 height 19
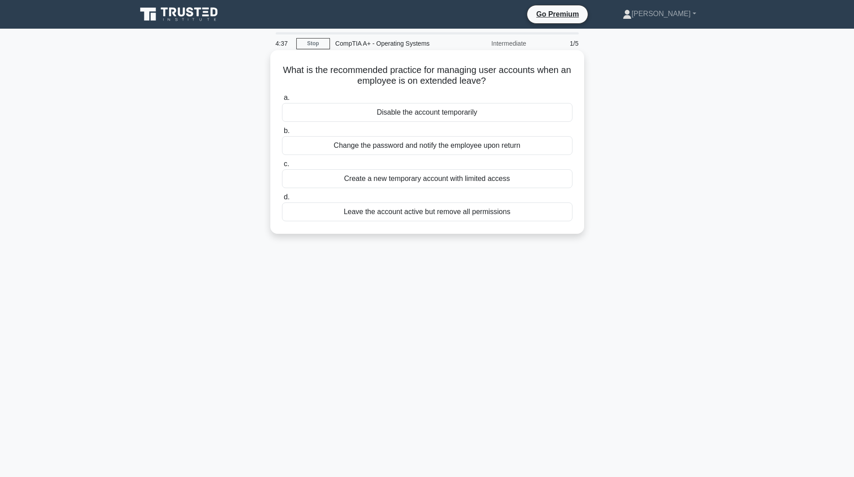
click at [282, 122] on div "Disable the account temporarily" at bounding box center [427, 112] width 291 height 19
click at [282, 101] on input "a. Disable the account temporarily" at bounding box center [282, 98] width 0 height 6
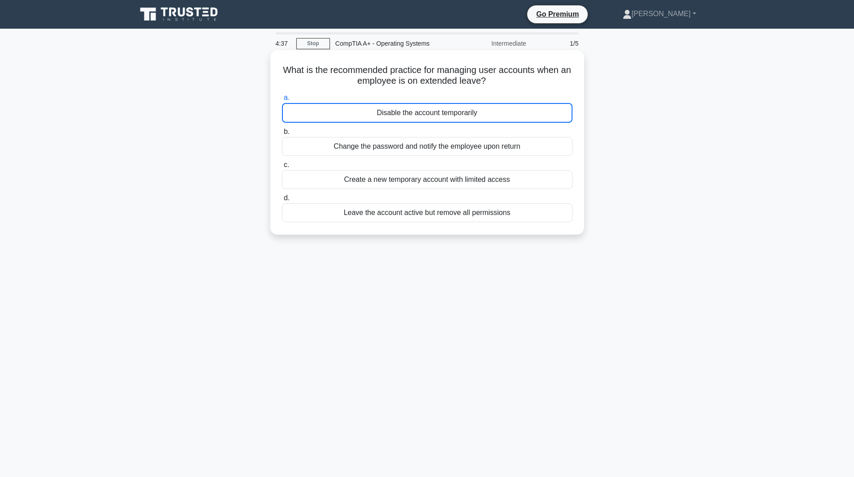
click at [282, 123] on div "Disable the account temporarily" at bounding box center [427, 113] width 291 height 20
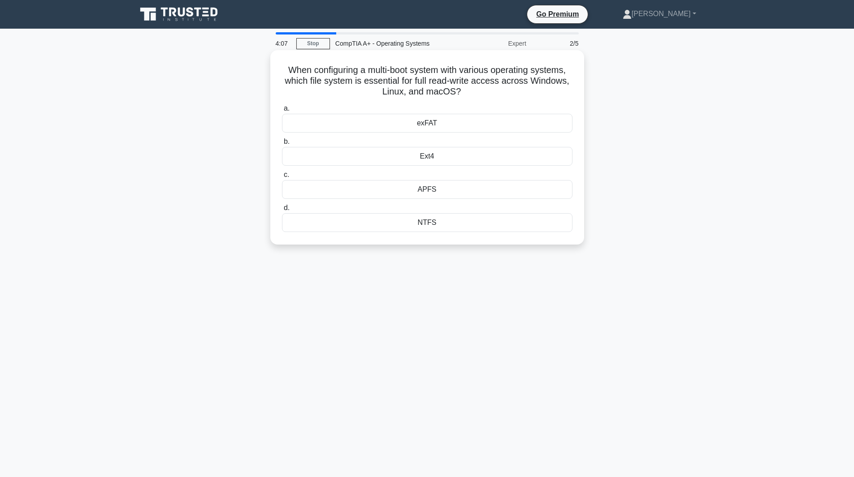
click at [282, 232] on div "NTFS" at bounding box center [427, 222] width 291 height 19
click at [282, 211] on input "d. NTFS" at bounding box center [282, 208] width 0 height 6
click at [282, 233] on div "NTFS" at bounding box center [427, 223] width 291 height 20
click at [282, 211] on input "d. NTFS" at bounding box center [282, 208] width 0 height 6
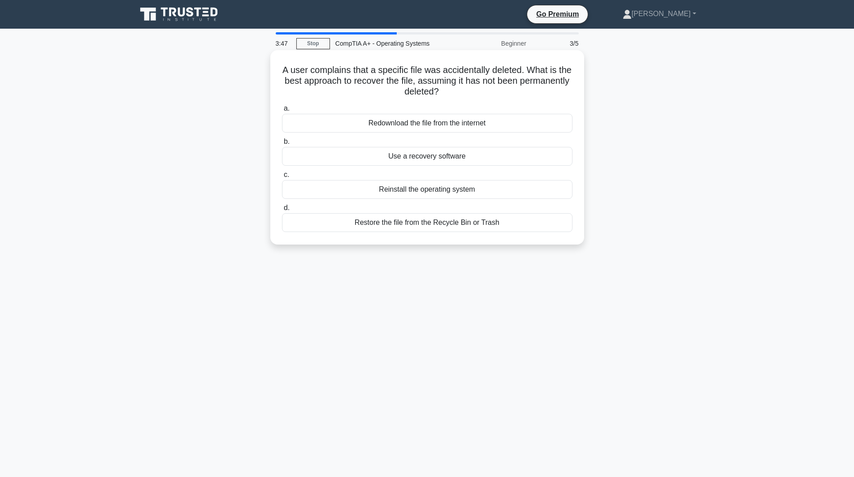
click at [282, 232] on div "Restore the file from the Recycle Bin or Trash" at bounding box center [427, 222] width 291 height 19
click at [282, 211] on input "d. Restore the file from the Recycle Bin or Trash" at bounding box center [282, 208] width 0 height 6
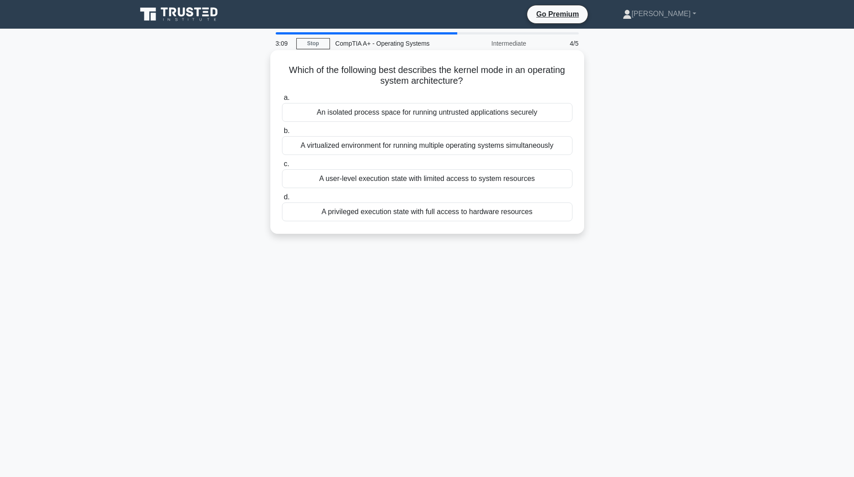
click at [282, 122] on div "An isolated process space for running untrusted applications securely" at bounding box center [427, 112] width 291 height 19
click at [282, 101] on input "a. An isolated process space for running untrusted applications securely" at bounding box center [282, 98] width 0 height 6
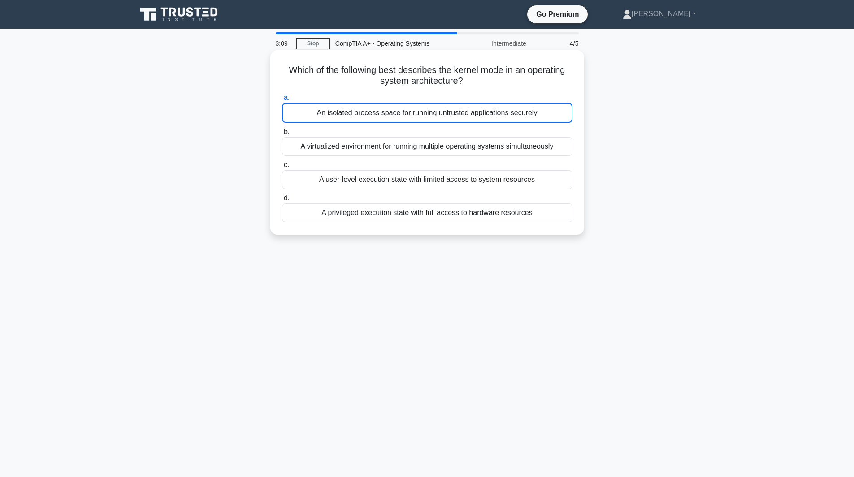
click at [282, 123] on div "An isolated process space for running untrusted applications securely" at bounding box center [427, 113] width 291 height 20
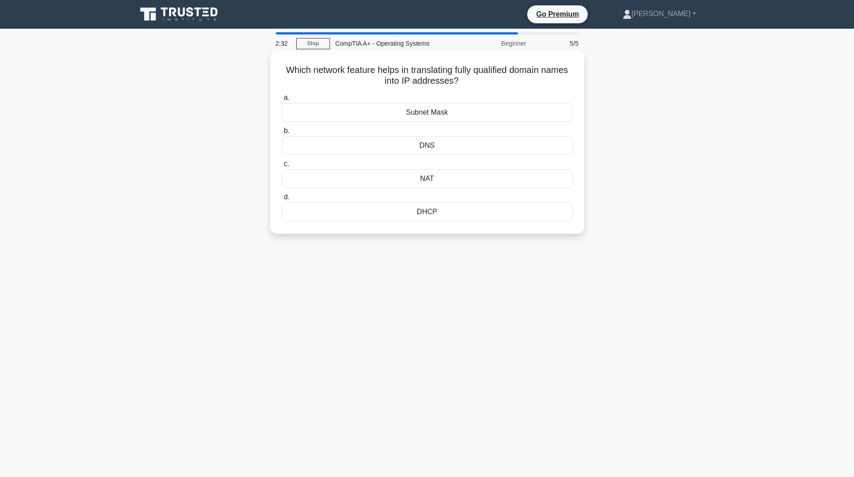
click at [282, 155] on div "DNS" at bounding box center [427, 145] width 291 height 19
click at [282, 134] on input "b. DNS" at bounding box center [282, 131] width 0 height 6
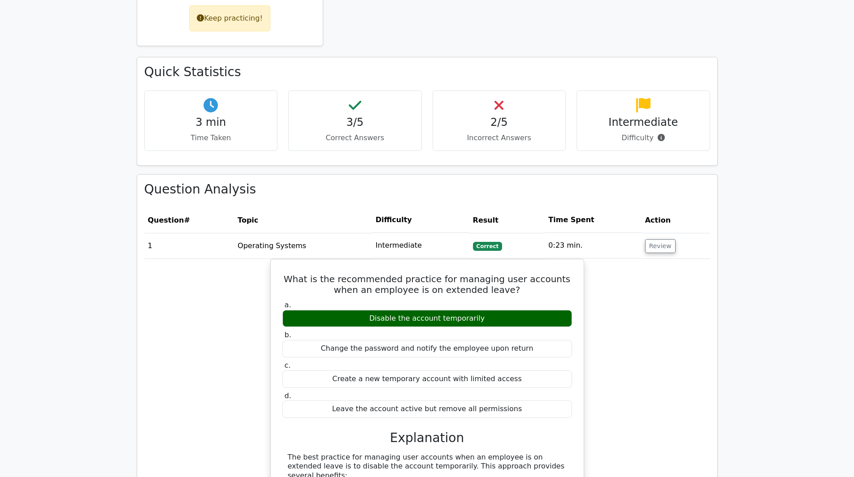
scroll to position [538, 0]
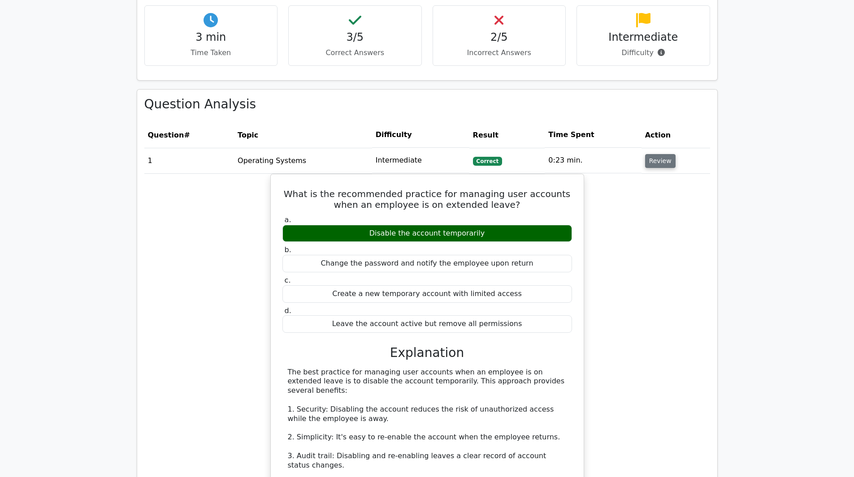
click at [645, 168] on button "Review" at bounding box center [660, 161] width 30 height 14
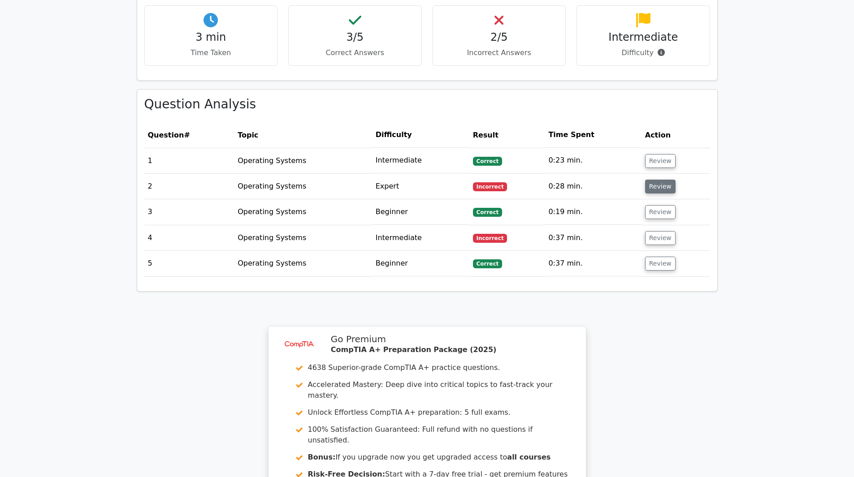
click at [645, 194] on button "Review" at bounding box center [660, 187] width 30 height 14
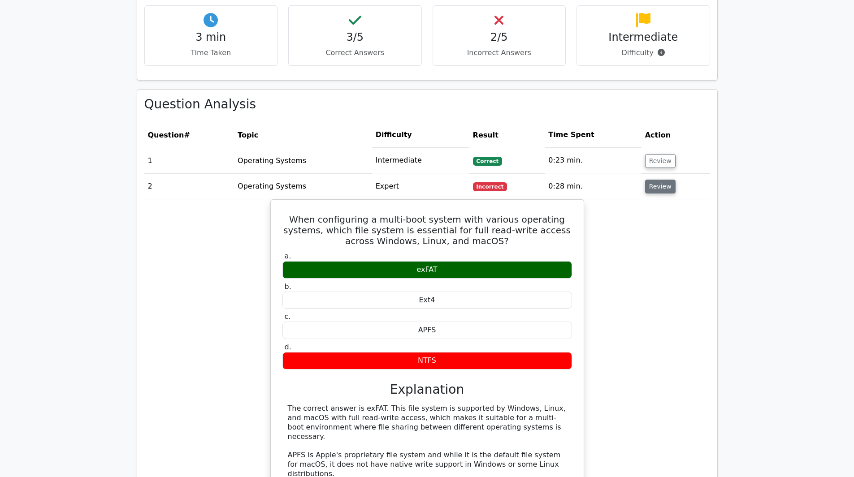
click at [645, 194] on button "Review" at bounding box center [660, 187] width 30 height 14
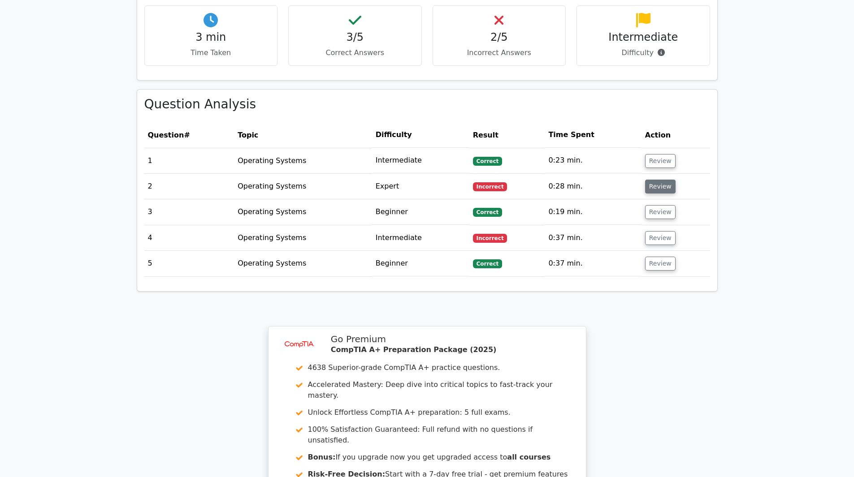
click at [645, 194] on button "Review" at bounding box center [660, 187] width 30 height 14
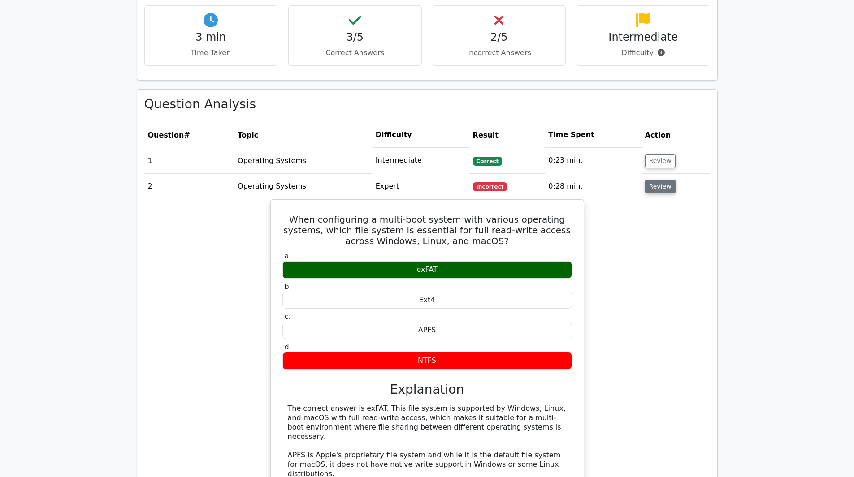
click at [645, 194] on button "Review" at bounding box center [660, 187] width 30 height 14
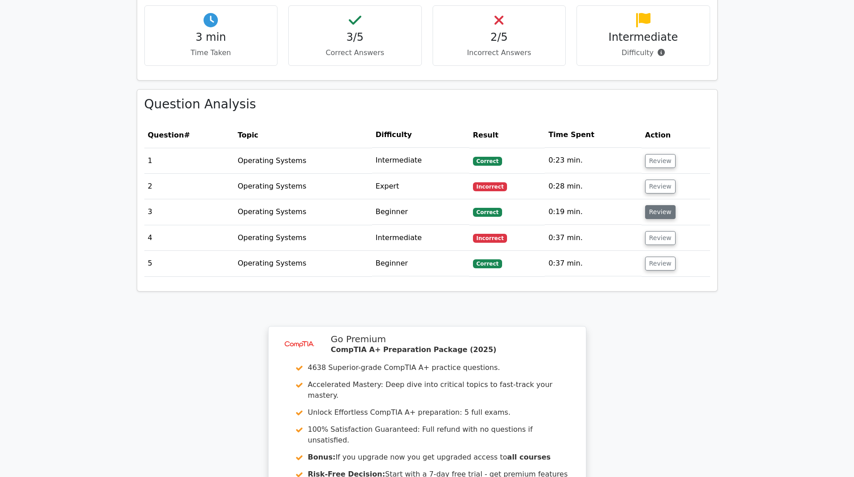
click at [645, 219] on button "Review" at bounding box center [660, 212] width 30 height 14
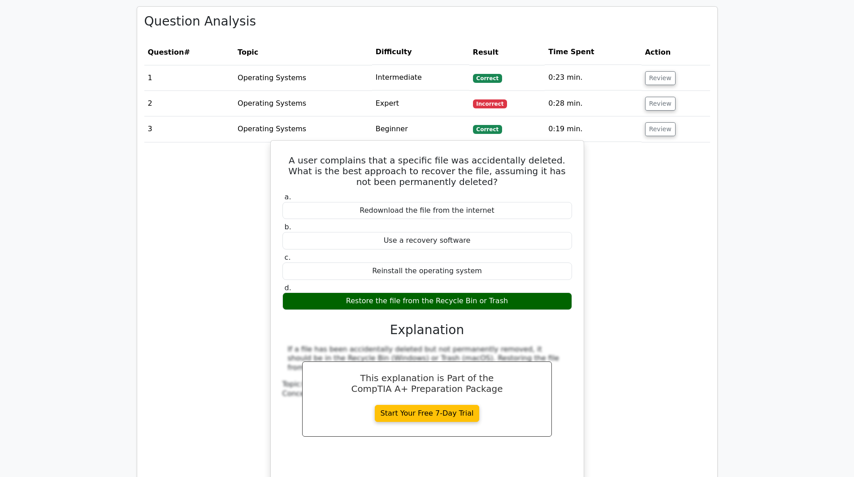
scroll to position [673, 0]
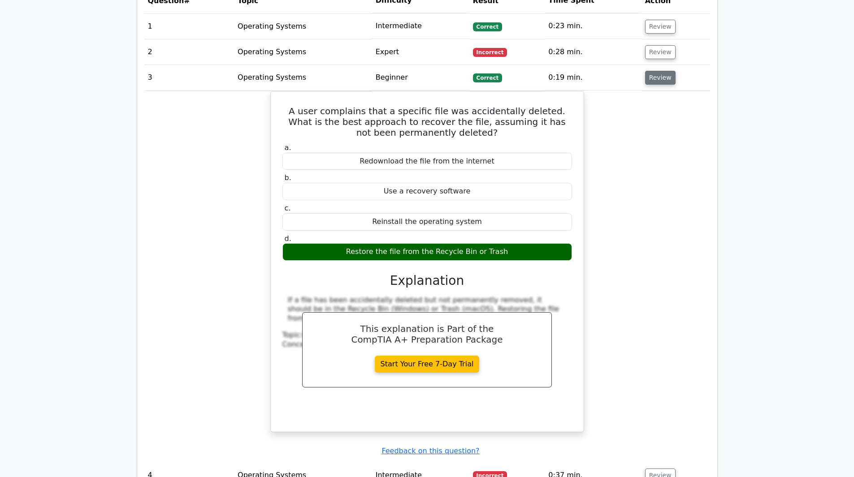
click at [645, 85] on button "Review" at bounding box center [660, 78] width 30 height 14
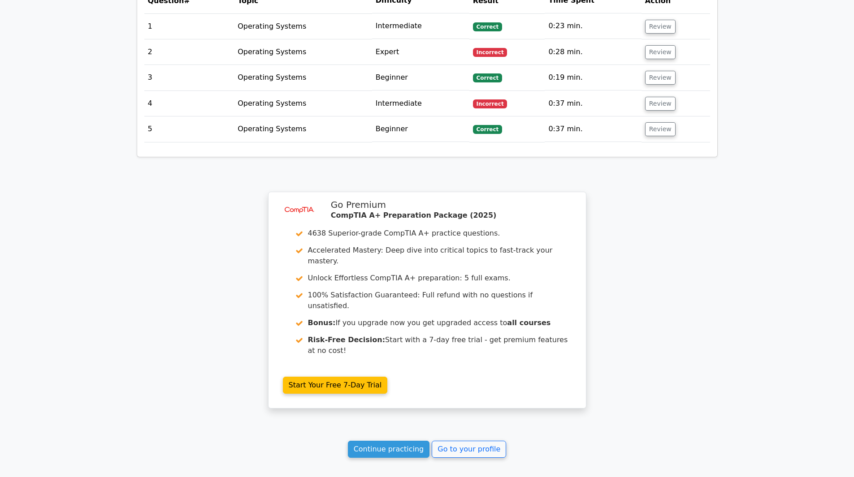
click at [349, 157] on div "Question Analysis Question # Topic Difficulty Result Time Spent Action 1 Operat…" at bounding box center [427, 56] width 580 height 202
click at [645, 111] on button "Review" at bounding box center [660, 104] width 30 height 14
click at [545, 117] on td "0:37 min." at bounding box center [593, 104] width 96 height 26
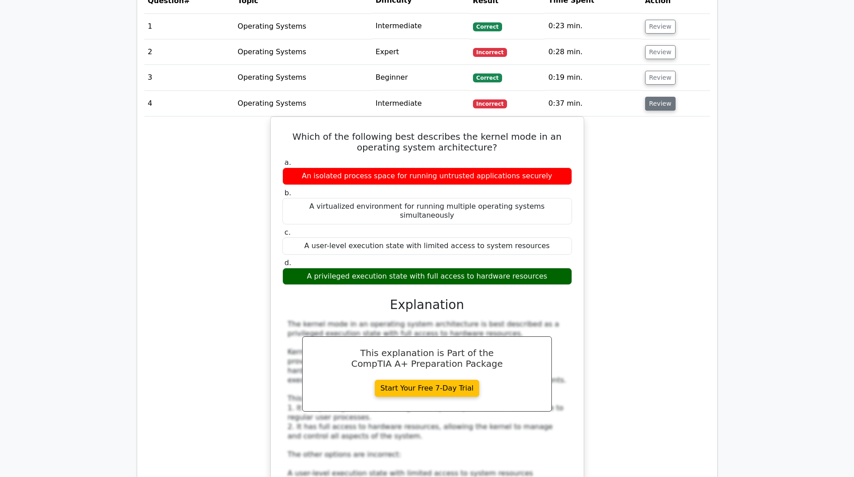
click at [645, 111] on button "Review" at bounding box center [660, 104] width 30 height 14
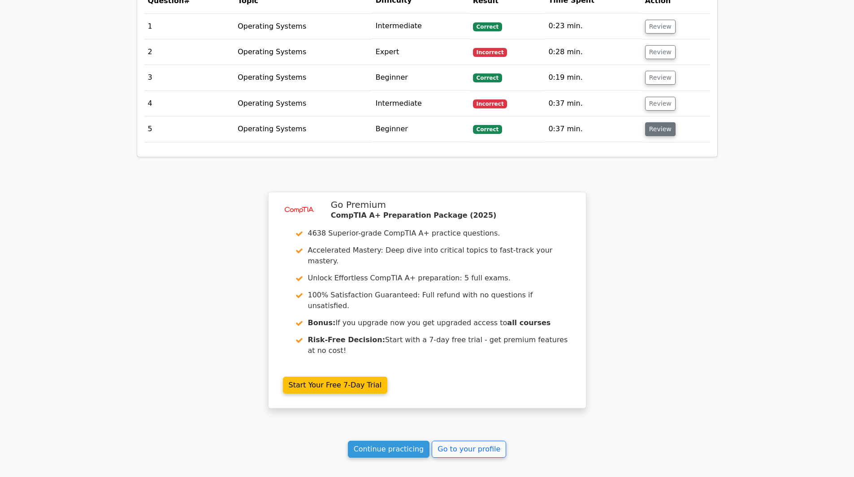
click at [645, 136] on button "Review" at bounding box center [660, 129] width 30 height 14
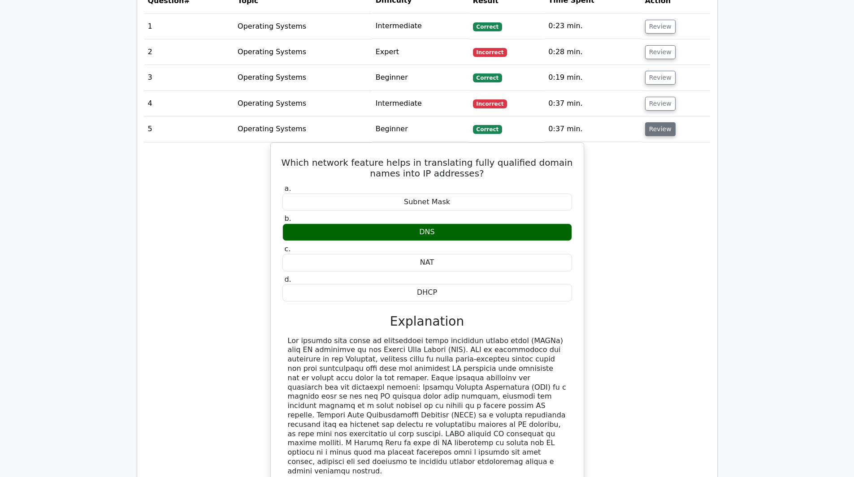
click at [645, 136] on button "Review" at bounding box center [660, 129] width 30 height 14
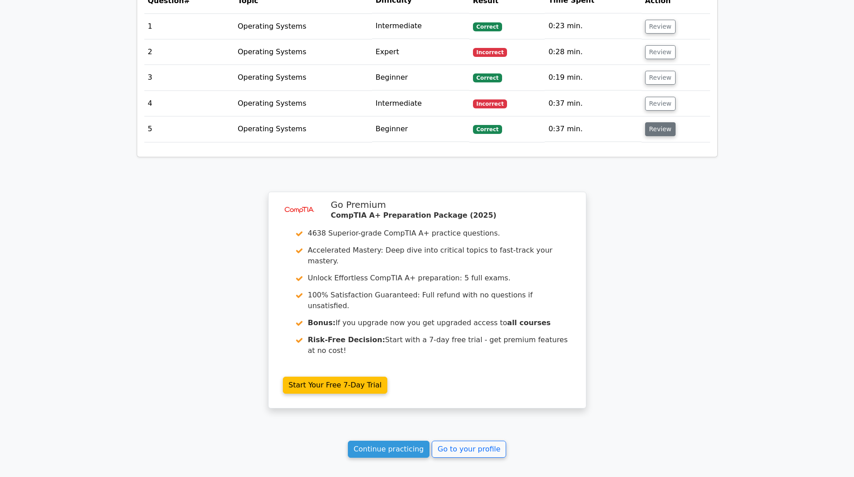
click at [352, 157] on div "Question Analysis Question # Topic Difficulty Result Time Spent Action 1 Operat…" at bounding box center [427, 56] width 580 height 202
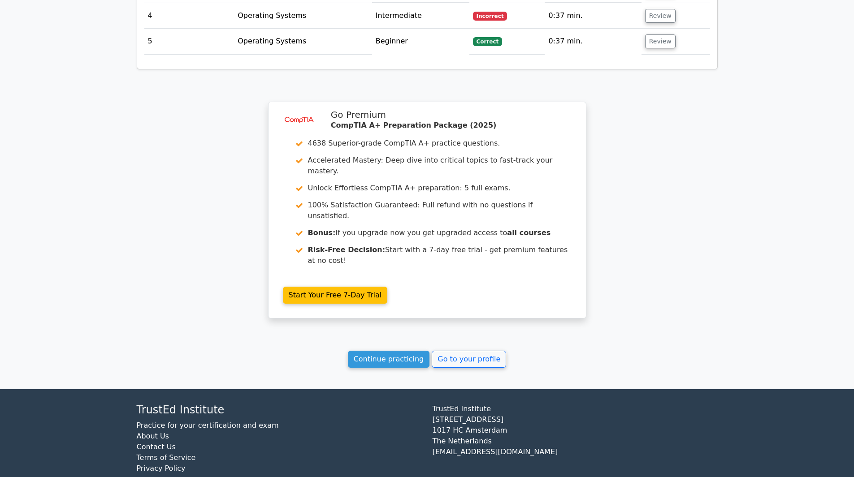
scroll to position [797, 0]
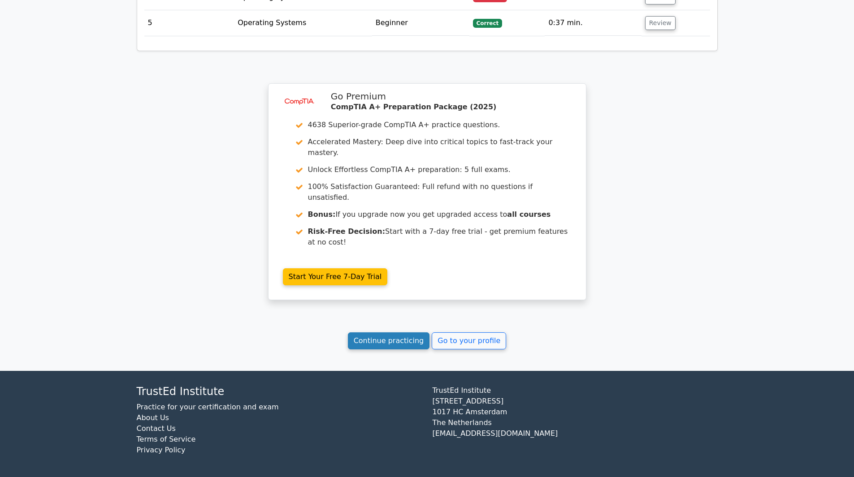
click at [348, 333] on link "Continue practicing" at bounding box center [389, 341] width 82 height 17
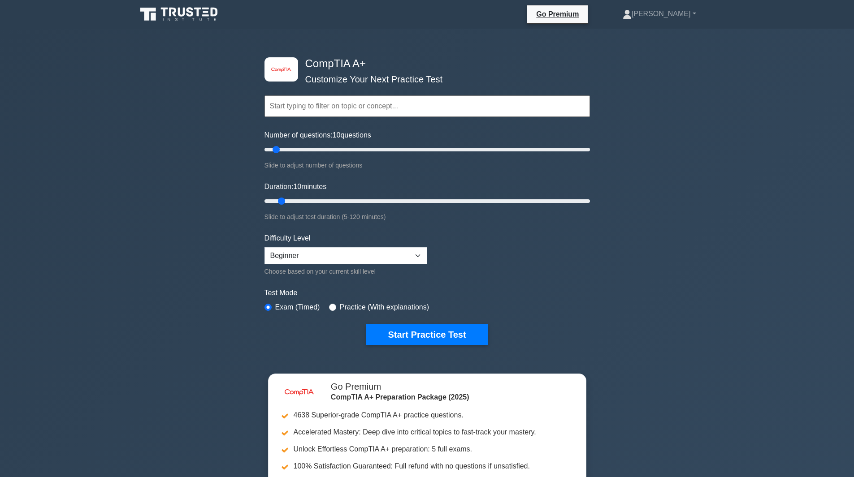
scroll to position [359, 0]
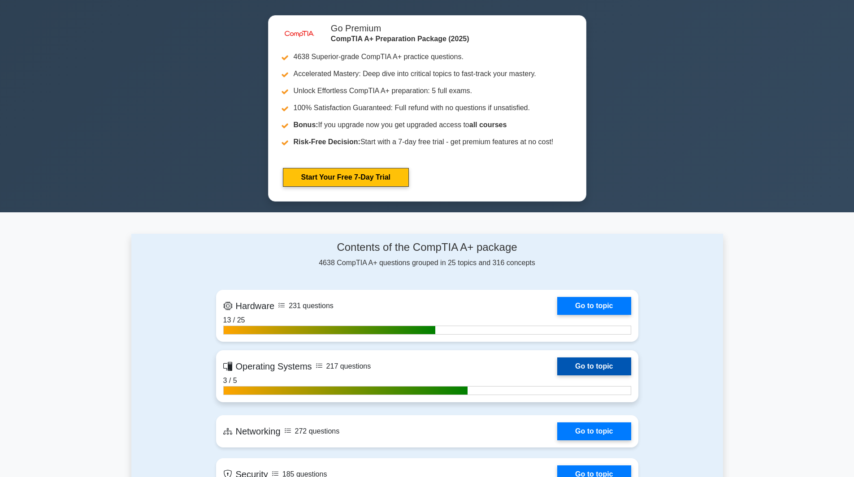
click at [631, 358] on link "Go to topic" at bounding box center [594, 367] width 74 height 18
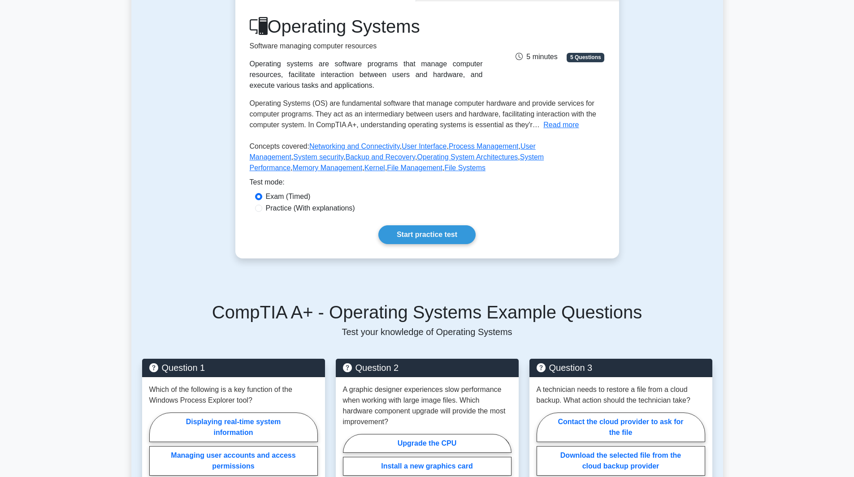
scroll to position [90, 0]
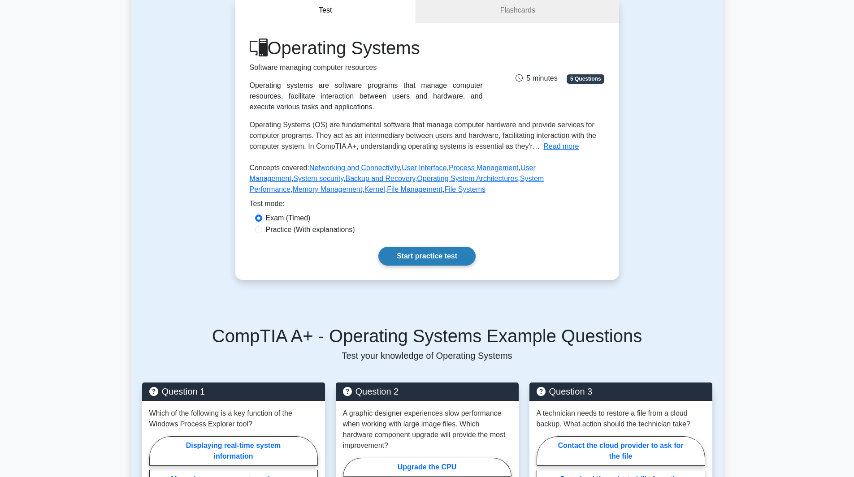
click at [447, 266] on link "Start practice test" at bounding box center [426, 256] width 97 height 19
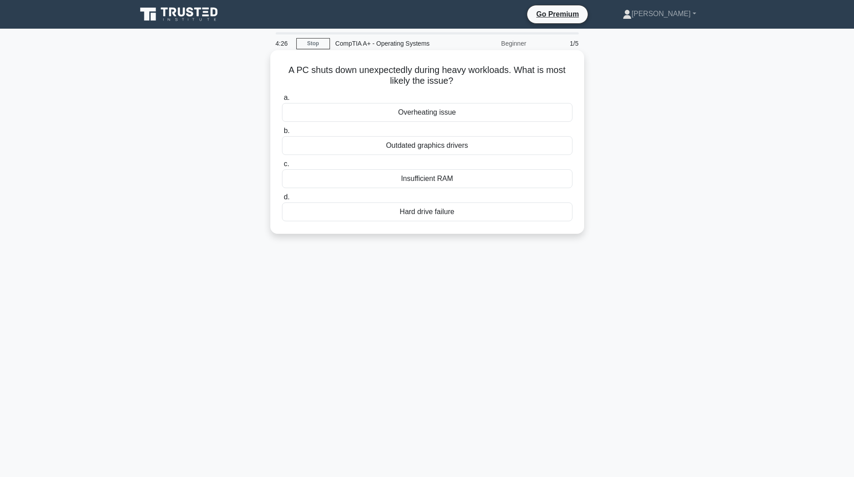
click at [282, 122] on div "Overheating issue" at bounding box center [427, 112] width 291 height 19
click at [282, 101] on input "a. Overheating issue" at bounding box center [282, 98] width 0 height 6
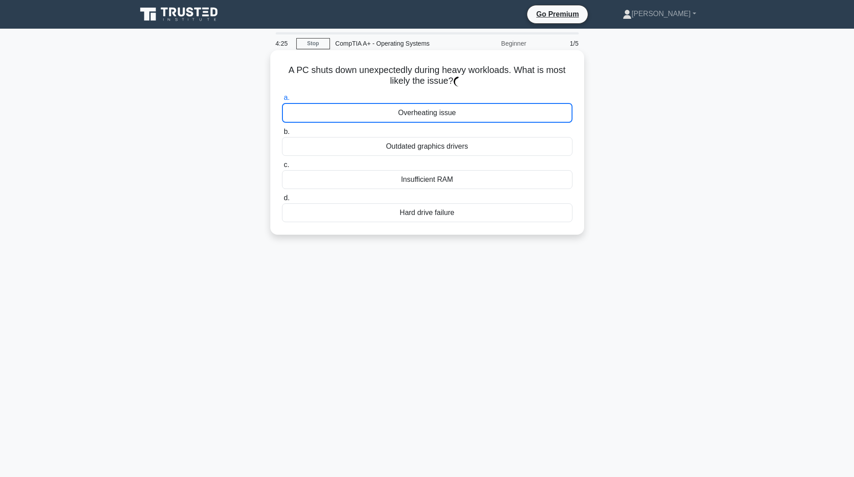
click at [282, 123] on div "Overheating issue" at bounding box center [427, 113] width 291 height 20
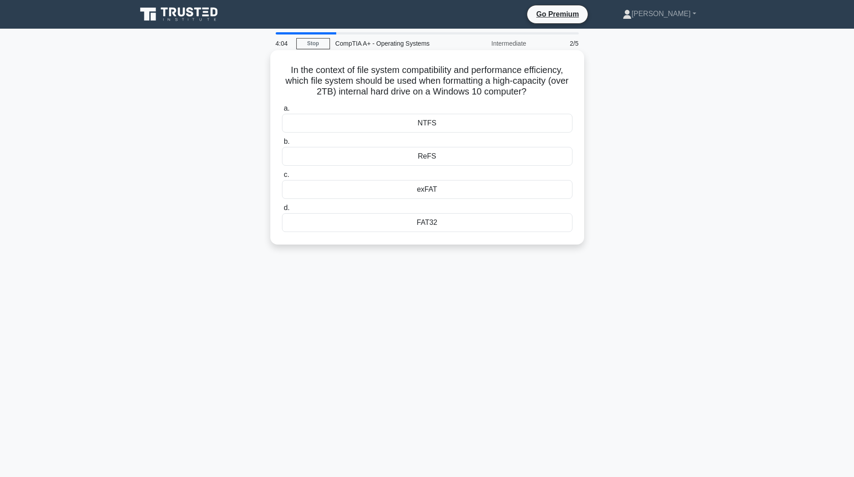
click at [282, 133] on div "NTFS" at bounding box center [427, 123] width 291 height 19
click at [282, 112] on input "a. NTFS" at bounding box center [282, 109] width 0 height 6
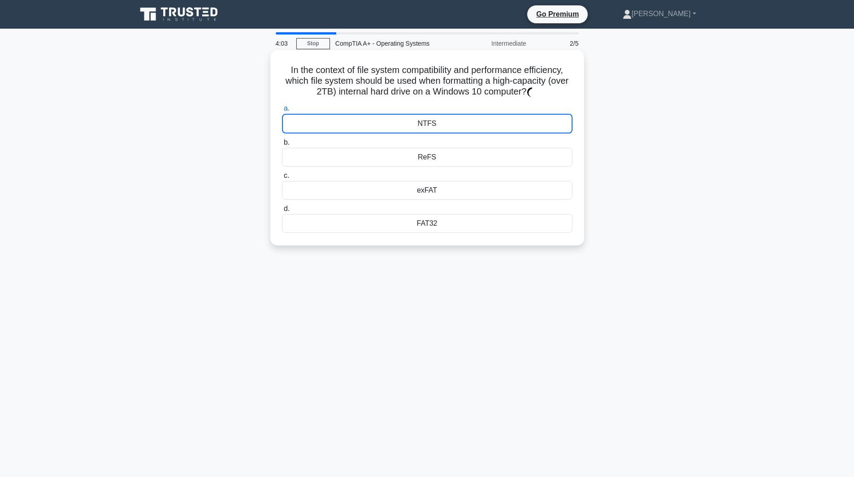
click at [282, 134] on div "NTFS" at bounding box center [427, 124] width 291 height 20
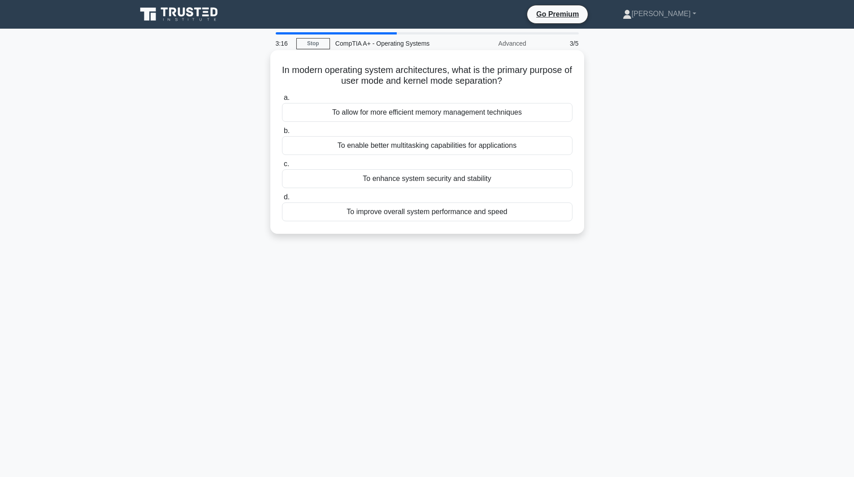
click at [282, 155] on div "To enable better multitasking capabilities for applications" at bounding box center [427, 145] width 291 height 19
click at [282, 134] on input "b. To enable better multitasking capabilities for applications" at bounding box center [282, 131] width 0 height 6
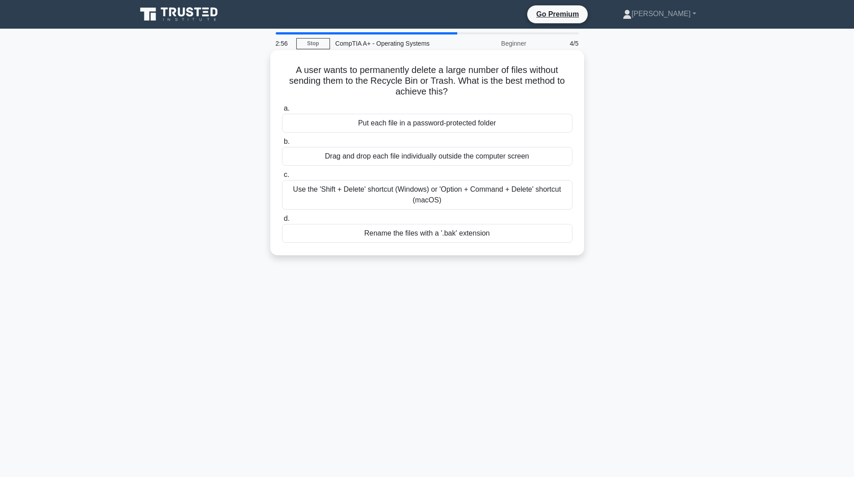
click at [282, 210] on div "Use the 'Shift + Delete' shortcut (Windows) or 'Option + Command + Delete' shor…" at bounding box center [427, 195] width 291 height 30
click at [282, 178] on input "c. Use the 'Shift + Delete' shortcut (Windows) or 'Option + Command + Delete' s…" at bounding box center [282, 175] width 0 height 6
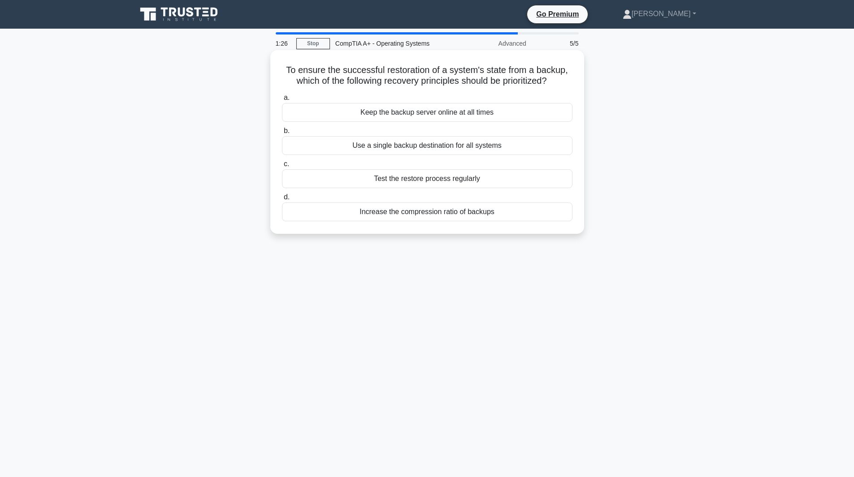
click at [282, 188] on div "Test the restore process regularly" at bounding box center [427, 178] width 291 height 19
click at [282, 167] on input "c. Test the restore process regularly" at bounding box center [282, 164] width 0 height 6
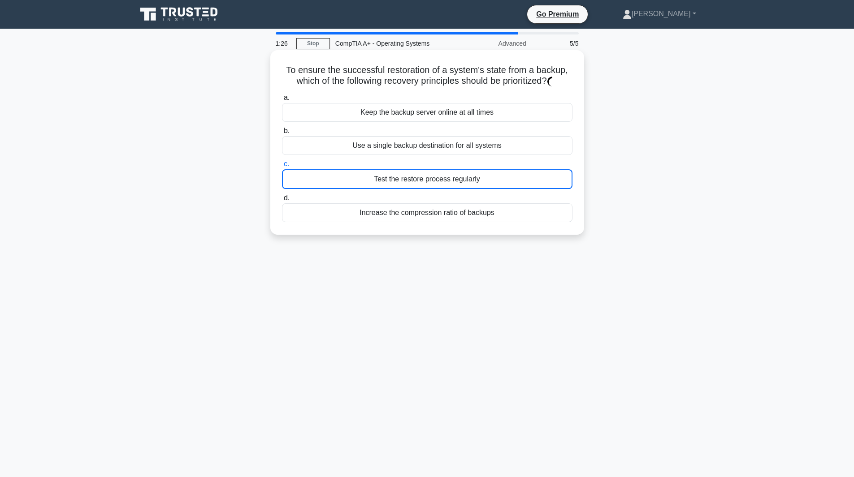
click at [282, 189] on div "Test the restore process regularly" at bounding box center [427, 179] width 291 height 20
click at [282, 167] on input "c. Test the restore process regularly" at bounding box center [282, 164] width 0 height 6
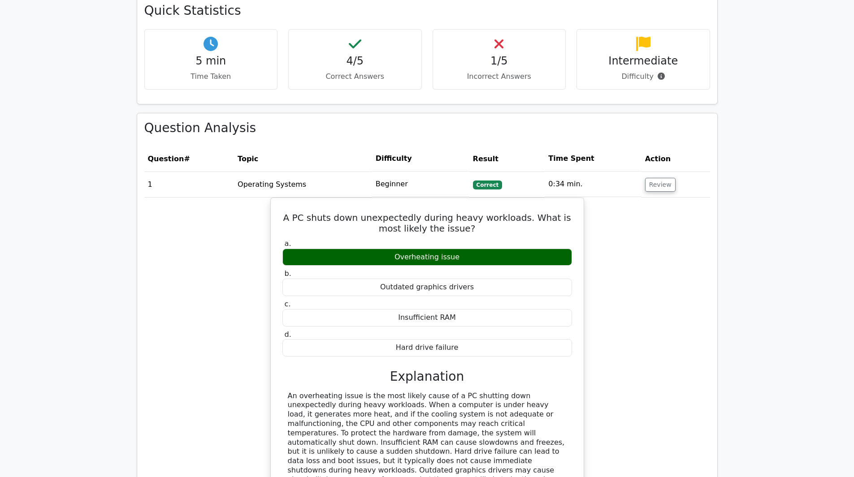
scroll to position [583, 0]
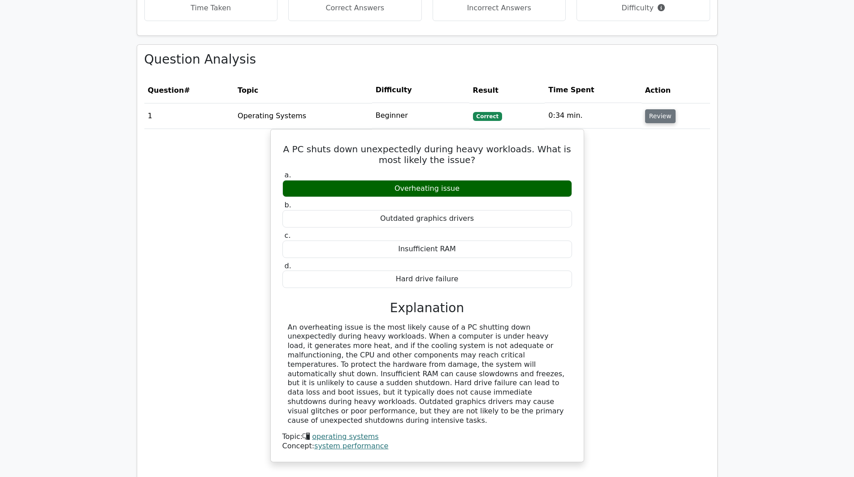
click at [645, 123] on button "Review" at bounding box center [660, 116] width 30 height 14
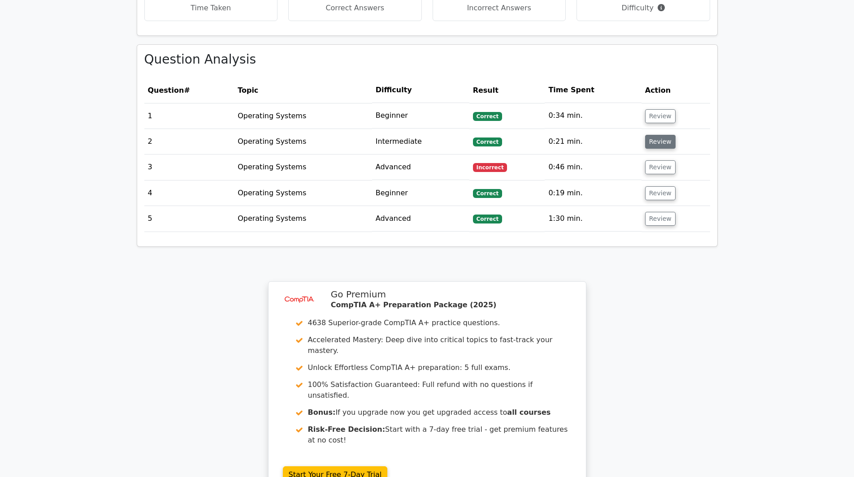
click at [645, 149] on button "Review" at bounding box center [660, 142] width 30 height 14
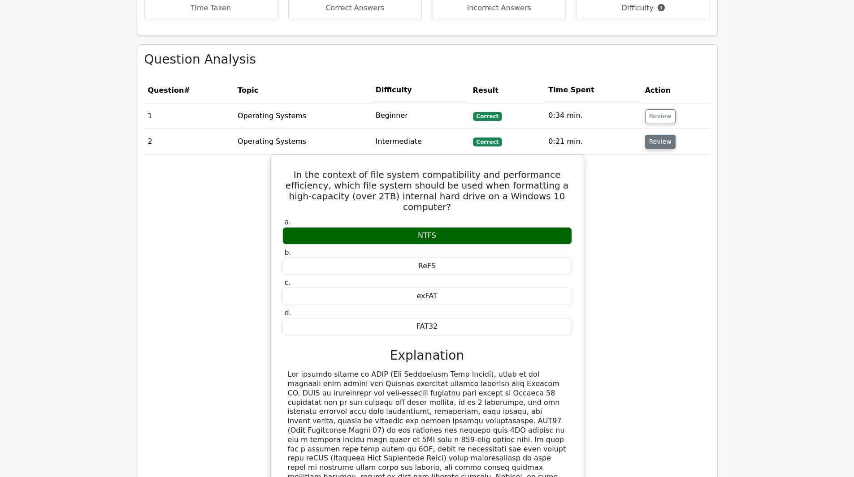
click at [645, 149] on button "Review" at bounding box center [660, 142] width 30 height 14
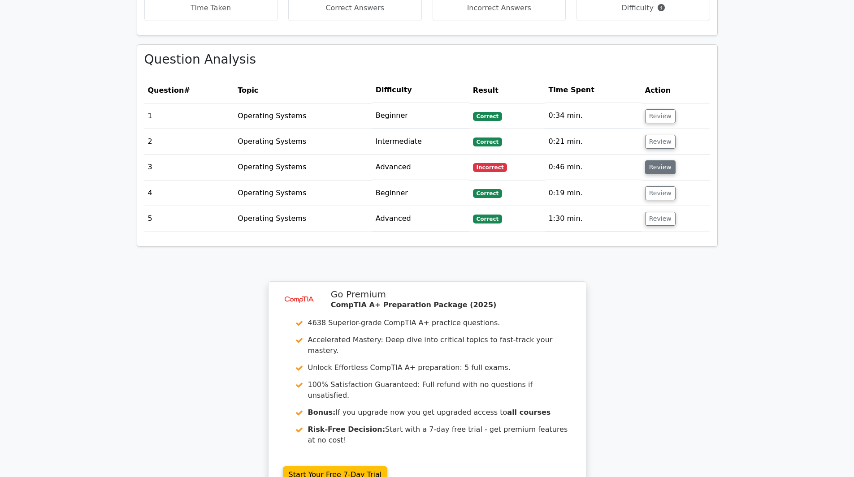
click at [645, 174] on button "Review" at bounding box center [660, 168] width 30 height 14
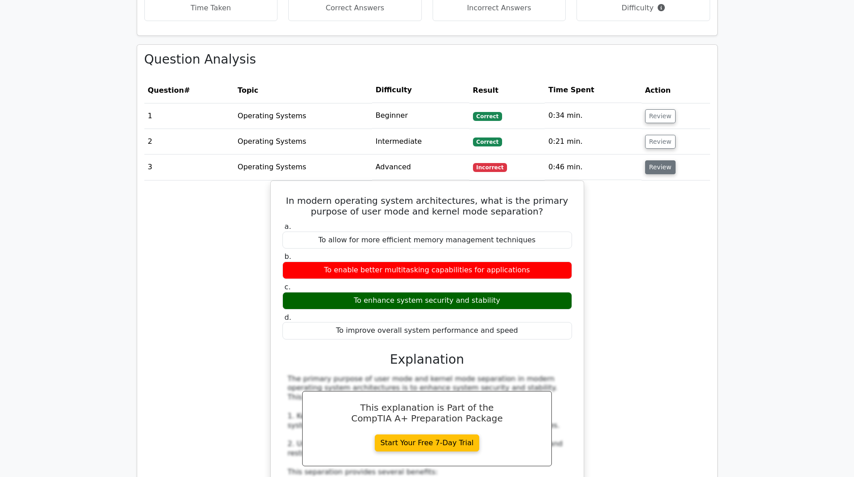
click at [645, 174] on button "Review" at bounding box center [660, 168] width 30 height 14
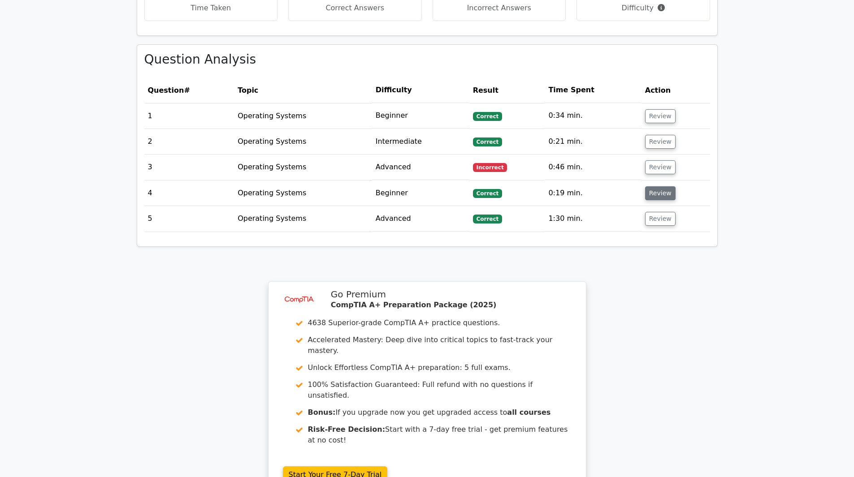
click at [645, 200] on button "Review" at bounding box center [660, 194] width 30 height 14
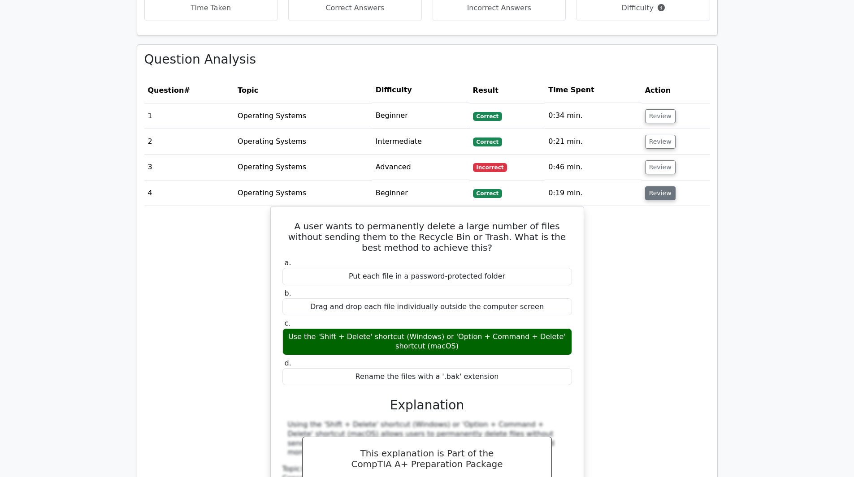
click at [645, 200] on button "Review" at bounding box center [660, 194] width 30 height 14
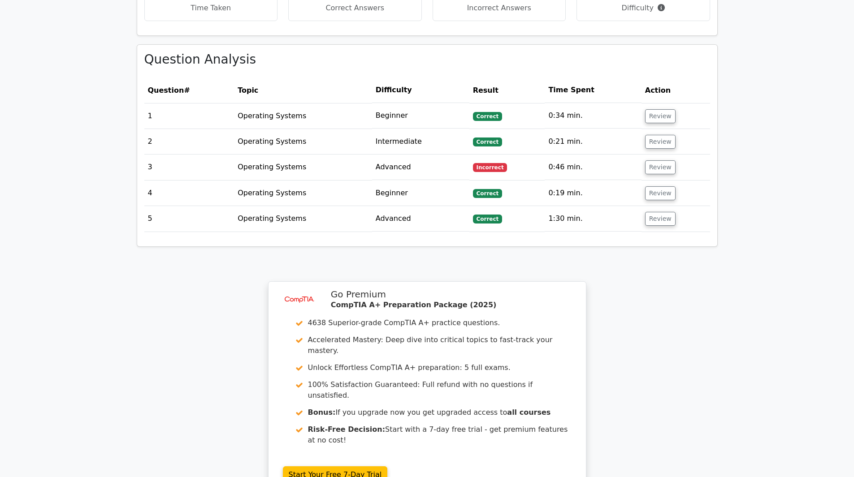
click at [343, 247] on div "Question Analysis Question # Topic Difficulty Result Time Spent Action 1 Operat…" at bounding box center [427, 146] width 580 height 202
click at [645, 226] on button "Review" at bounding box center [660, 219] width 30 height 14
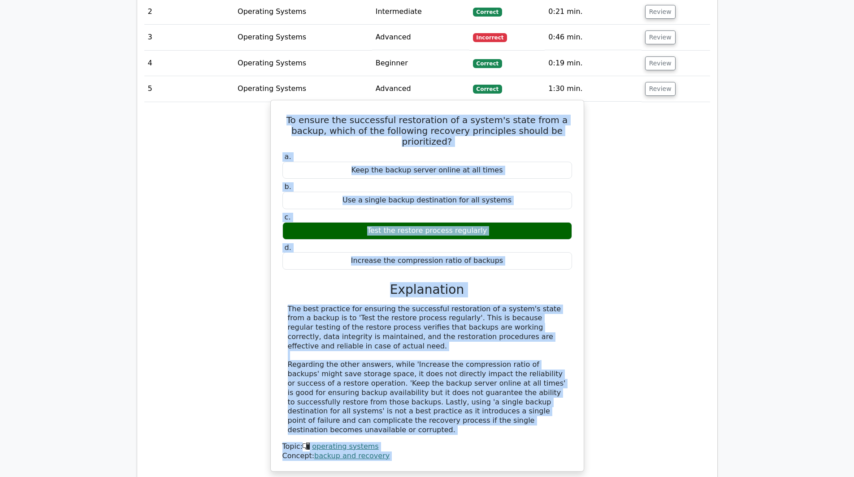
scroll to position [717, 0]
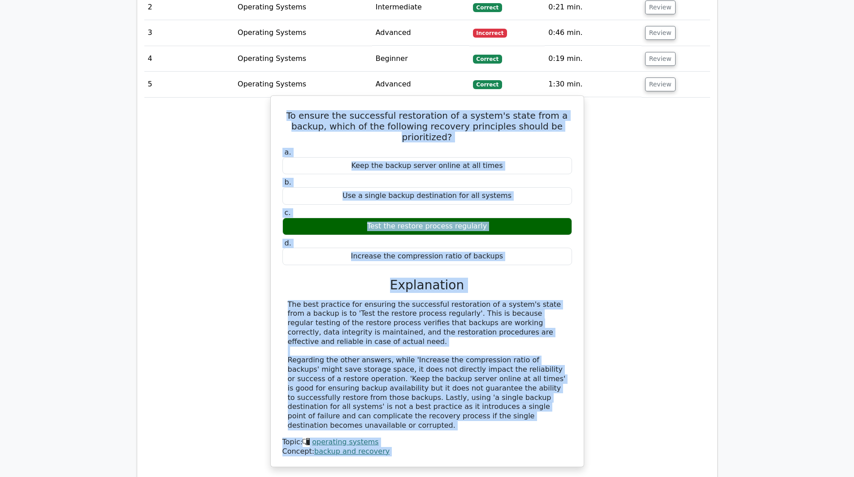
click at [282, 276] on div "a. Keep the backup server online at all times b. Use a single backup destinatio…" at bounding box center [427, 301] width 291 height 311
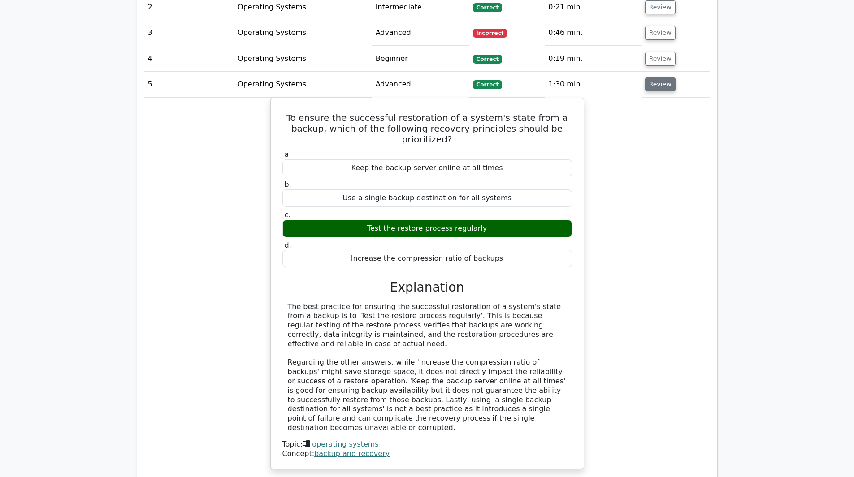
click at [645, 91] on button "Review" at bounding box center [660, 85] width 30 height 14
click at [353, 159] on div "Question Analysis Question # Topic Difficulty Result Time Spent Action 1 Operat…" at bounding box center [427, 212] width 580 height 605
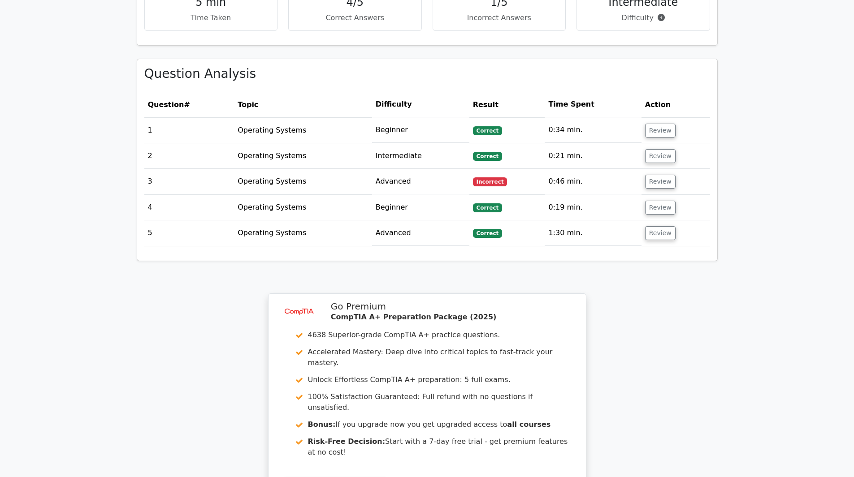
scroll to position [448, 0]
